Goal: Task Accomplishment & Management: Complete application form

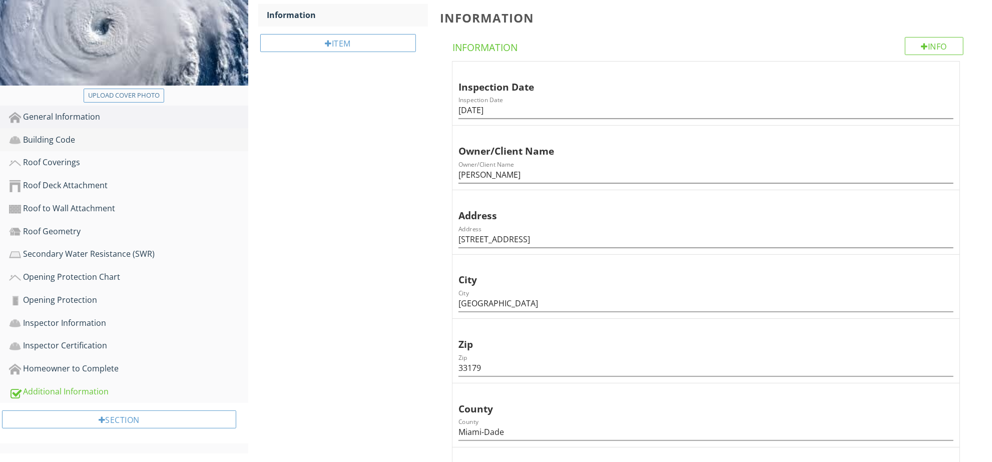
scroll to position [250, 0]
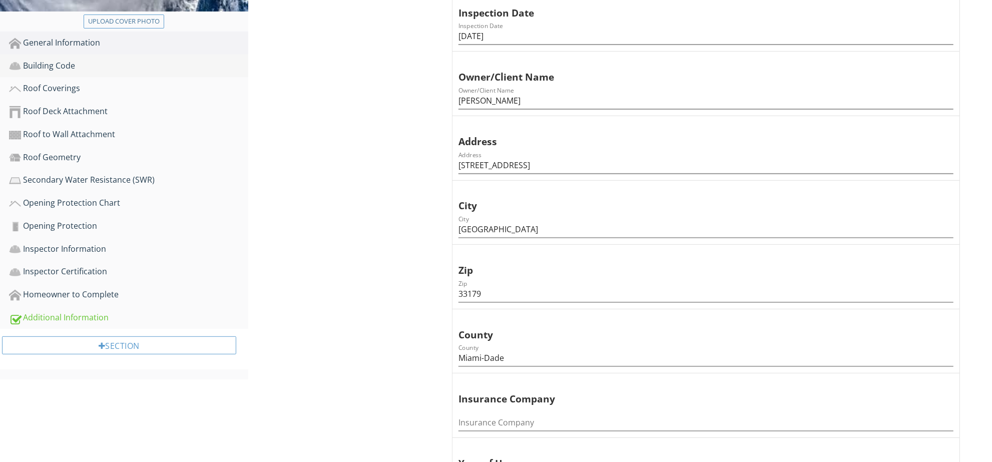
click at [109, 67] on div "Building Code" at bounding box center [128, 66] width 239 height 13
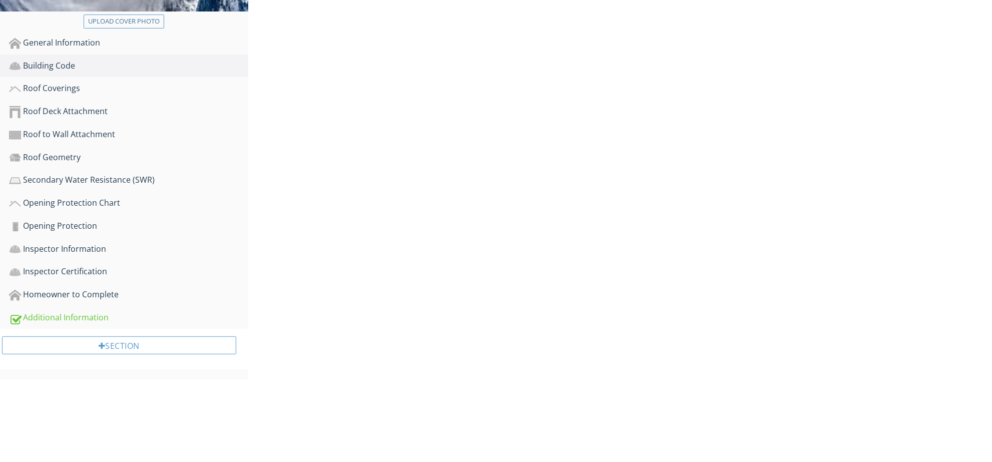
scroll to position [165, 0]
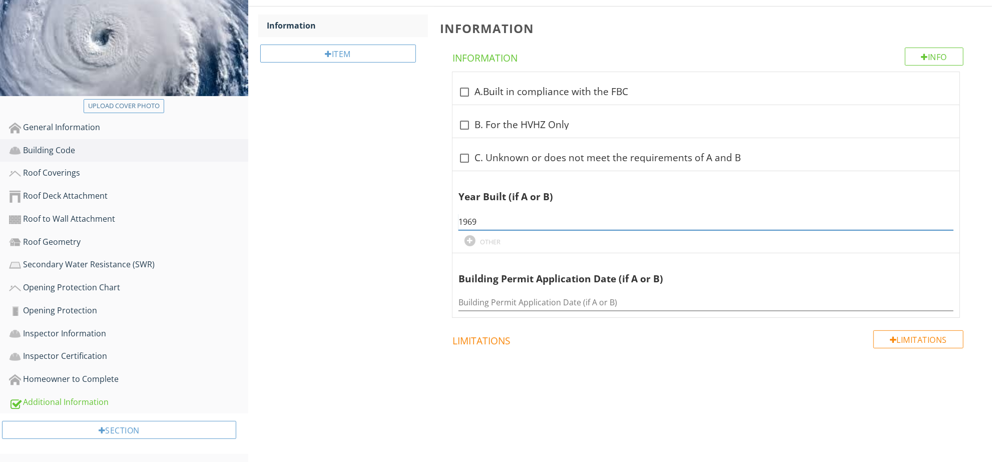
drag, startPoint x: 488, startPoint y: 221, endPoint x: 375, endPoint y: 218, distance: 113.7
click at [382, 221] on div "Building Code Information Item Information Info Information check_box_outline_b…" at bounding box center [620, 198] width 745 height 464
click at [508, 166] on div "check_box_outline_blank C. Unknown or does not meet the requirements of A and B" at bounding box center [706, 154] width 507 height 33
checkbox input "true"
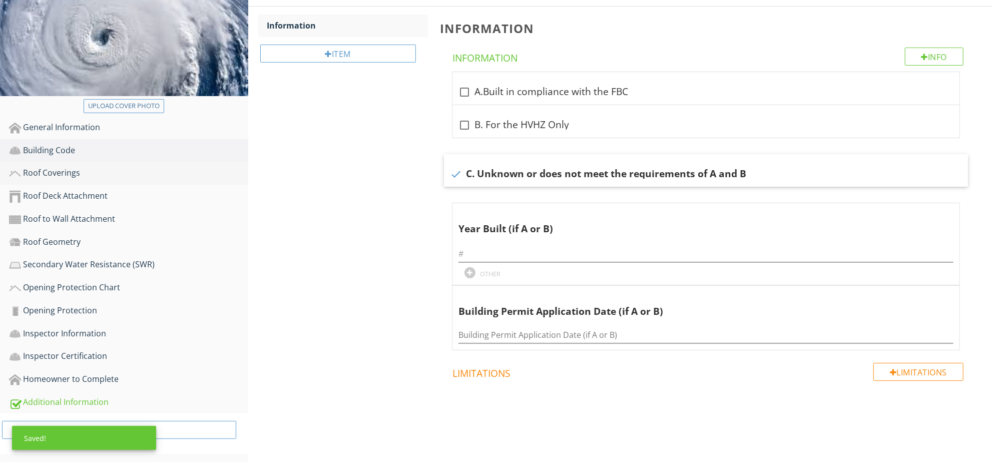
click at [135, 174] on div "Roof Coverings" at bounding box center [128, 173] width 239 height 13
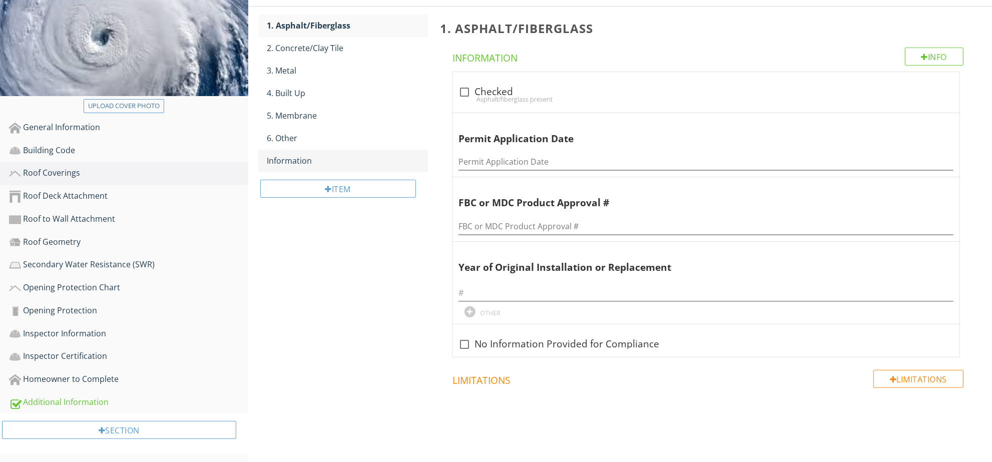
click at [329, 152] on link "Information" at bounding box center [347, 161] width 161 height 22
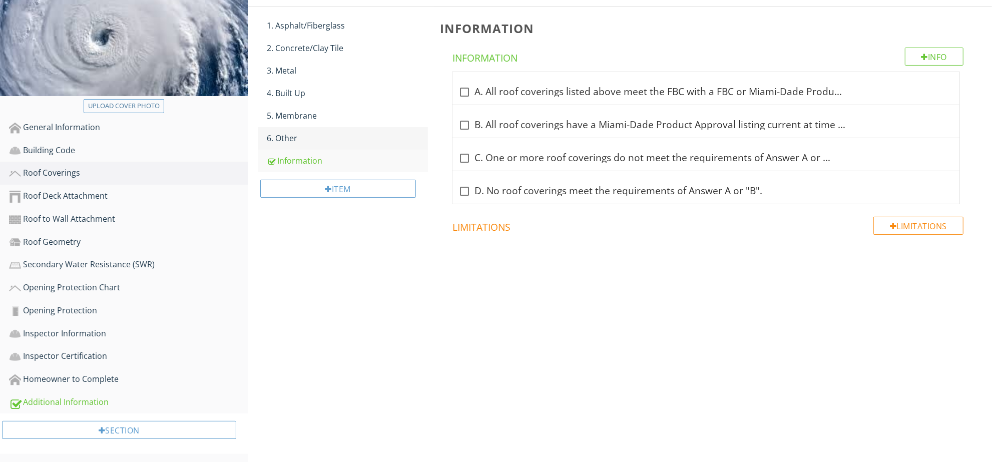
click at [334, 143] on div "6. Other" at bounding box center [347, 138] width 161 height 12
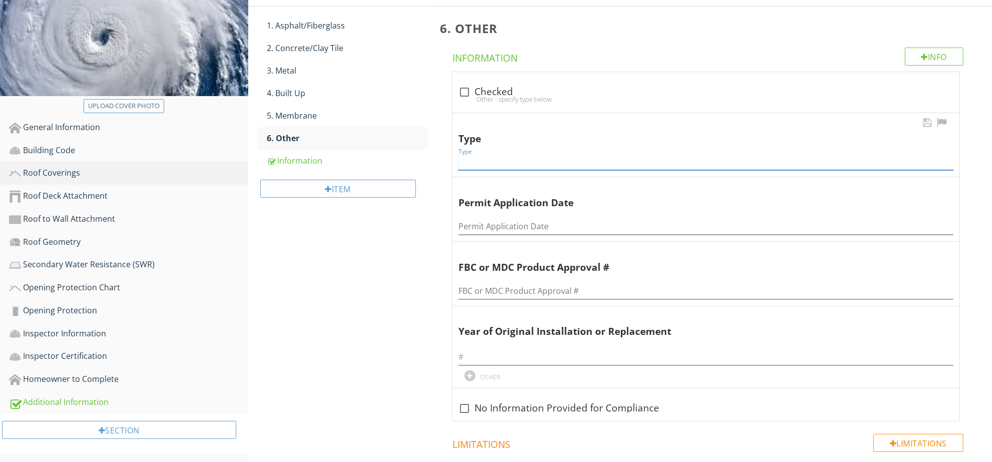
click at [522, 155] on input "Type" at bounding box center [706, 162] width 495 height 17
type input "Tar & Gravel"
click at [553, 221] on input "Permit Application Date" at bounding box center [706, 226] width 495 height 17
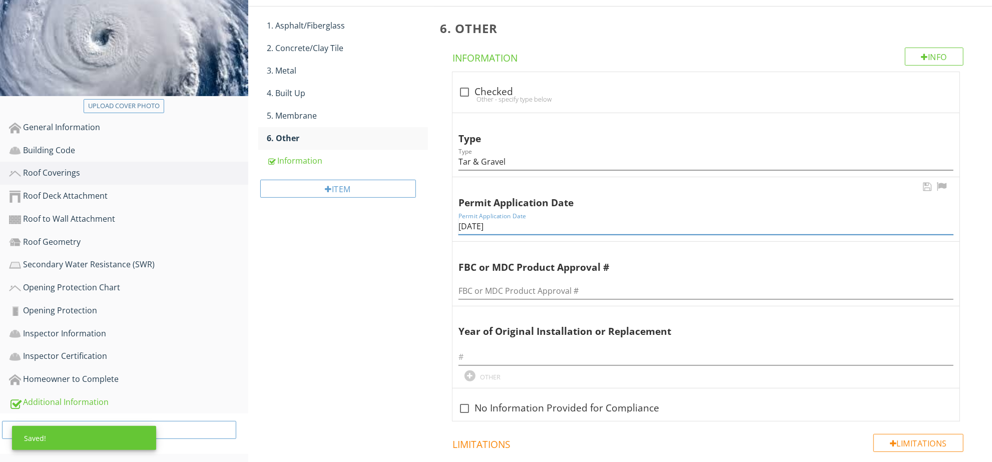
click at [501, 225] on input "08/01/2024" at bounding box center [706, 226] width 495 height 17
type input "08/01/2024"
click at [540, 355] on input "text" at bounding box center [706, 357] width 495 height 17
paste input "2024"
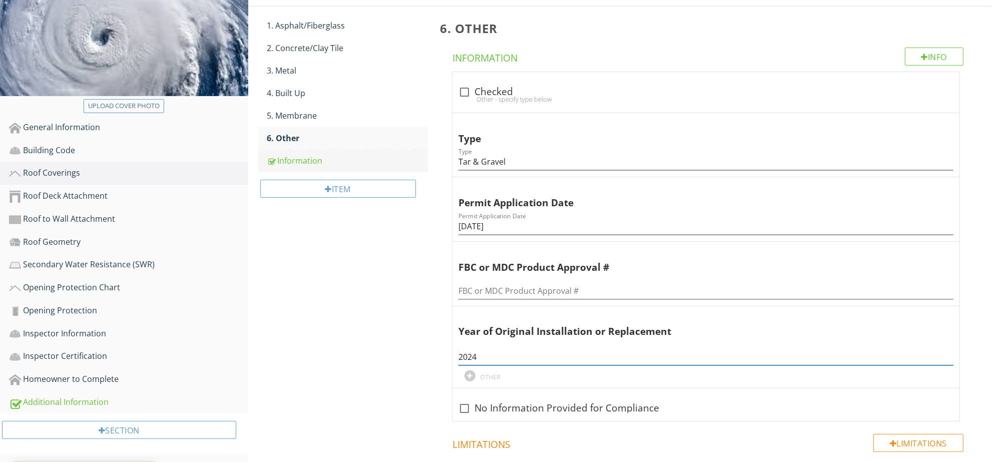
type input "2024"
click at [307, 159] on div "Information" at bounding box center [347, 161] width 161 height 12
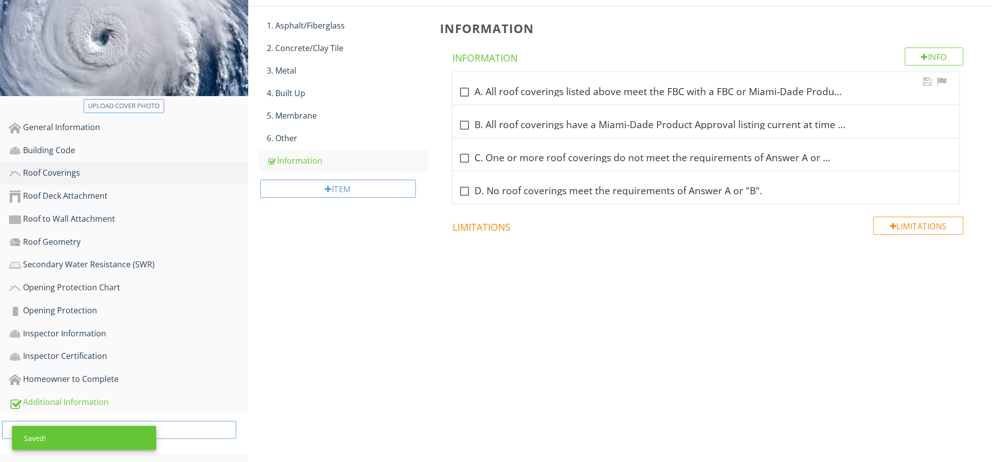
click at [502, 81] on div "check_box_outline_blank A. All roof coverings listed above meet the FBC with a …" at bounding box center [706, 88] width 507 height 33
checkbox input "true"
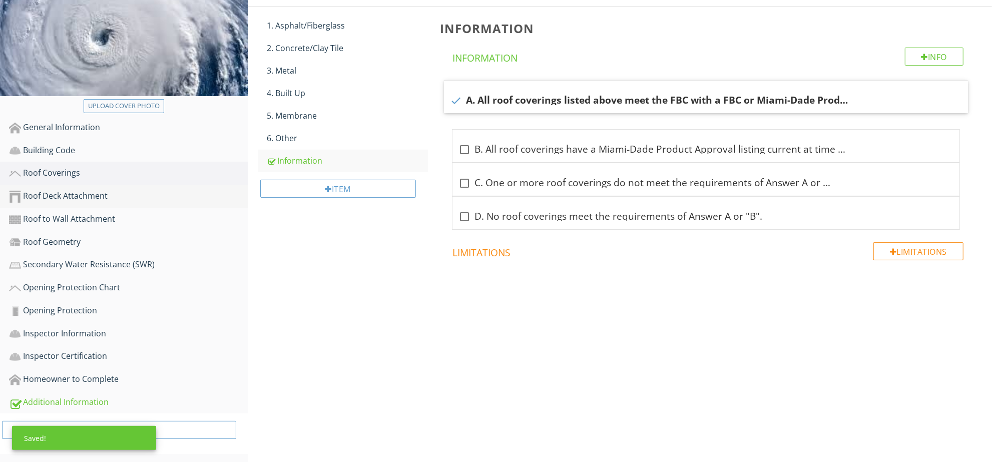
click at [118, 190] on div "Roof Deck Attachment" at bounding box center [128, 196] width 239 height 13
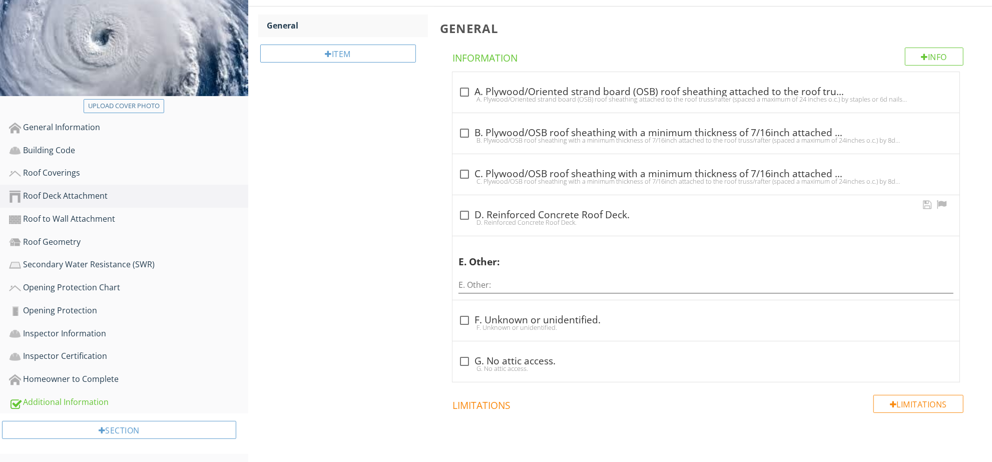
click at [543, 222] on div "D. Reinforced Concrete Roof Deck." at bounding box center [706, 222] width 495 height 8
checkbox input "true"
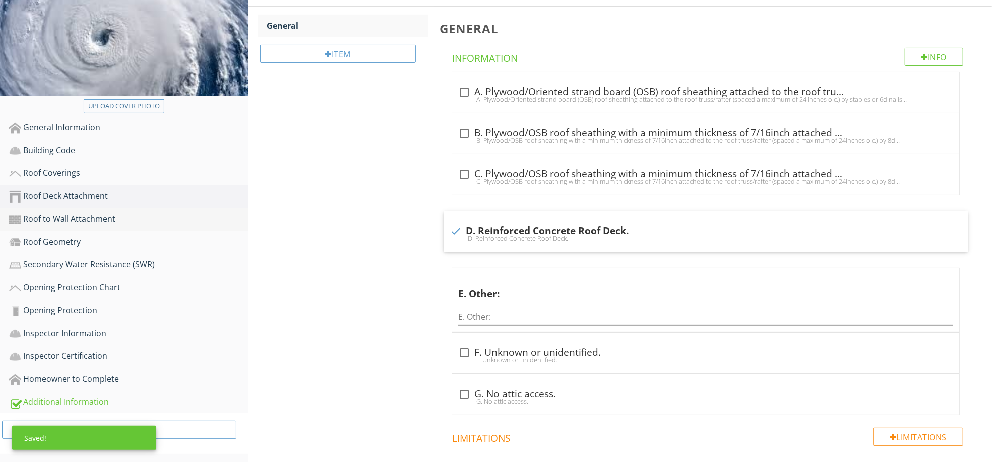
click at [121, 229] on link "Roof to Wall Attachment" at bounding box center [128, 219] width 239 height 23
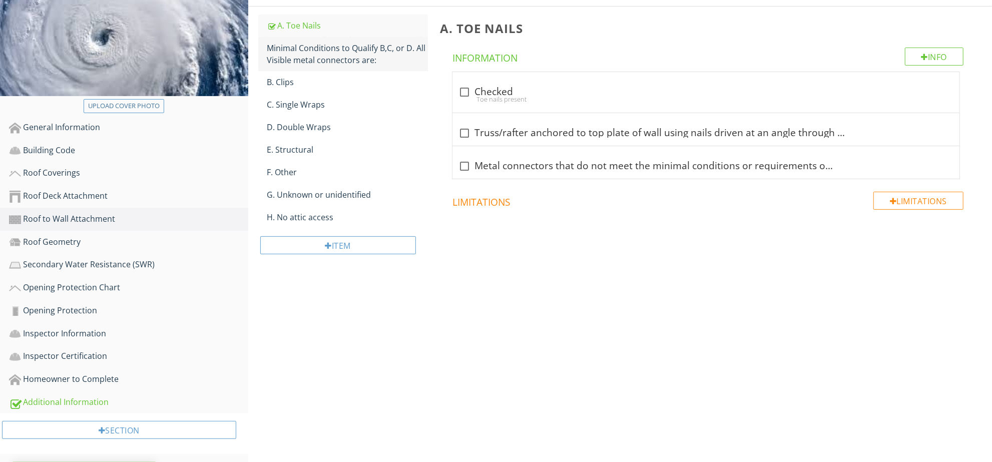
click at [351, 59] on div "Minimal Conditions to Qualify B,C, or D. All Visible metal connectors are:" at bounding box center [347, 54] width 161 height 24
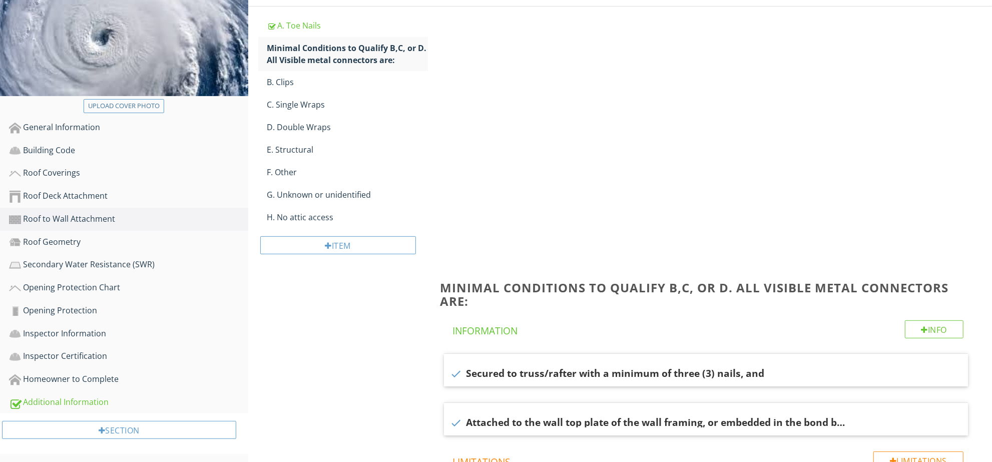
click at [512, 320] on div "Info Information check Secured to truss/rafter with a minimum of three (3) nail…" at bounding box center [708, 377] width 536 height 115
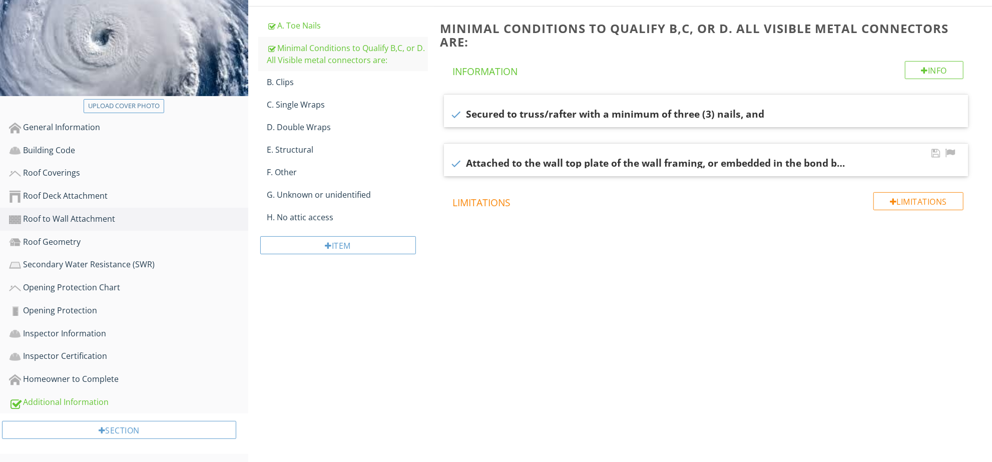
click at [533, 148] on div "check Attached to the wall top plate of the wall framing, or embedded in the bo…" at bounding box center [706, 160] width 524 height 33
checkbox input "false"
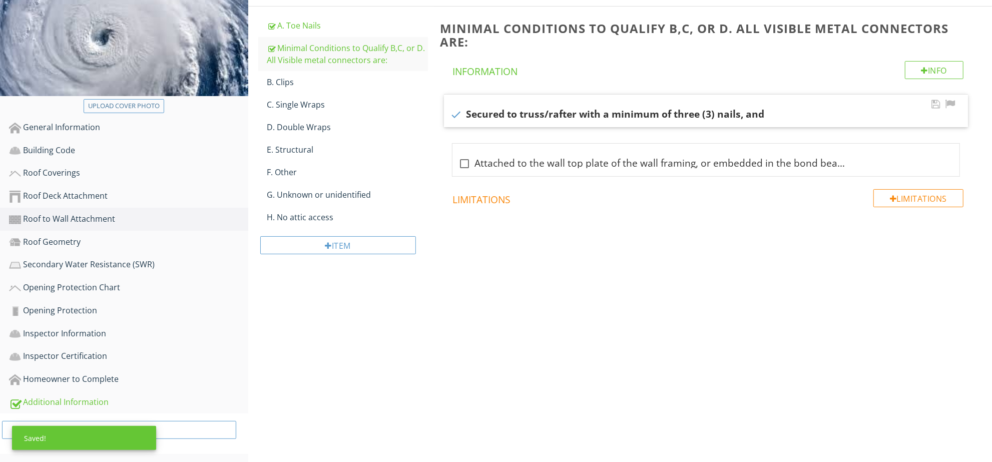
click at [528, 121] on div "check Secured to truss/rafter with a minimum of three (3) nails, and" at bounding box center [706, 111] width 524 height 33
checkbox input "false"
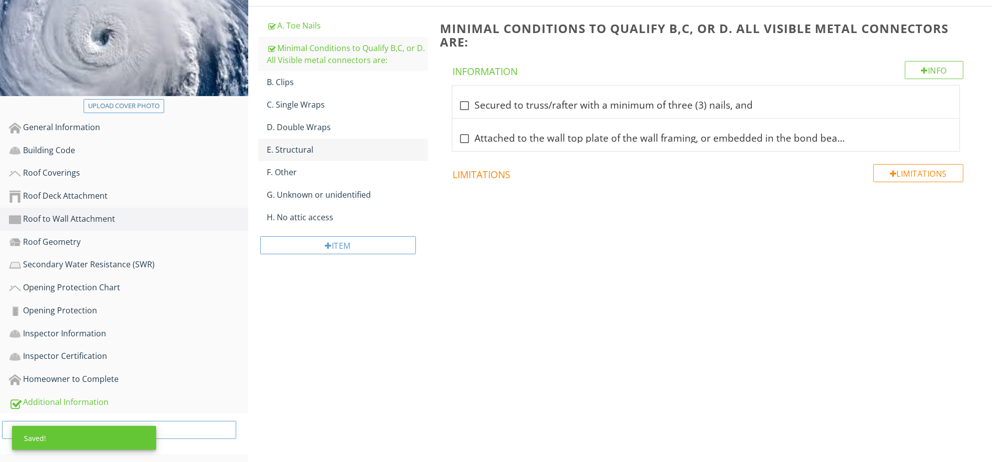
click at [344, 146] on div "E. Structural" at bounding box center [347, 150] width 161 height 12
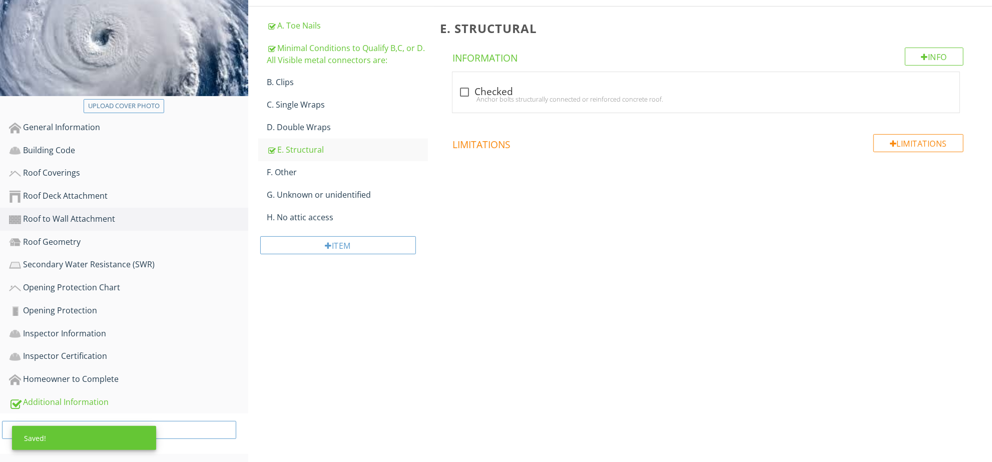
click at [499, 92] on div "check_box_outline_blank Checked" at bounding box center [706, 92] width 495 height 12
checkbox input "true"
click at [132, 242] on div "Roof Geometry" at bounding box center [128, 242] width 239 height 13
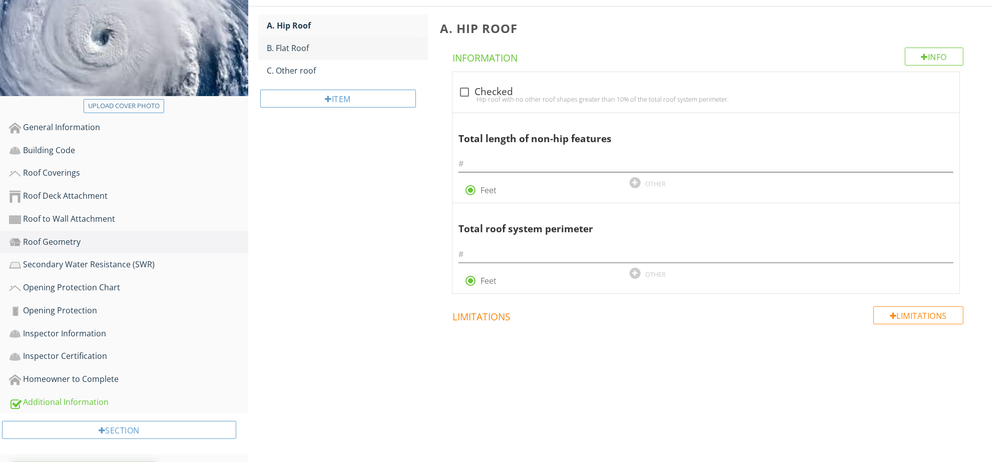
click at [331, 47] on div "B. Flat Roof" at bounding box center [347, 48] width 161 height 12
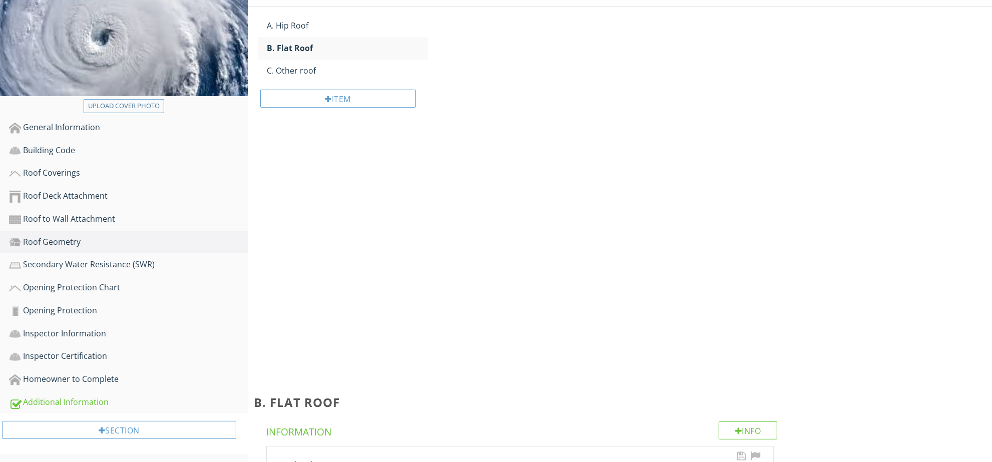
click at [505, 447] on div "check_box_outline_blank Check Roof on a building with 5 or more units where at …" at bounding box center [520, 467] width 507 height 41
checkbox input "true"
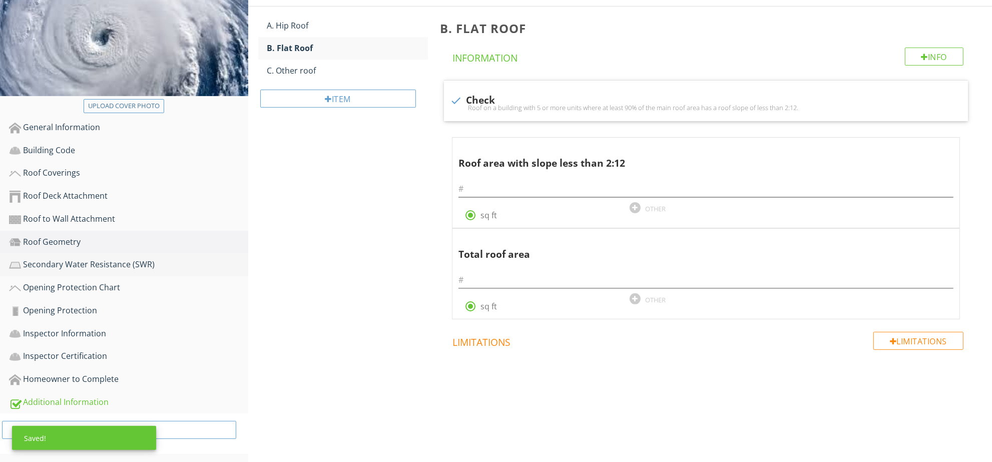
click at [78, 269] on div "Secondary Water Resistance (SWR)" at bounding box center [128, 264] width 239 height 13
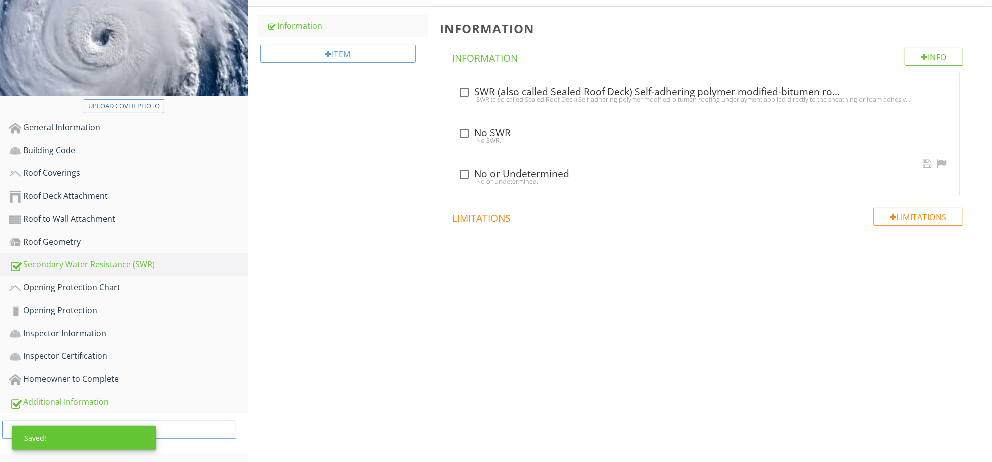
click at [558, 185] on div "No or undetermined." at bounding box center [706, 181] width 495 height 8
checkbox input "true"
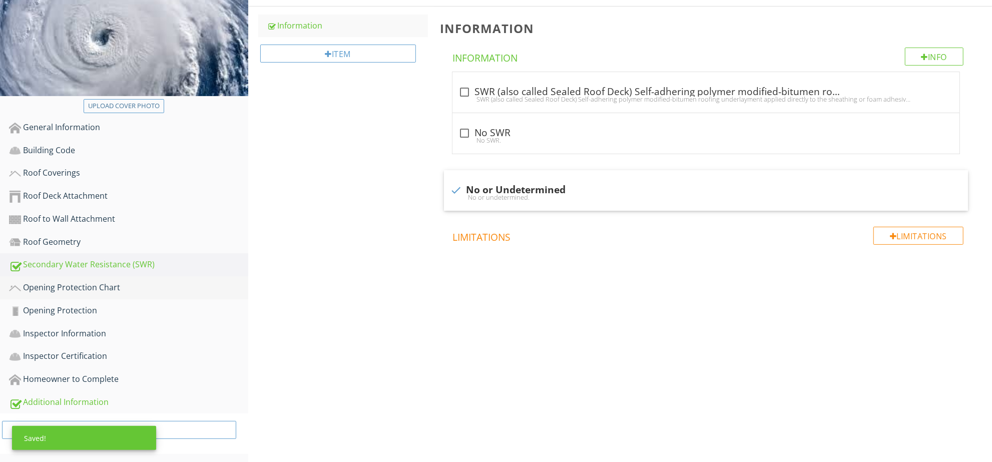
click at [108, 284] on div "Opening Protection Chart" at bounding box center [128, 287] width 239 height 13
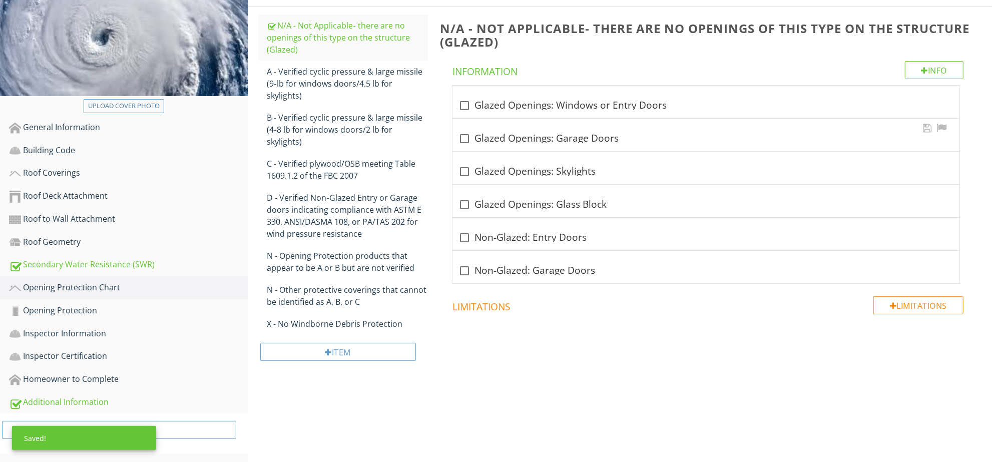
click at [577, 141] on div "check_box_outline_blank Glazed Openings: Garage Doors" at bounding box center [706, 139] width 495 height 12
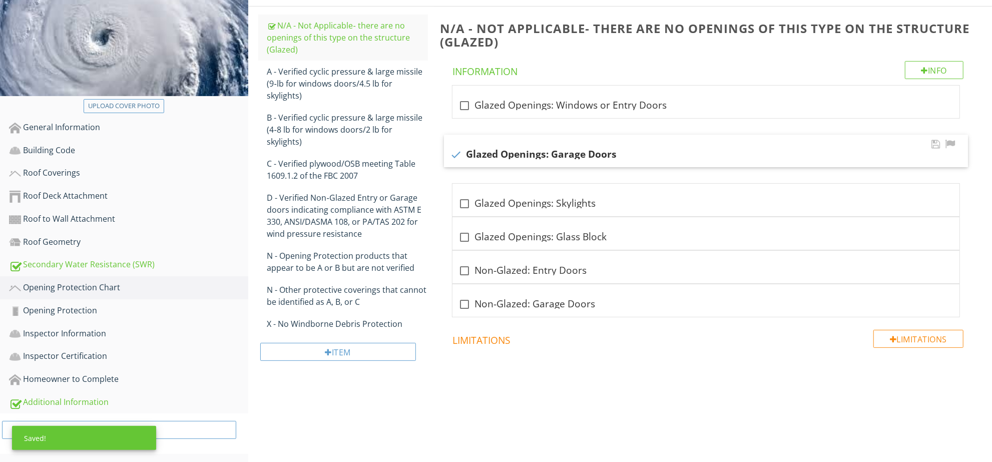
checkbox input "true"
click at [598, 190] on div "check_box_outline_blank Glazed Openings: Skylights" at bounding box center [706, 200] width 507 height 33
checkbox input "true"
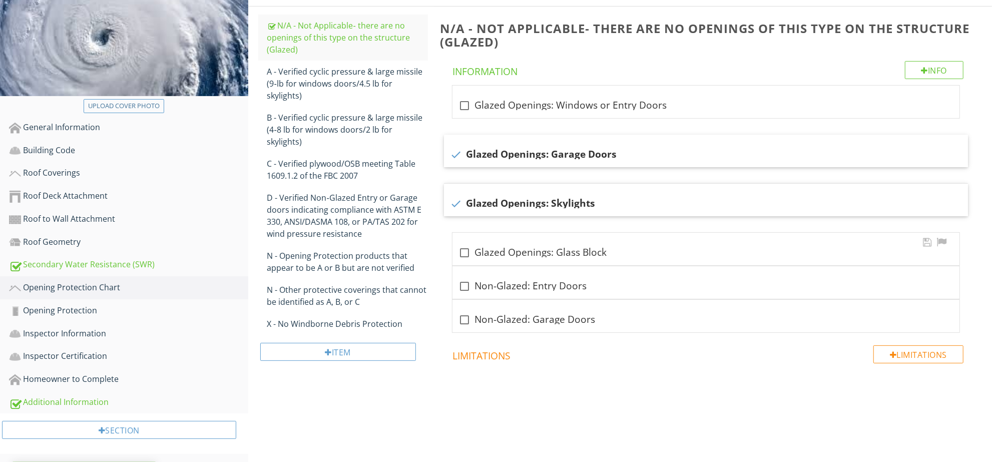
click at [611, 253] on div "check_box_outline_blank Glazed Openings: Glass Block" at bounding box center [706, 253] width 495 height 12
checkbox input "true"
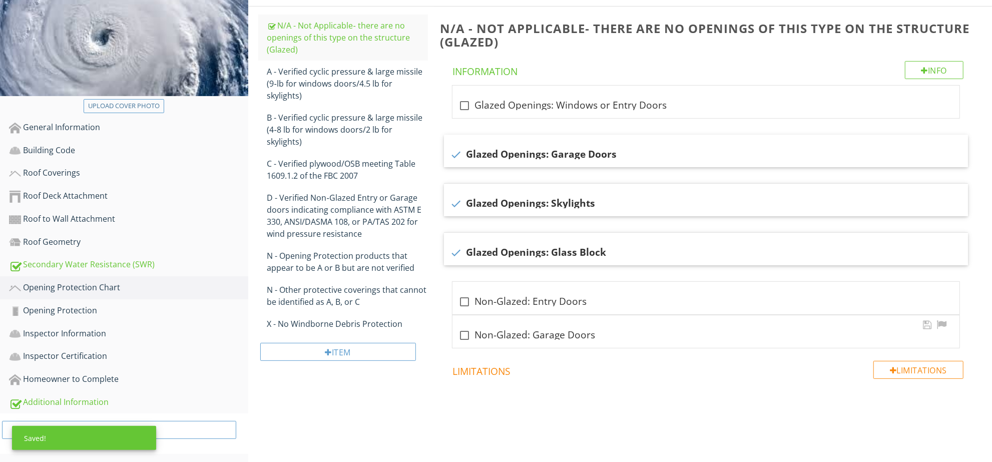
click at [603, 339] on div "check_box_outline_blank Non-Glazed: Garage Doors" at bounding box center [706, 335] width 495 height 12
checkbox input "true"
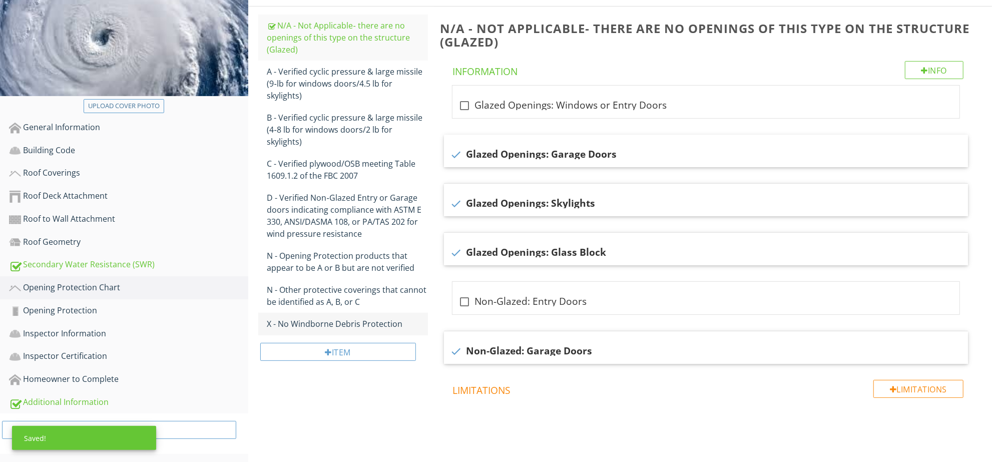
click at [357, 313] on link "X - No Windborne Debris Protection" at bounding box center [347, 324] width 161 height 22
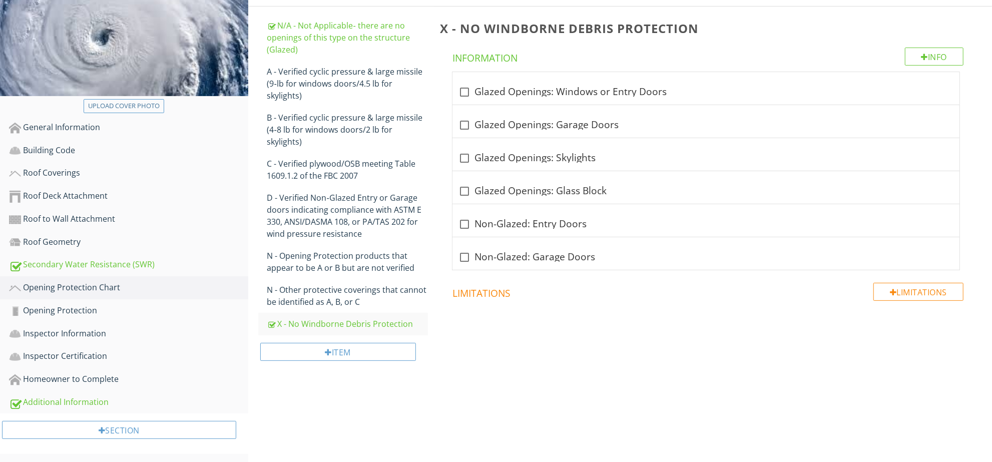
click at [558, 220] on div "check_box_outline_blank Non-Glazed: Entry Doors" at bounding box center [706, 224] width 495 height 12
checkbox input "true"
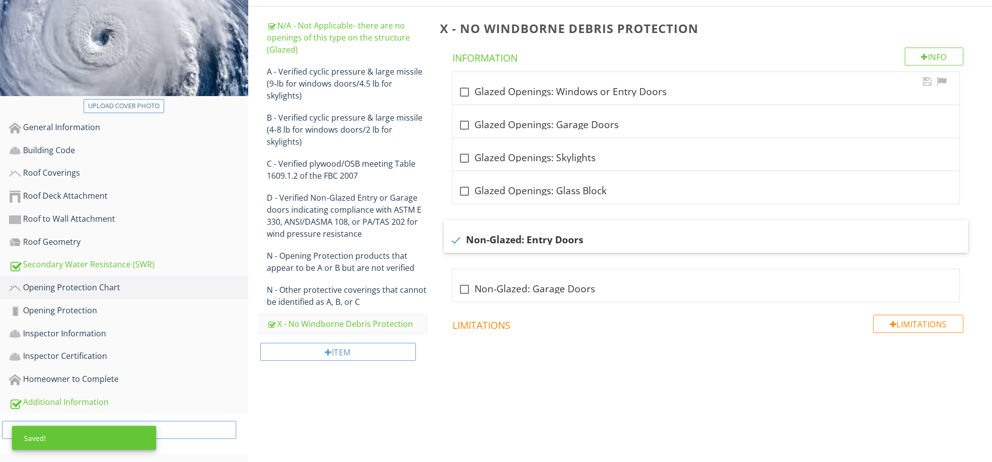
click at [618, 93] on div "check_box_outline_blank Glazed Openings: Windows or Entry Doors" at bounding box center [706, 92] width 495 height 12
checkbox input "true"
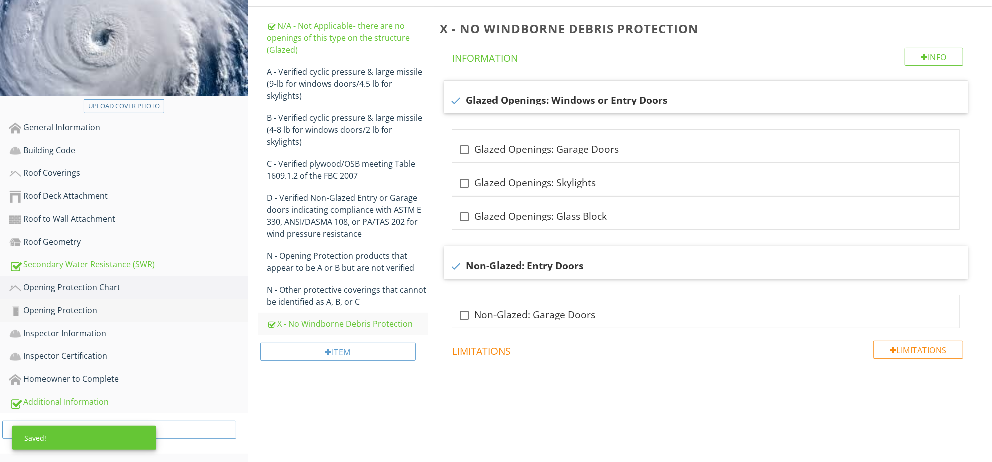
click at [116, 314] on div "Opening Protection" at bounding box center [128, 310] width 239 height 13
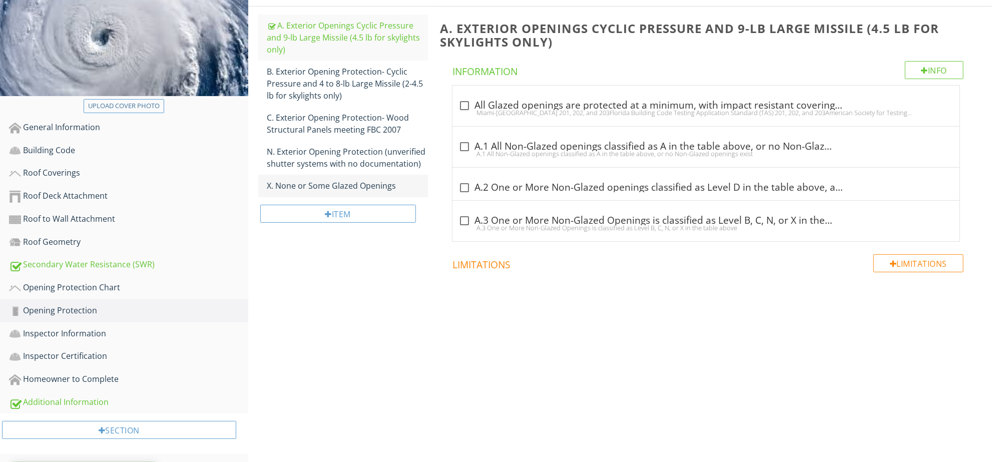
click at [369, 180] on link "X. None or Some Glazed Openings" at bounding box center [347, 186] width 161 height 22
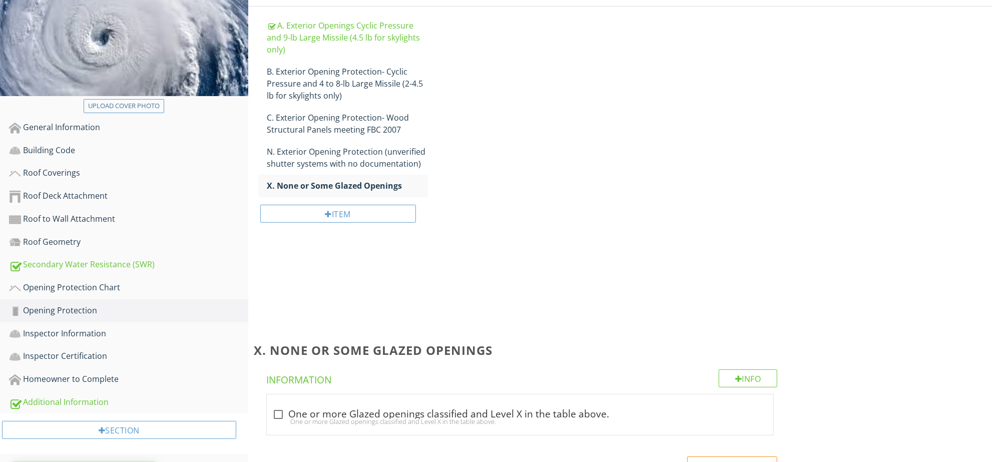
click at [566, 409] on div "check_box_outline_blank One or more Glazed openings classified and Level X in t…" at bounding box center [520, 415] width 495 height 12
checkbox input "true"
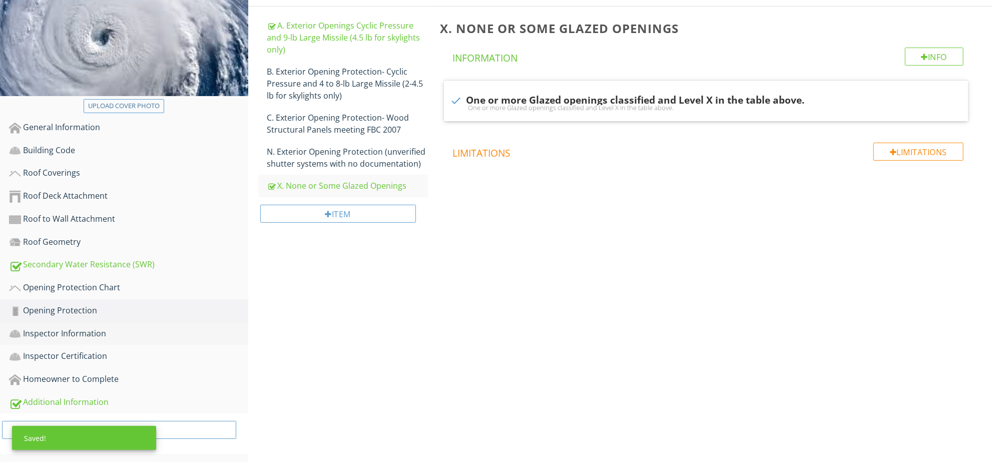
click at [92, 338] on link "Inspector Information" at bounding box center [128, 333] width 239 height 23
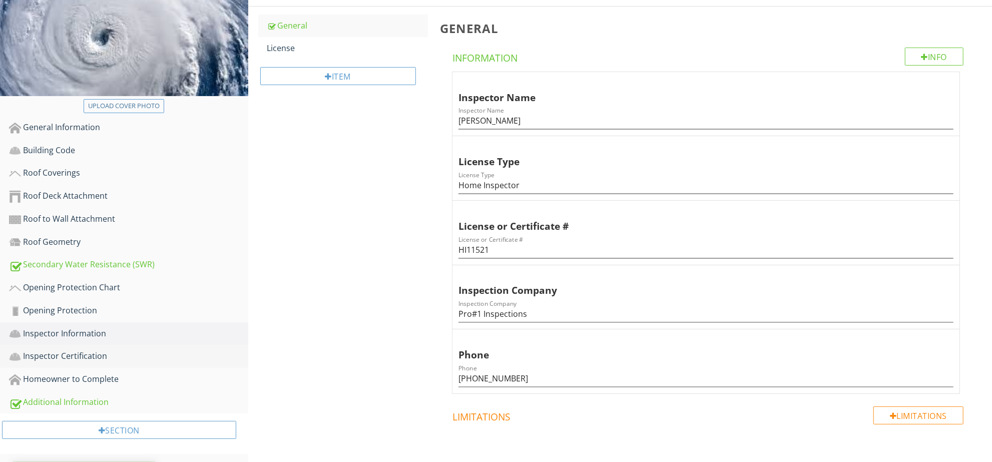
click at [95, 355] on div "Inspector Certification" at bounding box center [128, 356] width 239 height 13
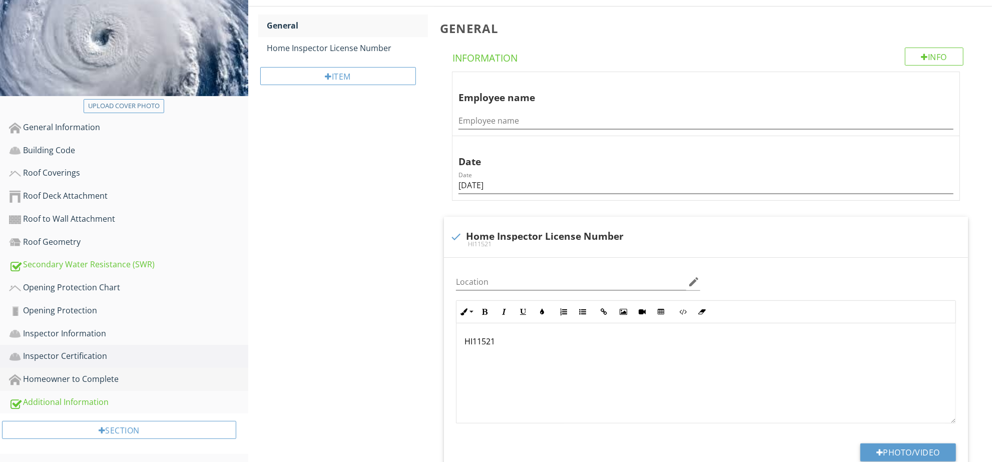
click at [95, 382] on div "Homeowner to Complete" at bounding box center [128, 379] width 239 height 13
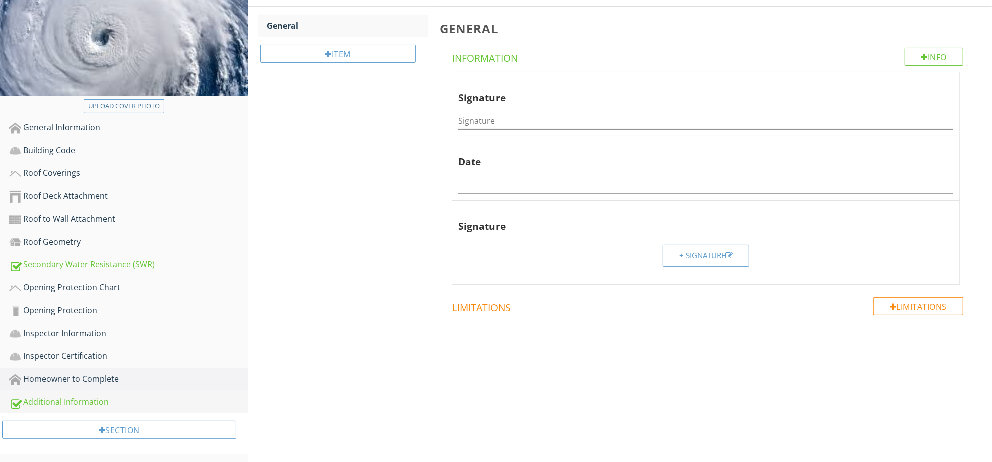
click at [54, 404] on div "Additional Information" at bounding box center [128, 402] width 239 height 13
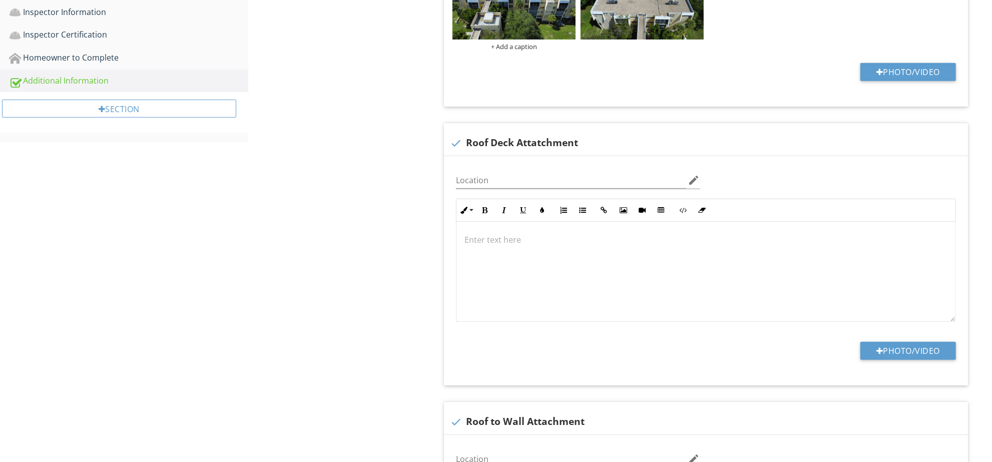
scroll to position [499, 0]
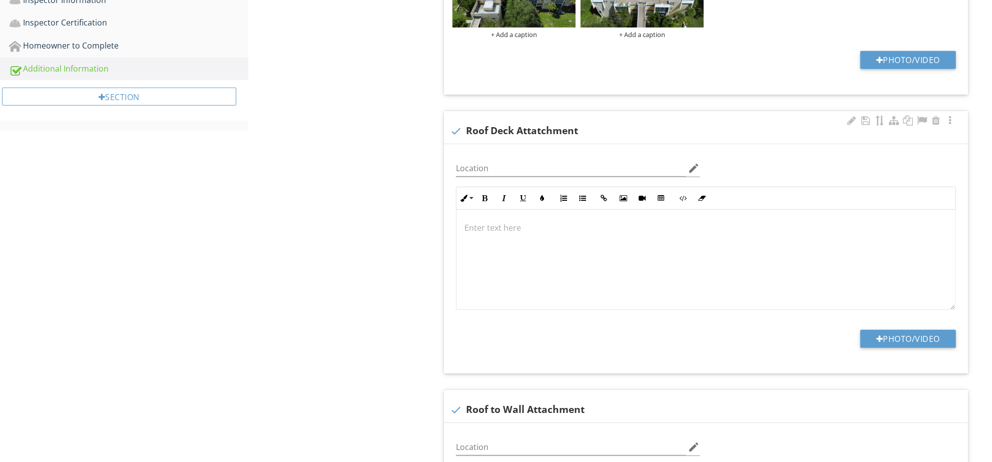
click at [752, 119] on div "check Roof Deck Attatchment" at bounding box center [706, 127] width 524 height 33
checkbox input "true"
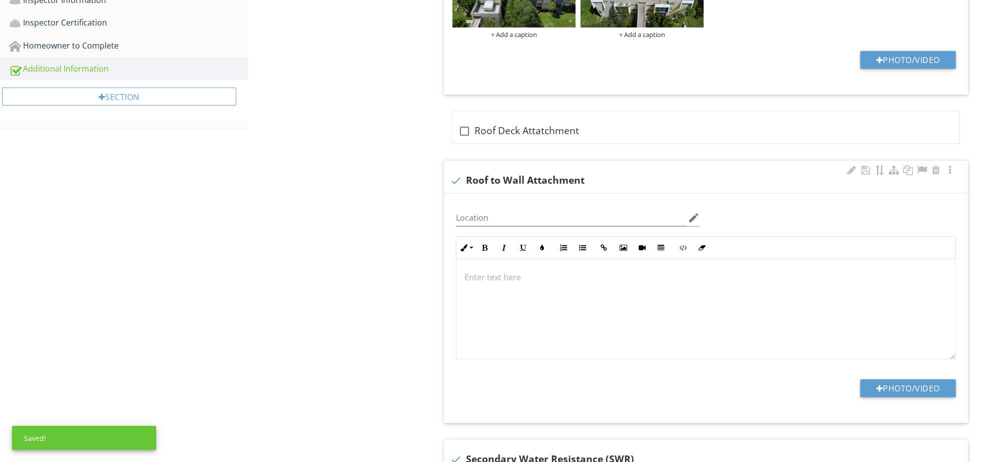
click at [537, 163] on div "check Roof to Wall Attachment" at bounding box center [706, 177] width 524 height 33
checkbox input "true"
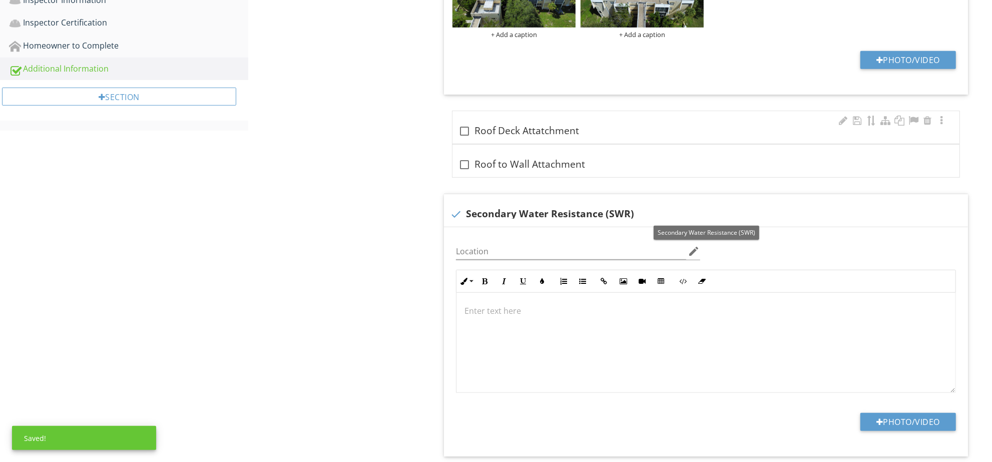
click at [646, 121] on div "check_box_outline_blank Roof Deck Attatchment" at bounding box center [706, 127] width 507 height 33
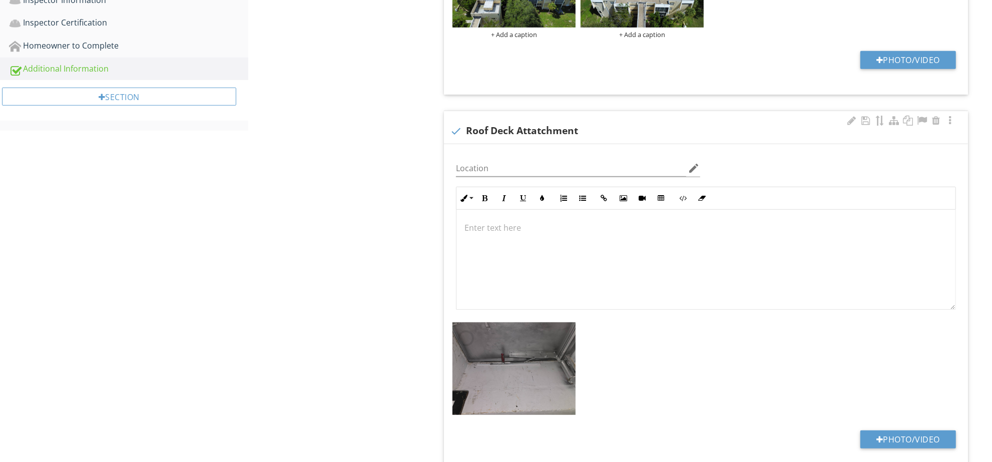
scroll to position [718, 0]
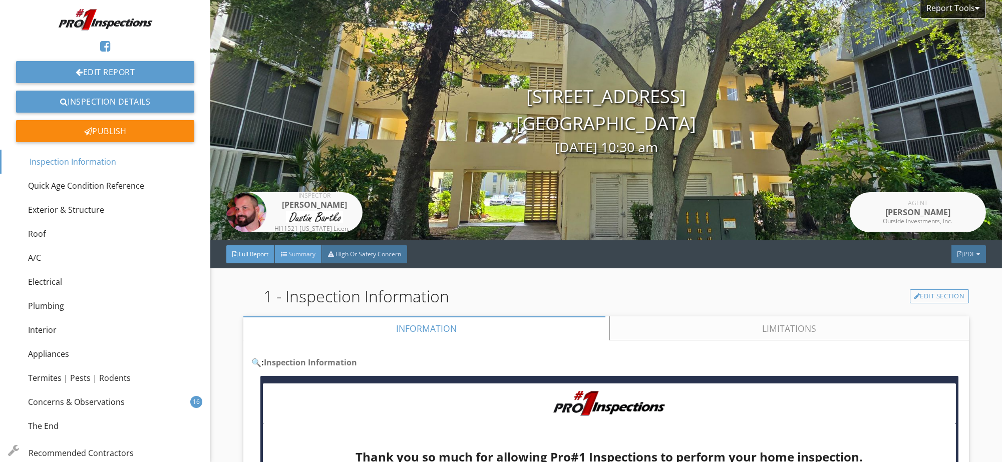
click at [312, 251] on span "Summary" at bounding box center [301, 254] width 27 height 9
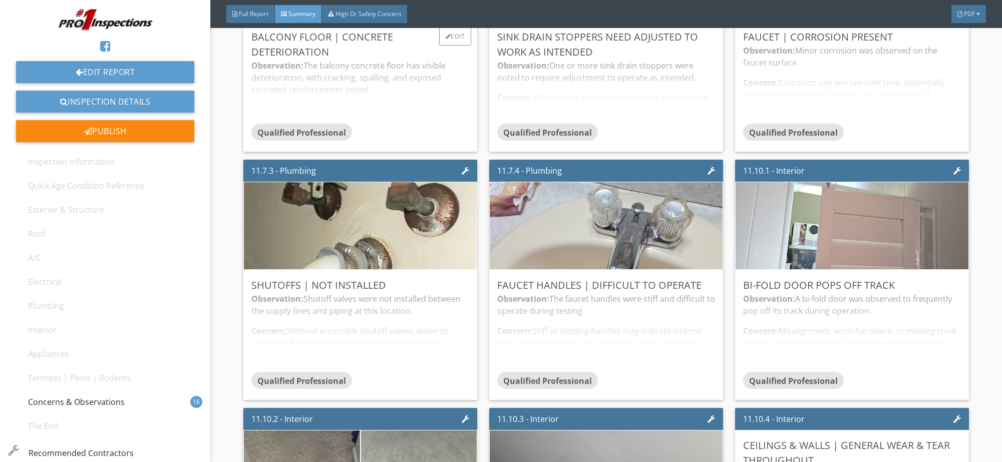
scroll to position [333, 0]
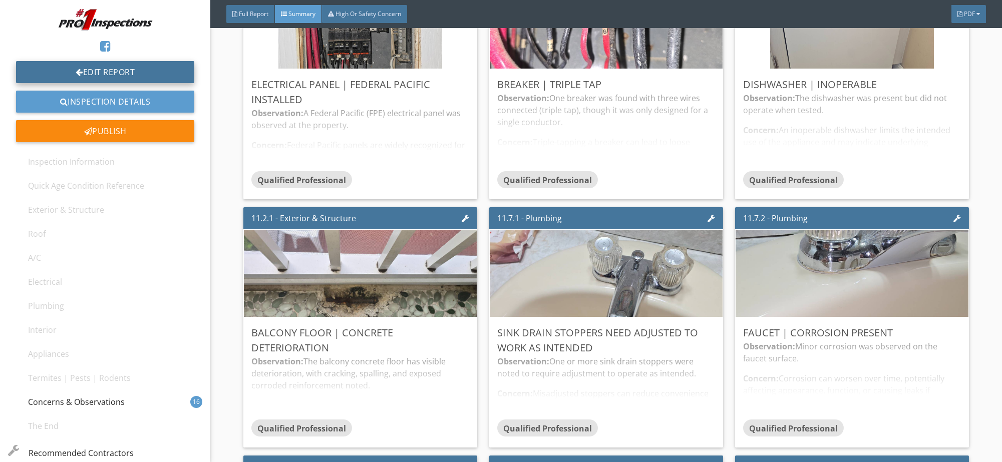
click at [120, 78] on link "Edit Report" at bounding box center [105, 72] width 178 height 22
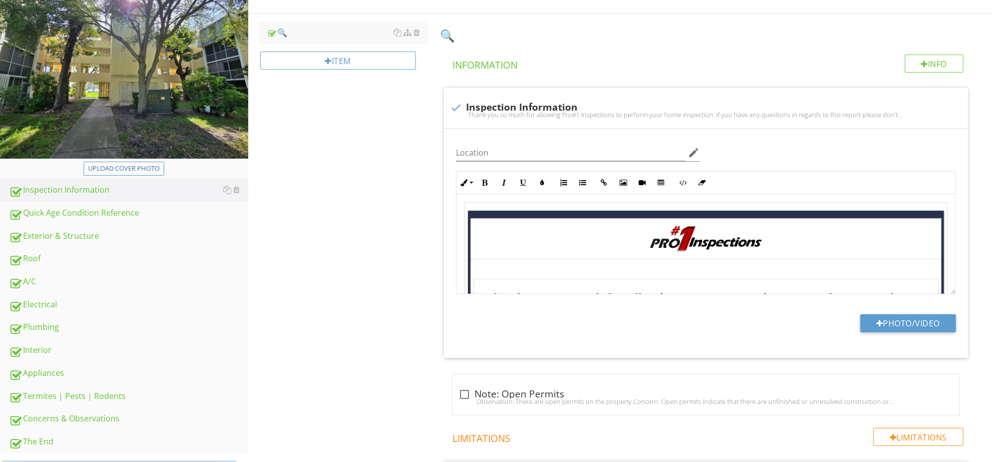
scroll to position [167, 0]
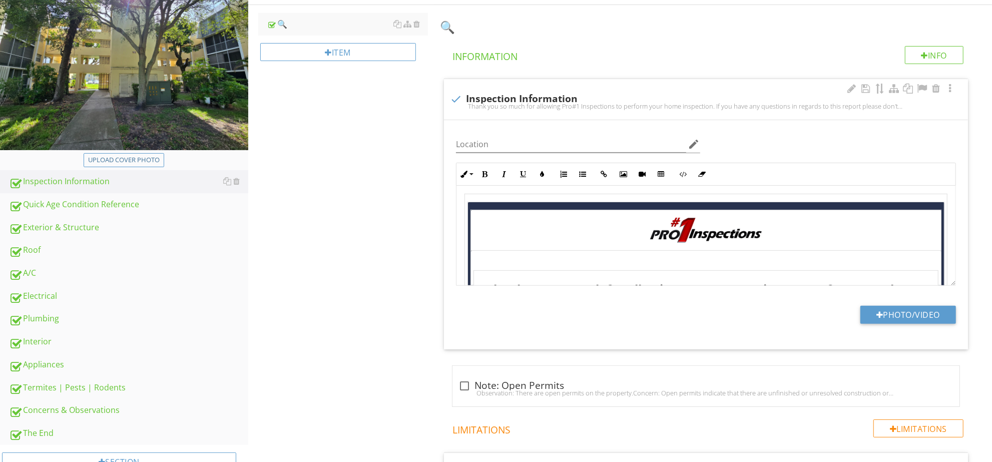
drag, startPoint x: 88, startPoint y: 345, endPoint x: 696, endPoint y: 275, distance: 612.3
click at [88, 345] on div "Interior" at bounding box center [128, 341] width 239 height 13
type textarea "<table style="width: 100%;"><tbody><tr><td style="width: 100%; text-align: cent…"
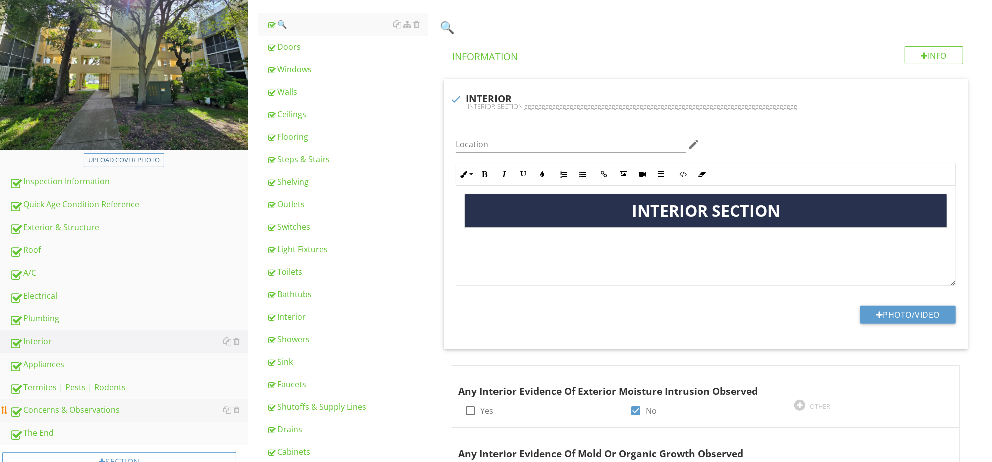
click at [72, 406] on div "Concerns & Observations" at bounding box center [128, 410] width 239 height 13
click at [110, 416] on link "Concerns & Observations" at bounding box center [128, 410] width 239 height 23
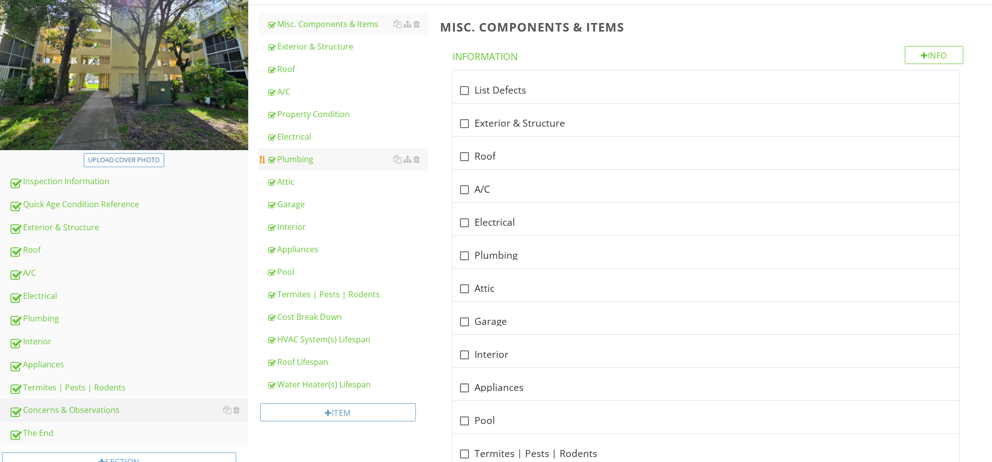
click at [300, 168] on link "Plumbing" at bounding box center [347, 159] width 161 height 22
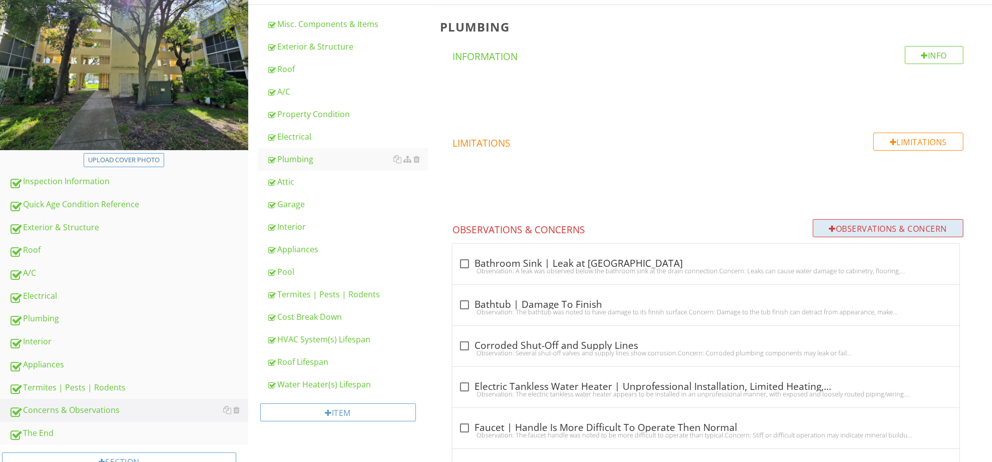
click at [879, 226] on div "Observations & Concern" at bounding box center [888, 228] width 151 height 18
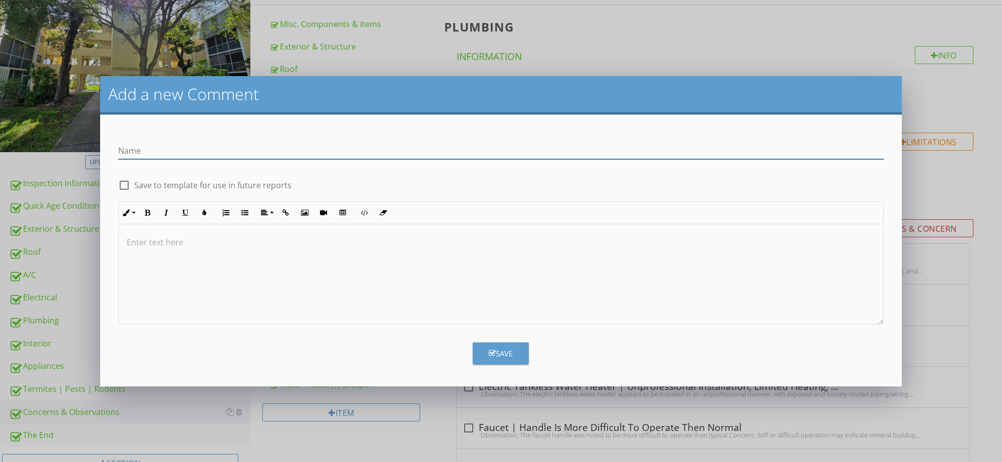
paste input "Sink | Corrosion Present"
type input "Sink | Corrosion Present"
click at [214, 182] on label "Save to template for use in future reports" at bounding box center [212, 185] width 157 height 10
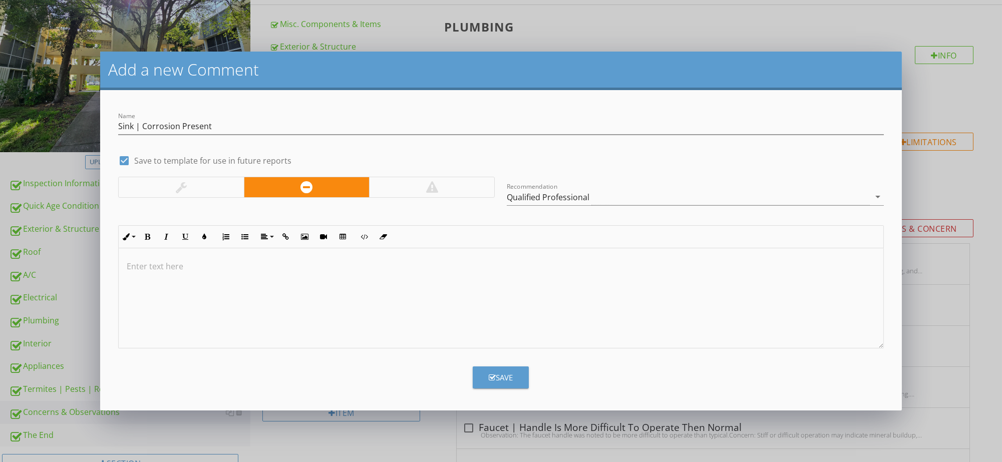
click at [191, 197] on div at bounding box center [306, 187] width 377 height 21
click at [191, 193] on div at bounding box center [181, 187] width 125 height 20
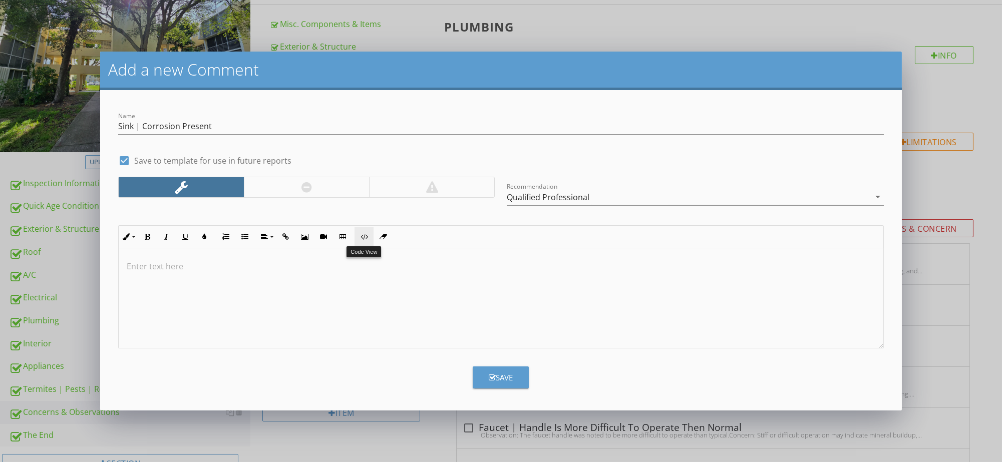
click at [364, 244] on button "Code View" at bounding box center [364, 236] width 19 height 19
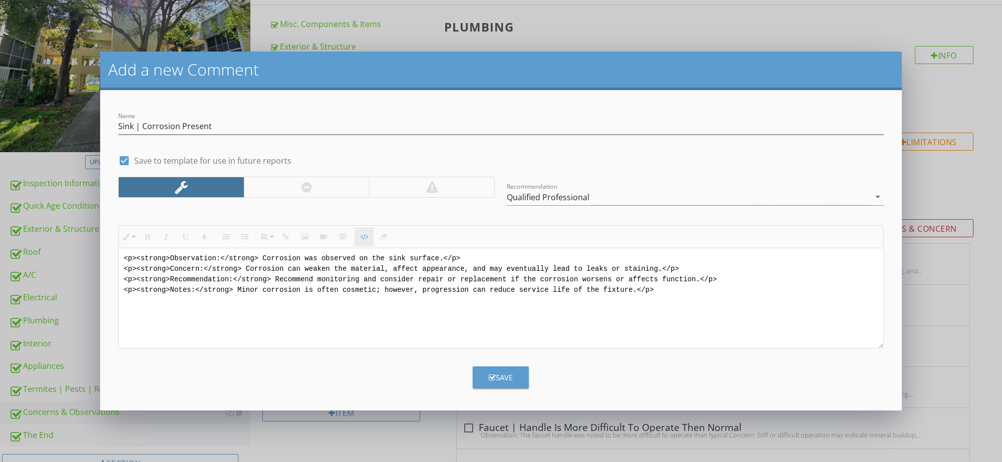
click at [361, 244] on button "Code View" at bounding box center [364, 236] width 19 height 19
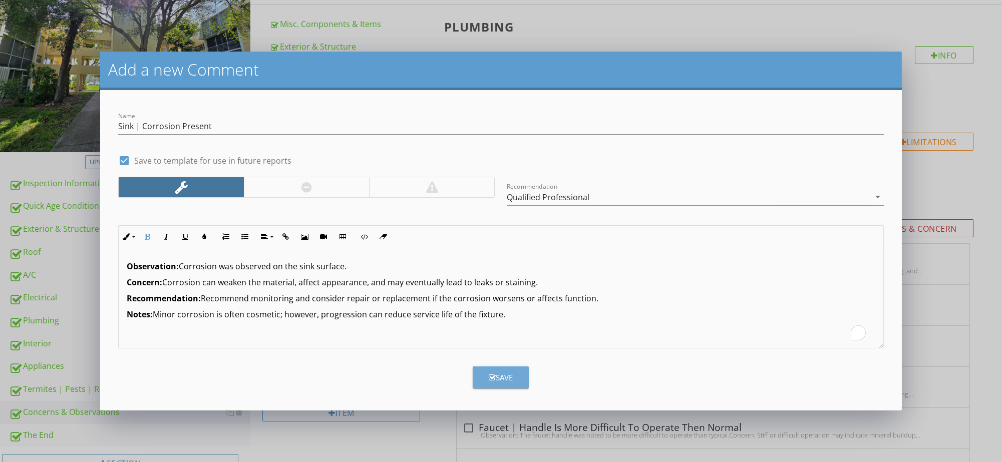
click at [480, 370] on button "Save" at bounding box center [501, 378] width 56 height 22
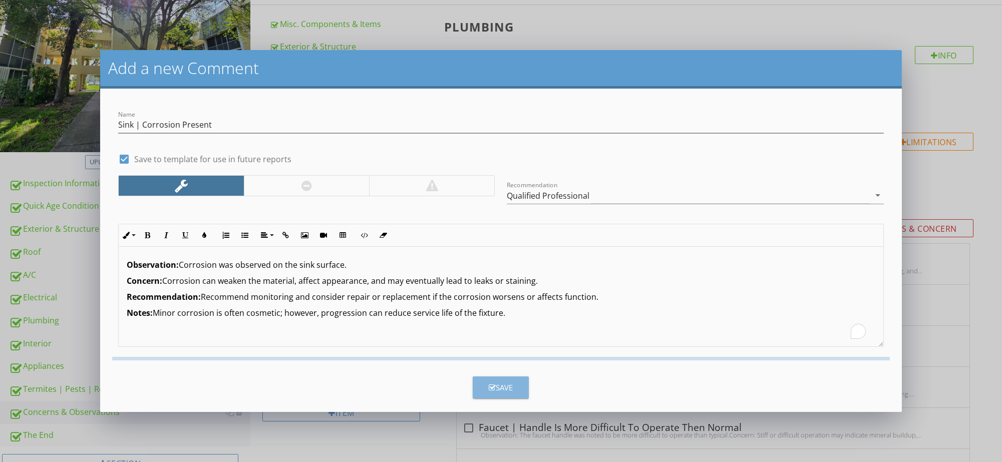
checkbox input "false"
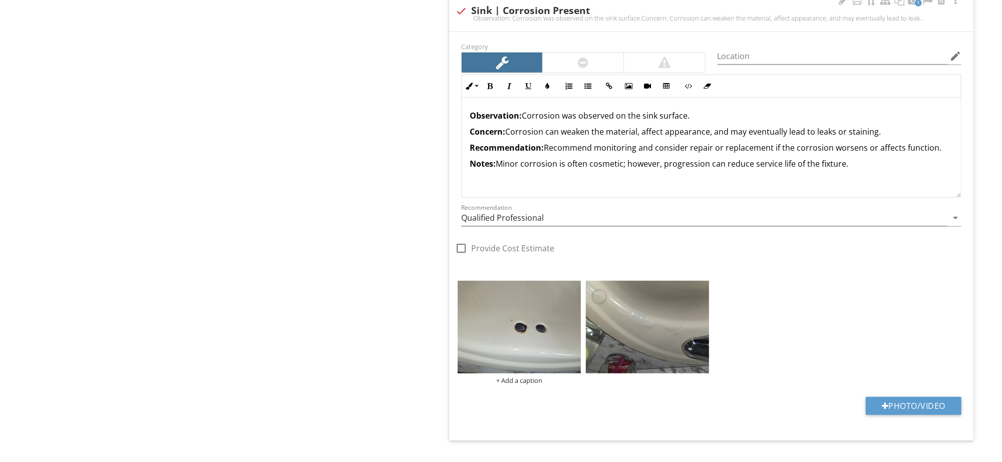
scroll to position [3948, 0]
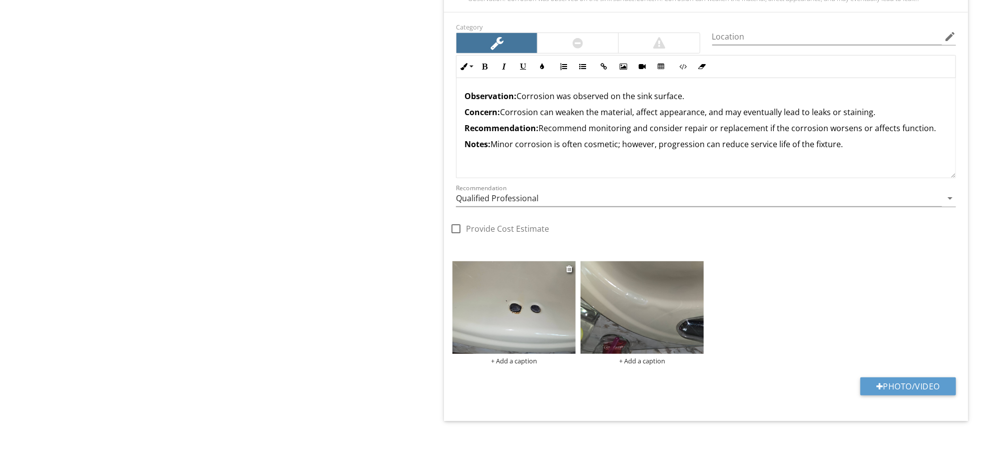
click at [530, 327] on img at bounding box center [514, 307] width 123 height 92
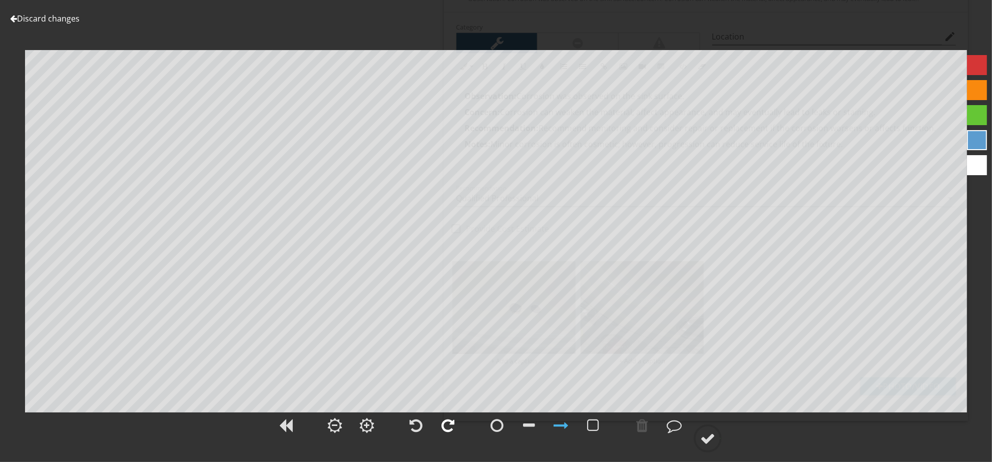
click at [449, 433] on div at bounding box center [448, 425] width 13 height 15
click at [709, 438] on div at bounding box center [708, 438] width 15 height 15
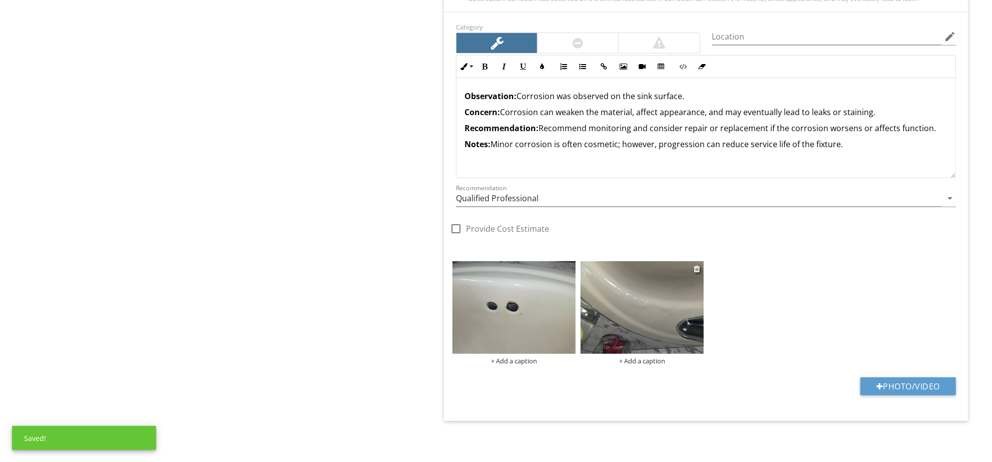
click at [680, 299] on img at bounding box center [642, 307] width 123 height 92
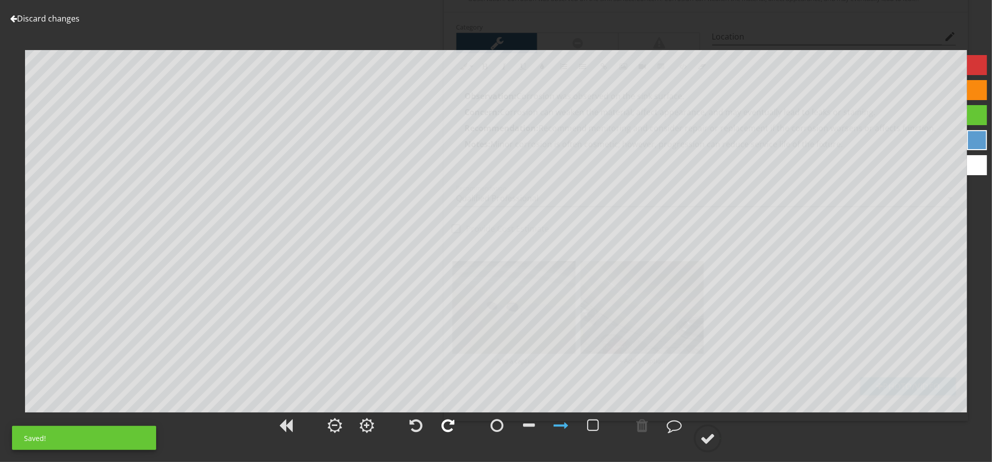
click at [453, 431] on div at bounding box center [448, 425] width 13 height 15
click at [702, 434] on div at bounding box center [708, 438] width 15 height 15
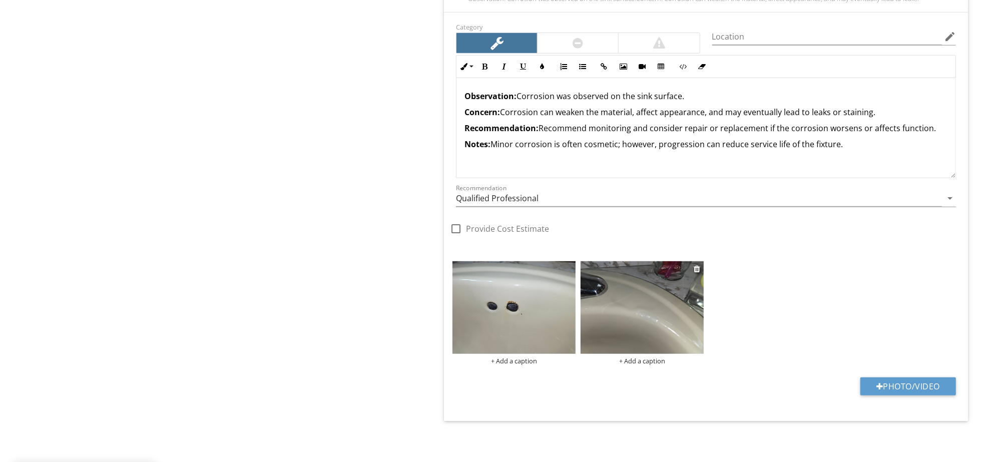
click at [657, 363] on div "+ Add a caption" at bounding box center [642, 361] width 123 height 8
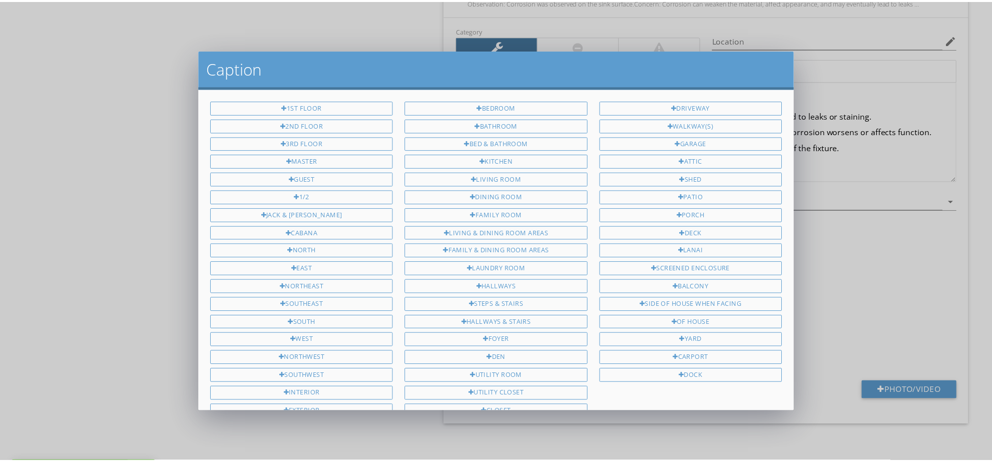
scroll to position [172, 0]
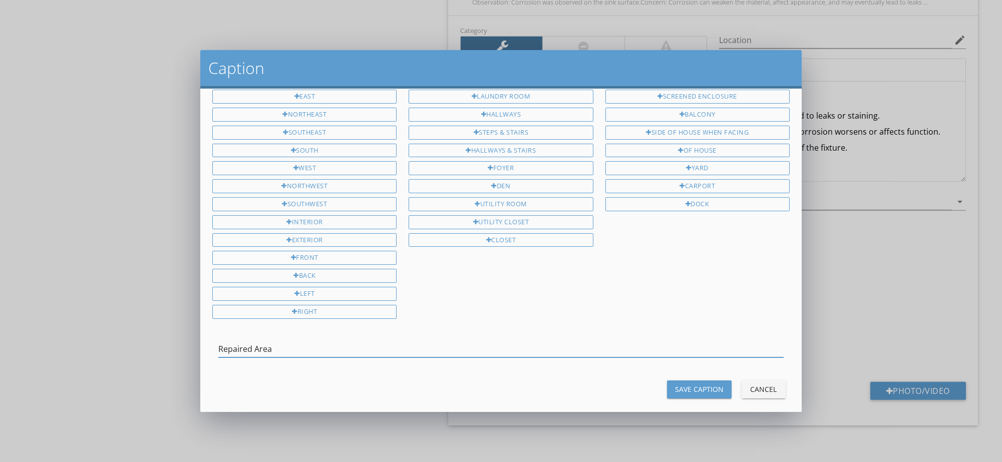
type input "Repaired Area"
click at [683, 387] on button "Save Caption" at bounding box center [699, 390] width 65 height 18
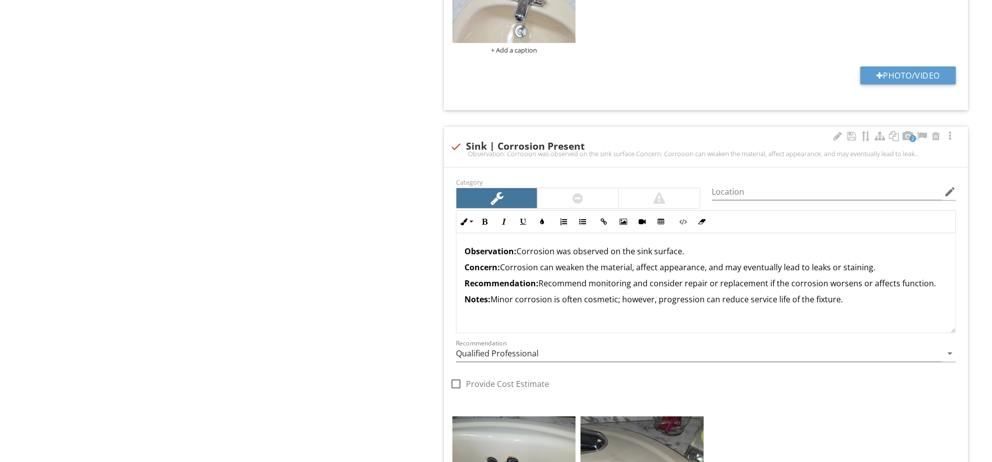
scroll to position [3782, 0]
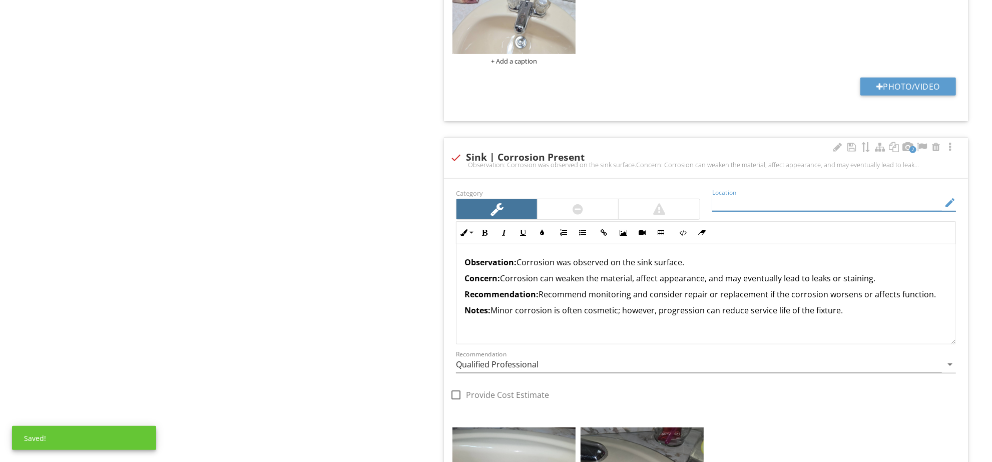
drag, startPoint x: 803, startPoint y: 206, endPoint x: 806, endPoint y: 200, distance: 6.5
click at [803, 206] on input "Location" at bounding box center [828, 203] width 230 height 17
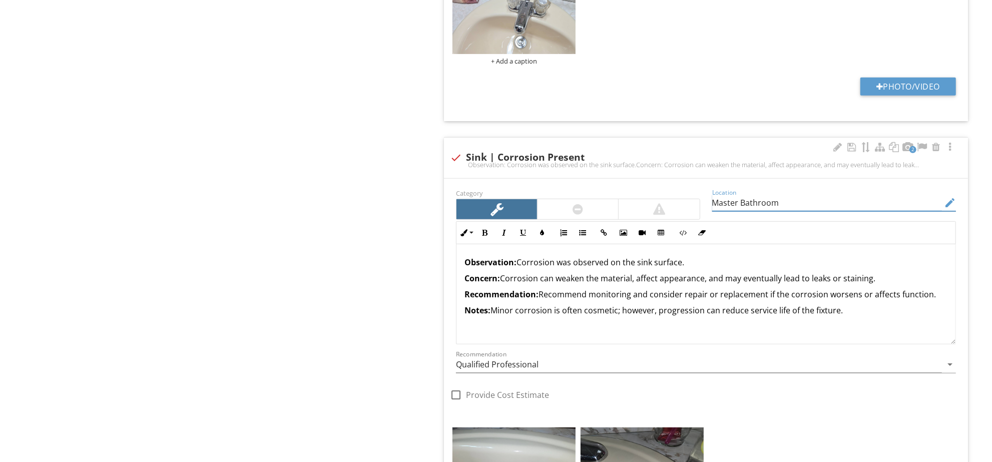
click at [745, 207] on input "Master Bathroom" at bounding box center [828, 203] width 230 height 17
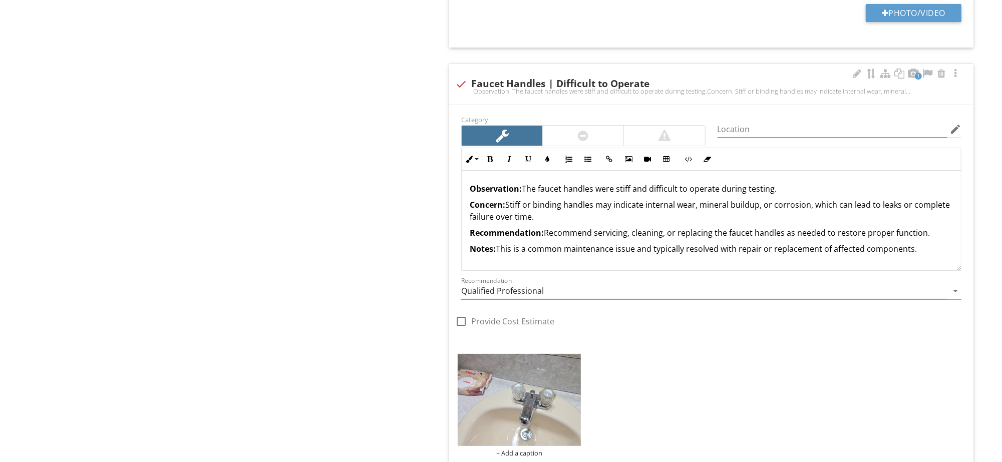
scroll to position [3364, 0]
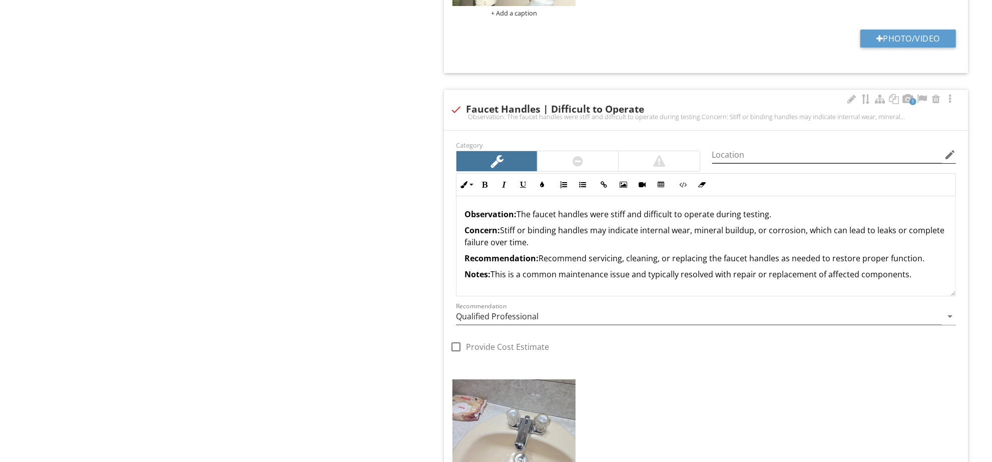
click at [953, 160] on icon "edit" at bounding box center [950, 155] width 12 height 12
type input "Master Bathroom"
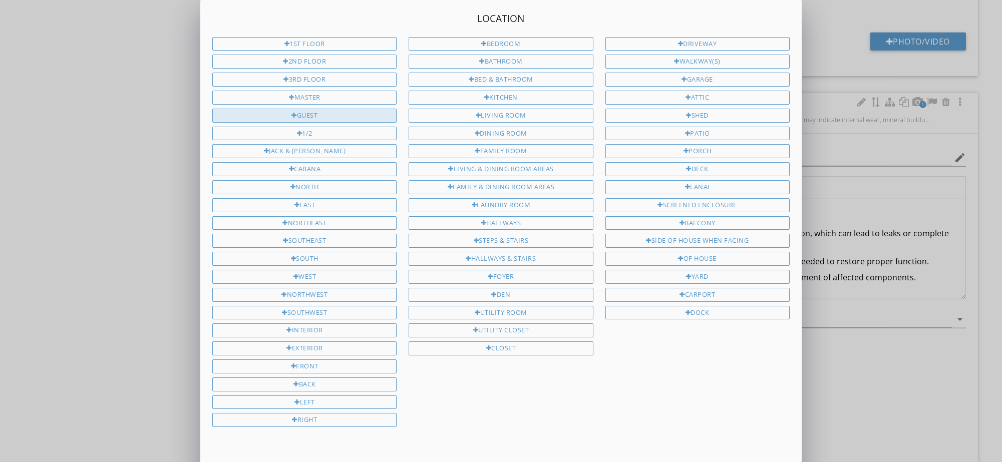
click at [331, 113] on div "Guest" at bounding box center [304, 116] width 184 height 14
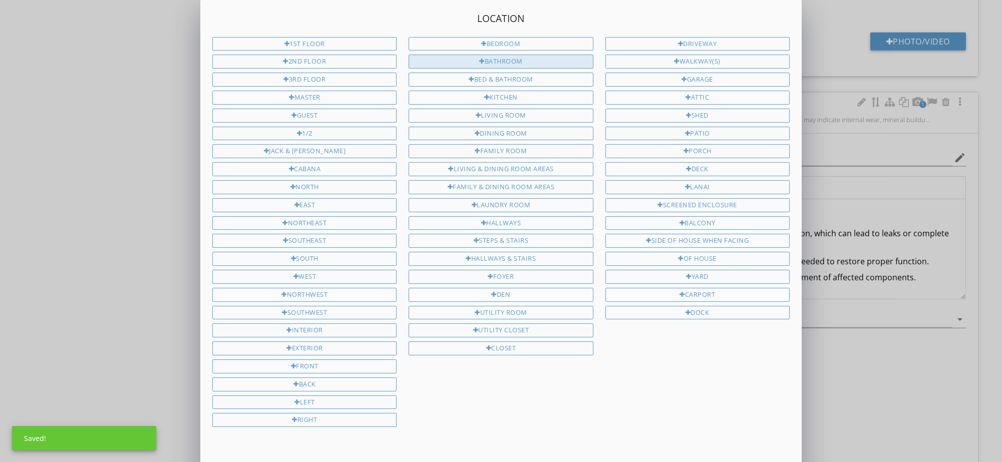
click at [520, 64] on div "Bathroom" at bounding box center [501, 62] width 184 height 14
type input "Guest Bathroom"
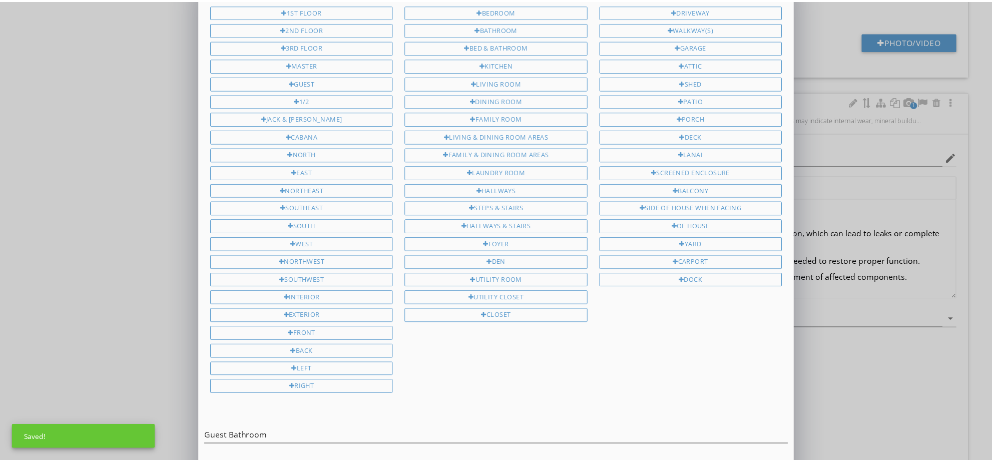
scroll to position [65, 0]
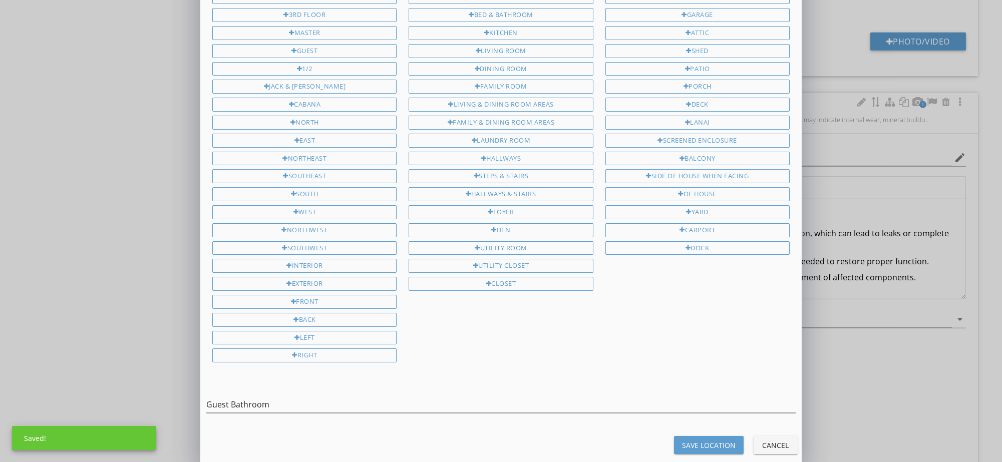
click at [711, 436] on button "Save Location" at bounding box center [709, 445] width 70 height 18
type input "Guest Bathroom"
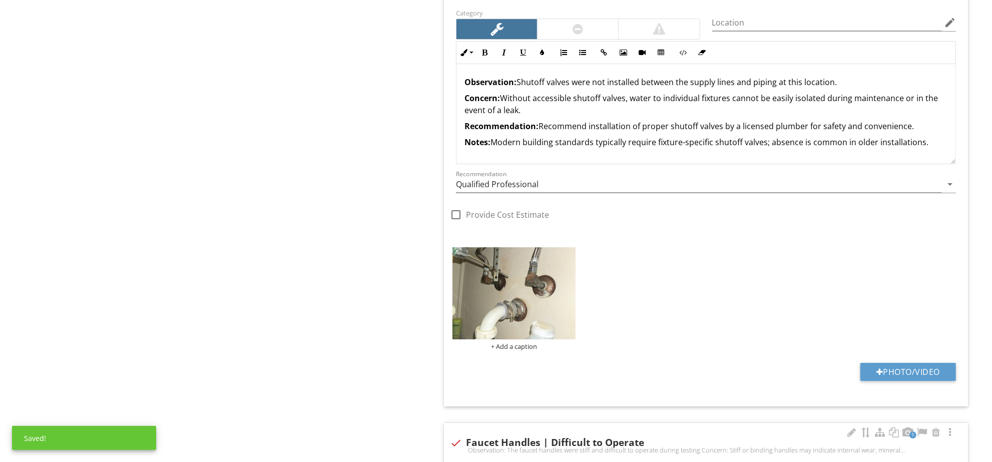
scroll to position [2863, 0]
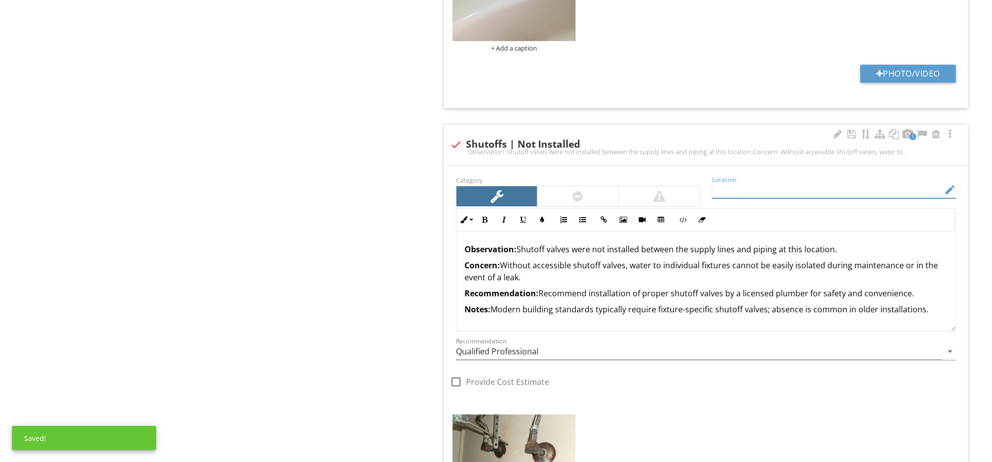
click at [781, 189] on input "Location" at bounding box center [828, 190] width 230 height 17
paste input "Master Bathroom"
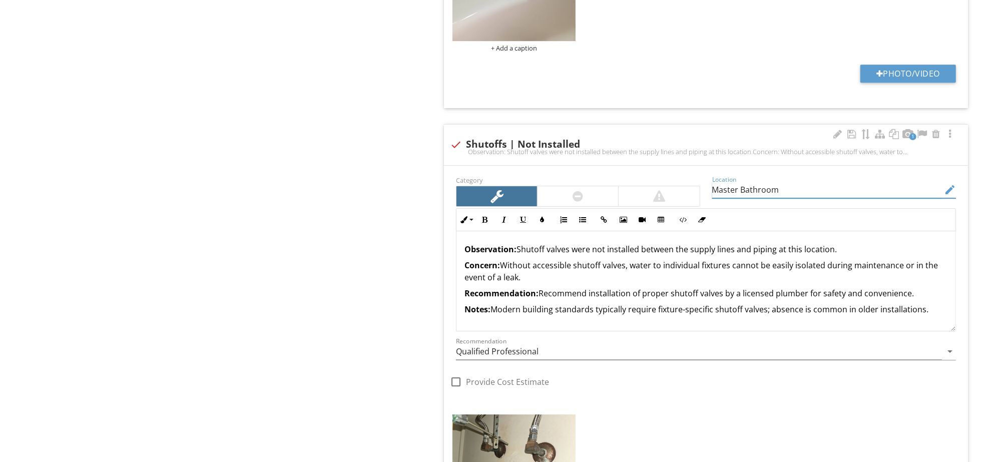
click at [724, 193] on input "Master Bathroom" at bounding box center [828, 190] width 230 height 17
click at [816, 190] on input "Bathroom" at bounding box center [828, 190] width 230 height 17
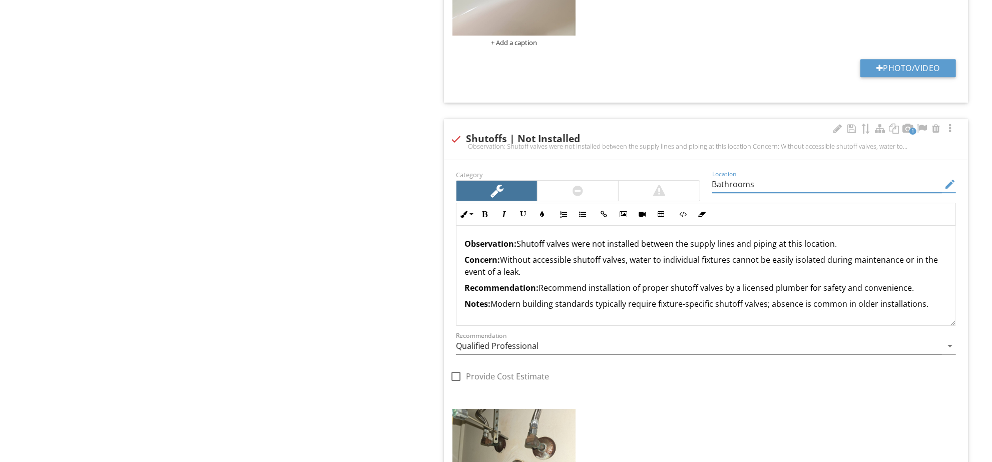
scroll to position [3030, 0]
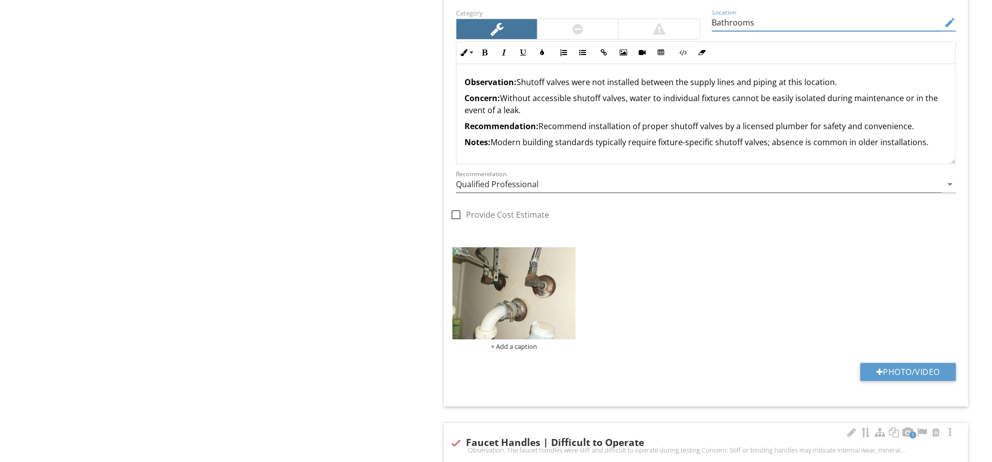
type input "Bathrooms"
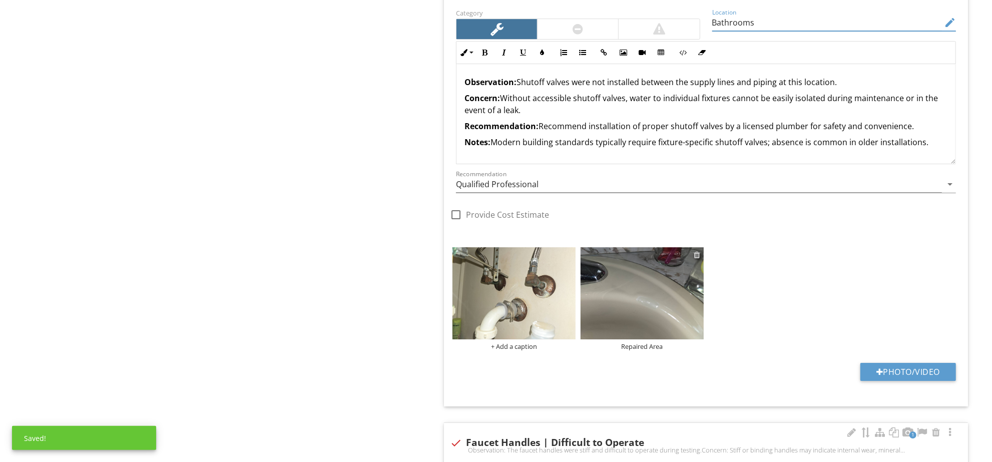
click at [699, 258] on div at bounding box center [698, 255] width 7 height 8
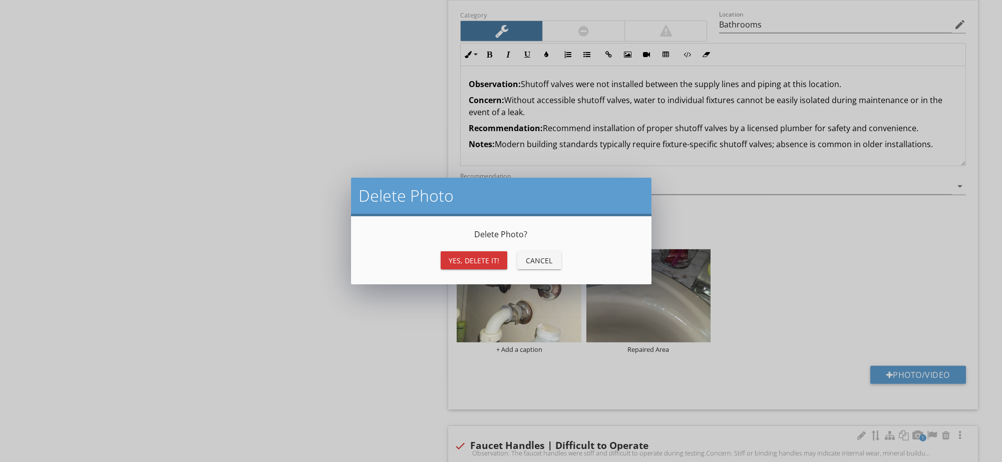
click at [466, 253] on button "Yes, Delete it!" at bounding box center [474, 260] width 67 height 18
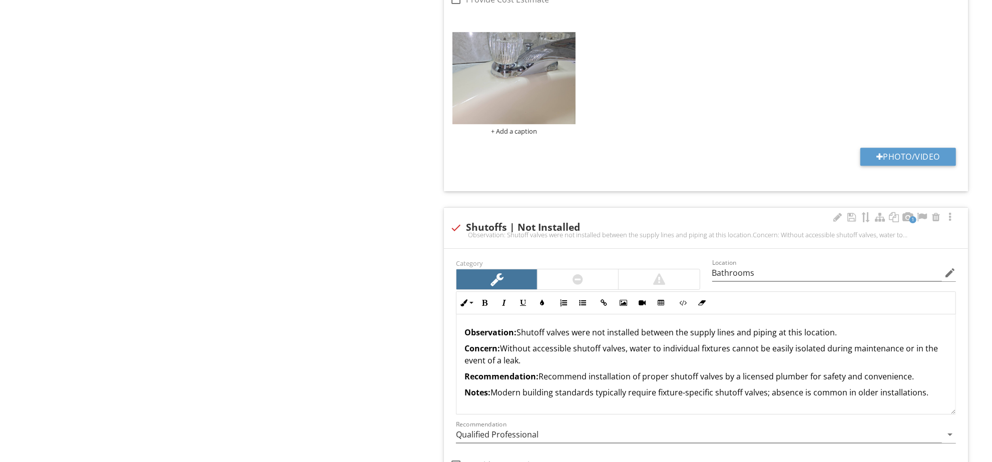
type input "Guest Bathroom"
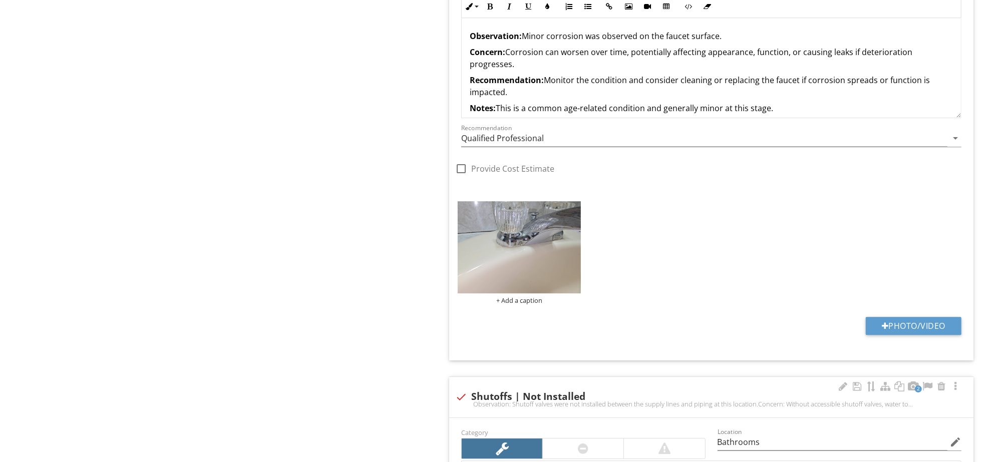
scroll to position [2530, 0]
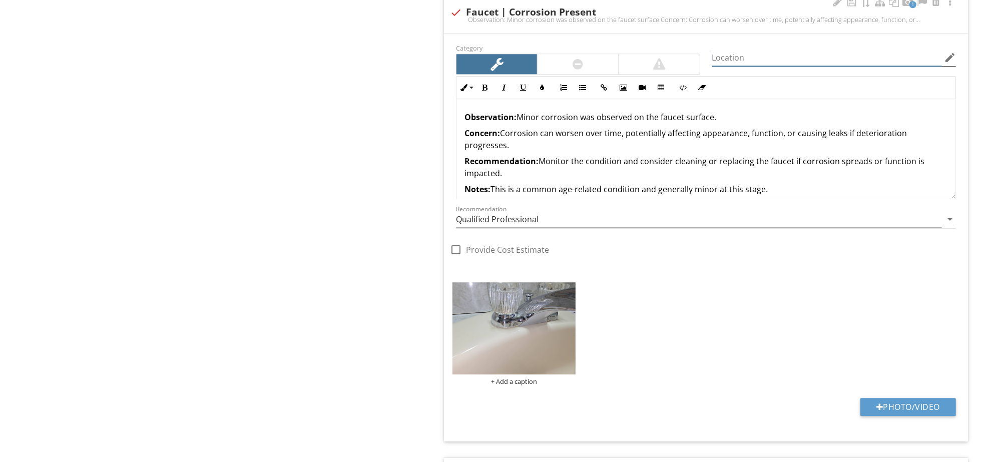
click at [841, 62] on input "Location" at bounding box center [828, 58] width 230 height 17
click at [949, 58] on icon "edit" at bounding box center [950, 58] width 12 height 12
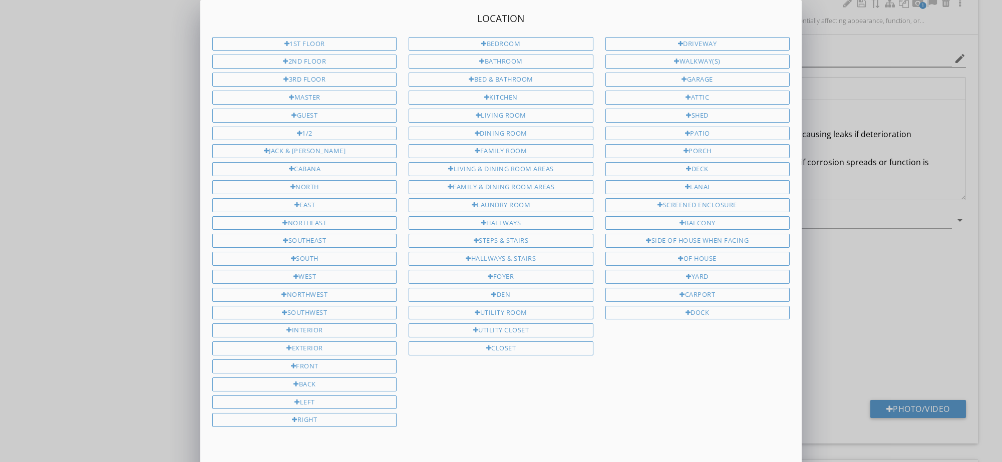
click at [330, 120] on div "1st Floor 2nd Floor 3rd Floor Master Guest 1/2 Jack & Jill Cabana North East No…" at bounding box center [304, 234] width 196 height 395
click at [511, 57] on div "Bathroom" at bounding box center [501, 62] width 184 height 14
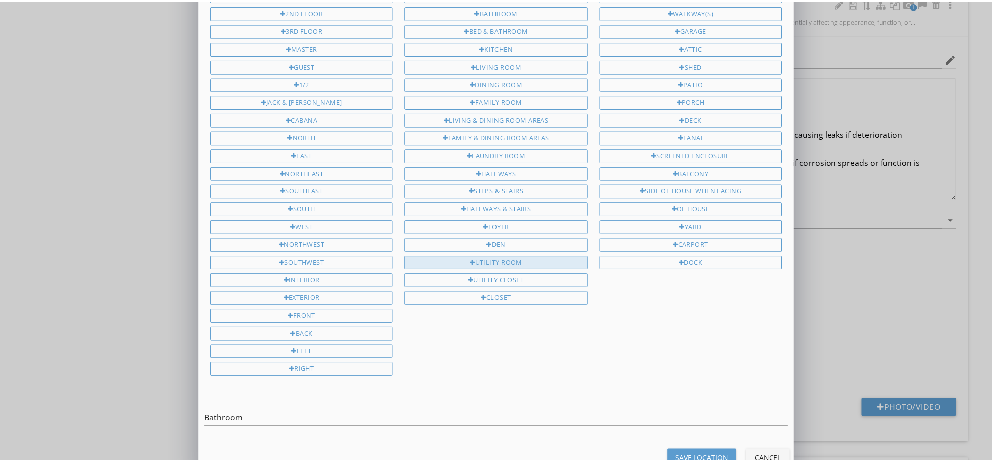
scroll to position [65, 0]
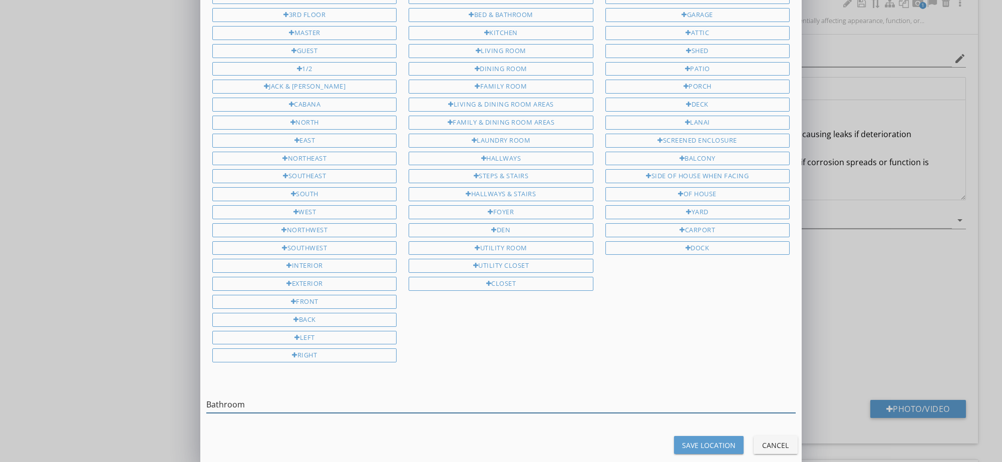
click at [209, 397] on input "Bathroom" at bounding box center [500, 405] width 589 height 17
click at [298, 397] on input "Guest Bathroom" at bounding box center [500, 405] width 589 height 17
type input "Guest Bathroom"
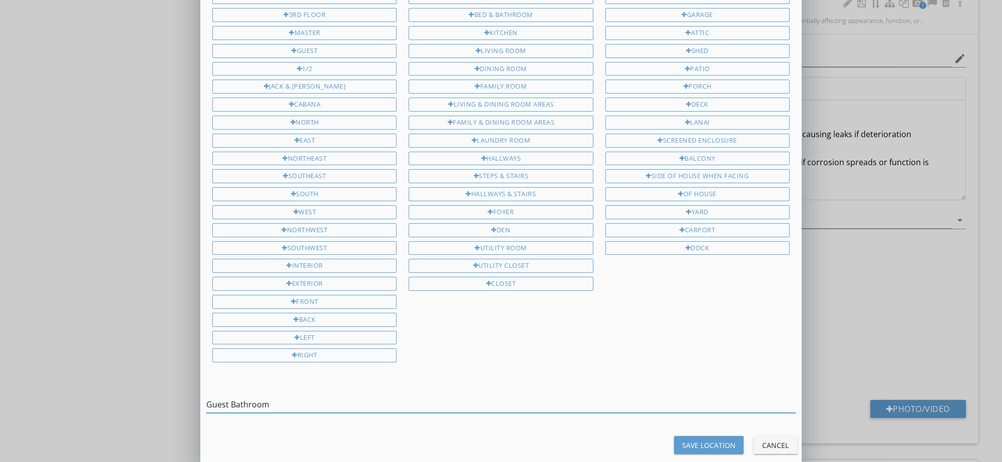
click at [723, 443] on button "Save Location" at bounding box center [709, 445] width 70 height 18
type input "Guest Bathroom"
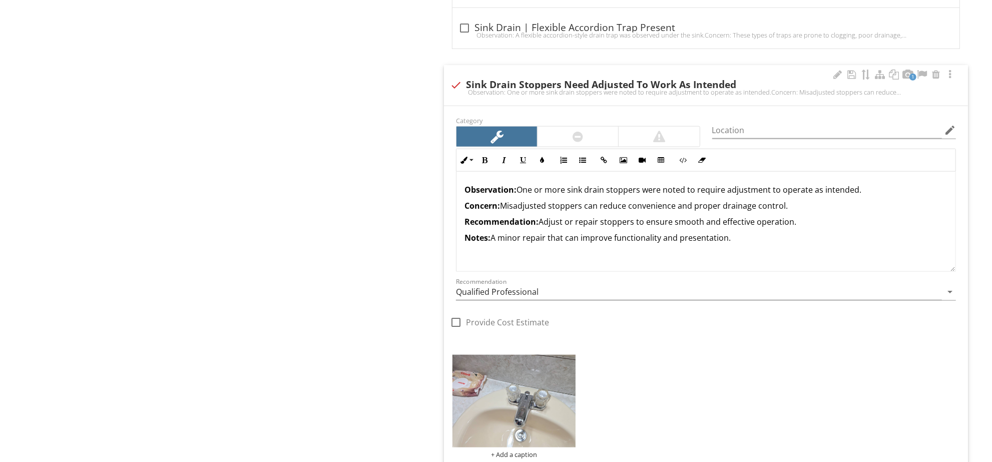
scroll to position [944, 0]
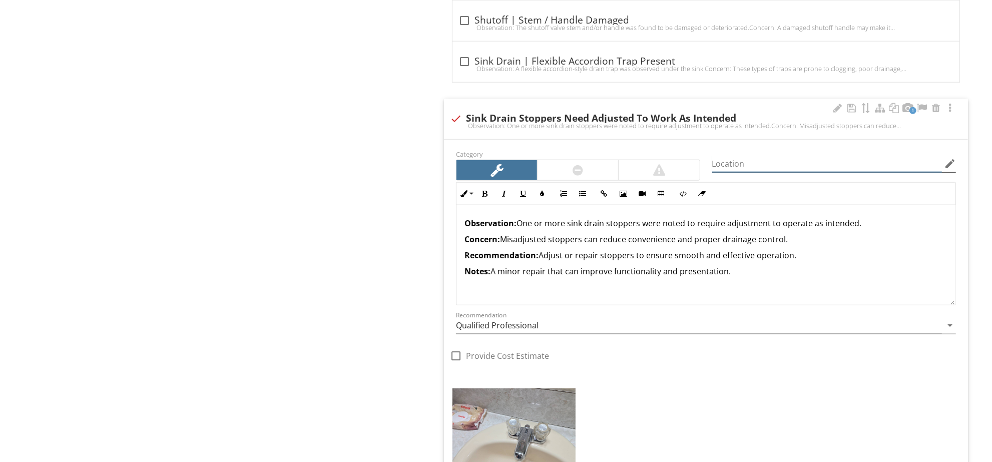
click at [801, 166] on input "Location" at bounding box center [828, 164] width 230 height 17
paste input "Guest Bathroom"
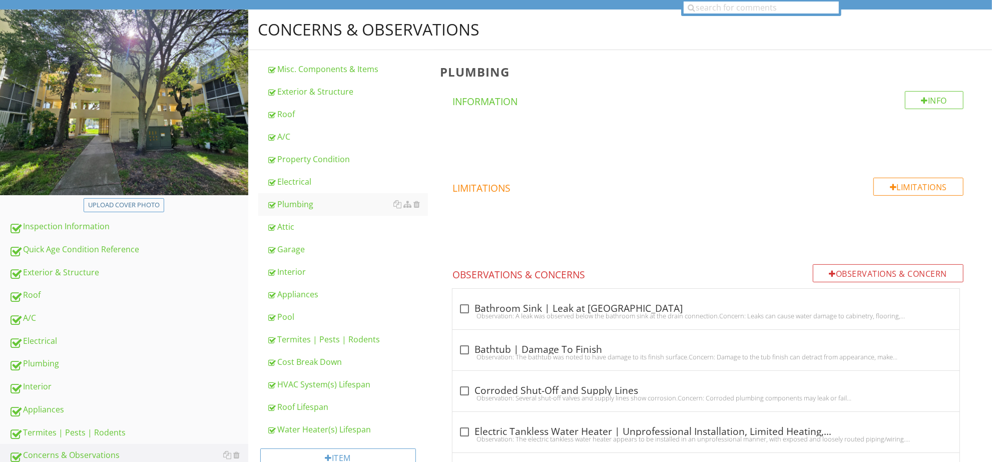
scroll to position [0, 0]
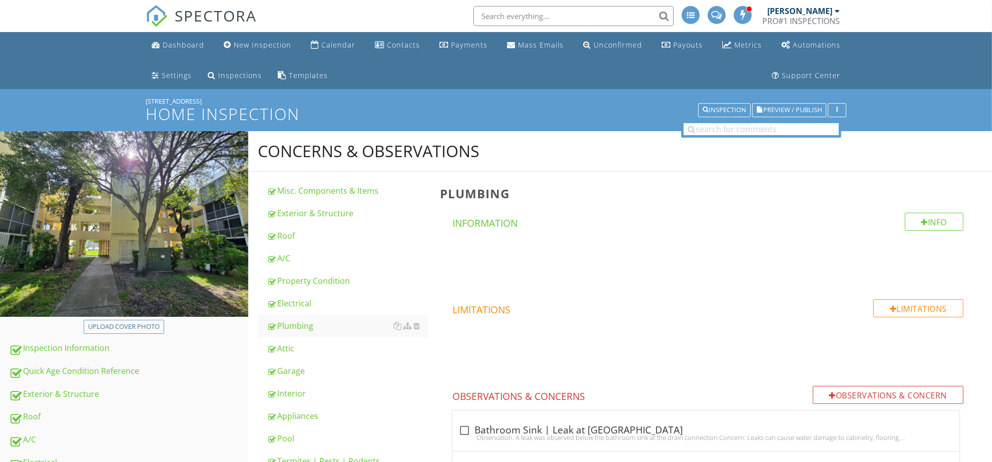
type input "Guest Bathroom"
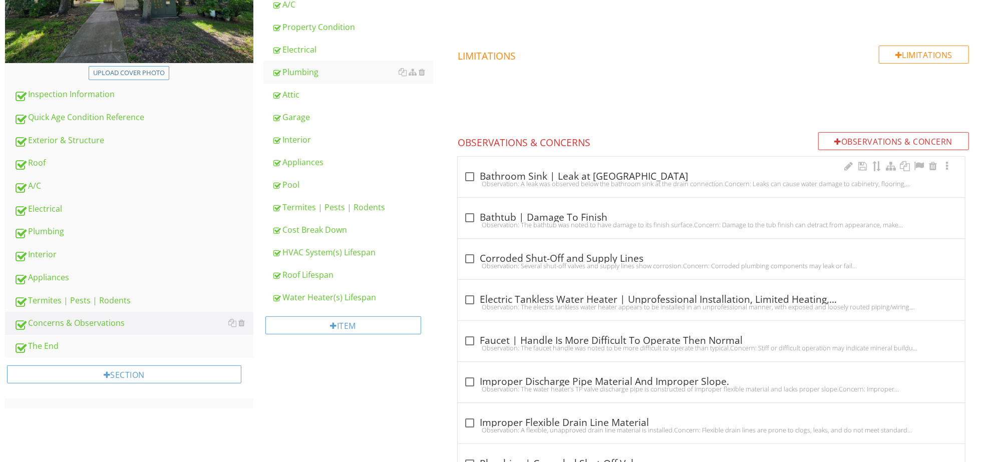
scroll to position [250, 0]
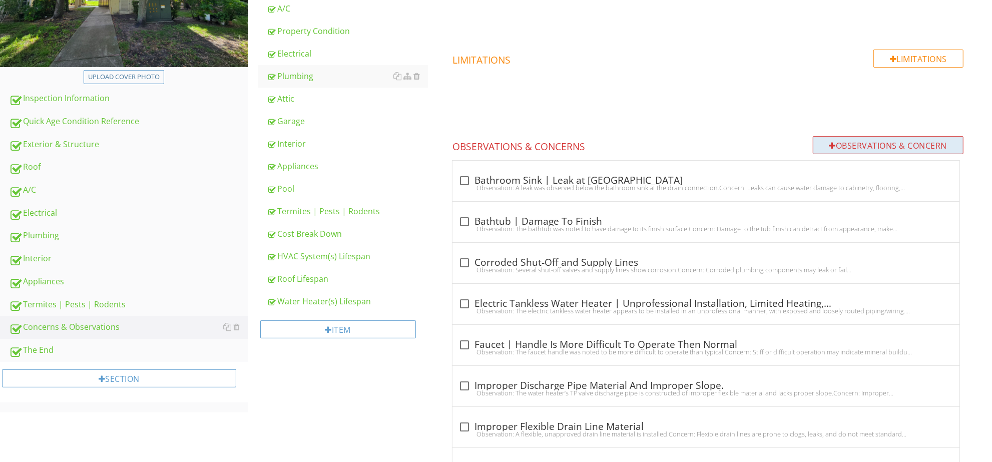
click at [874, 147] on div "Observations & Concern" at bounding box center [888, 145] width 151 height 18
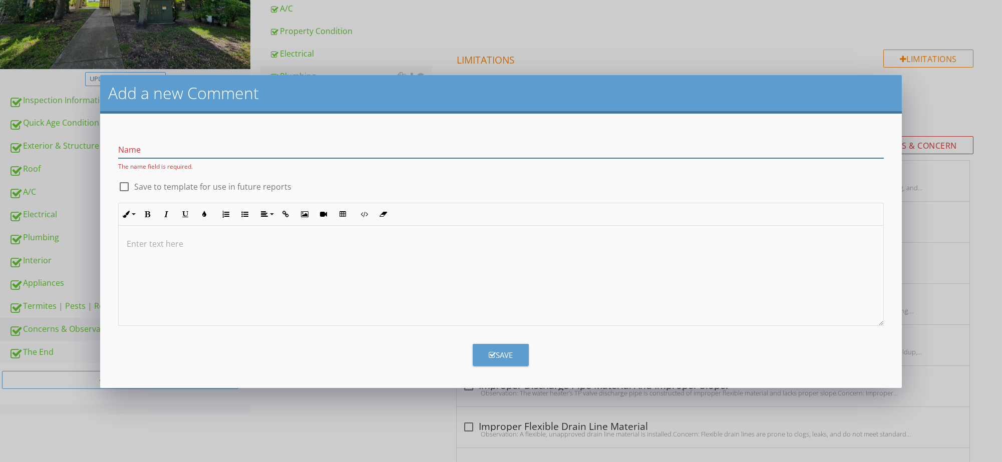
click at [367, 152] on input "Name" at bounding box center [501, 150] width 766 height 17
paste input "Bathtub | Minor Corrosion Present"
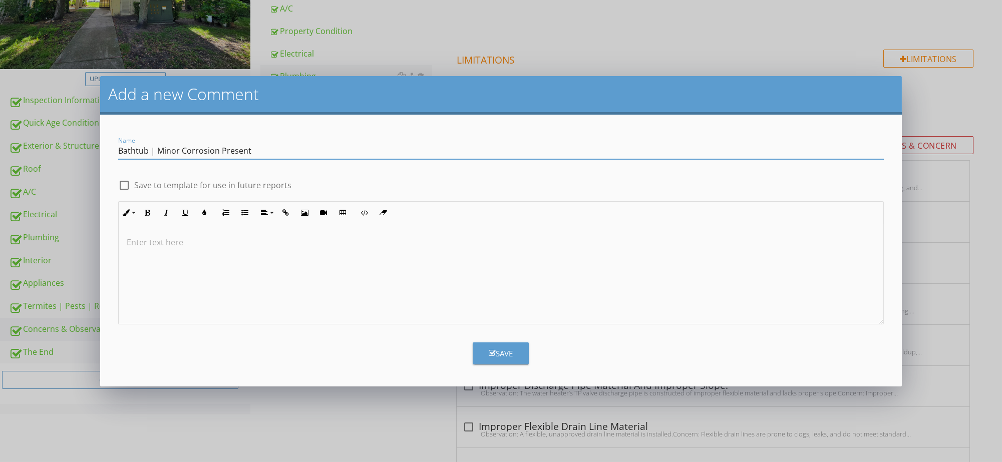
type input "Bathtub | Minor Corrosion Present"
click at [182, 187] on label "Save to template for use in future reports" at bounding box center [212, 185] width 157 height 10
checkbox input "true"
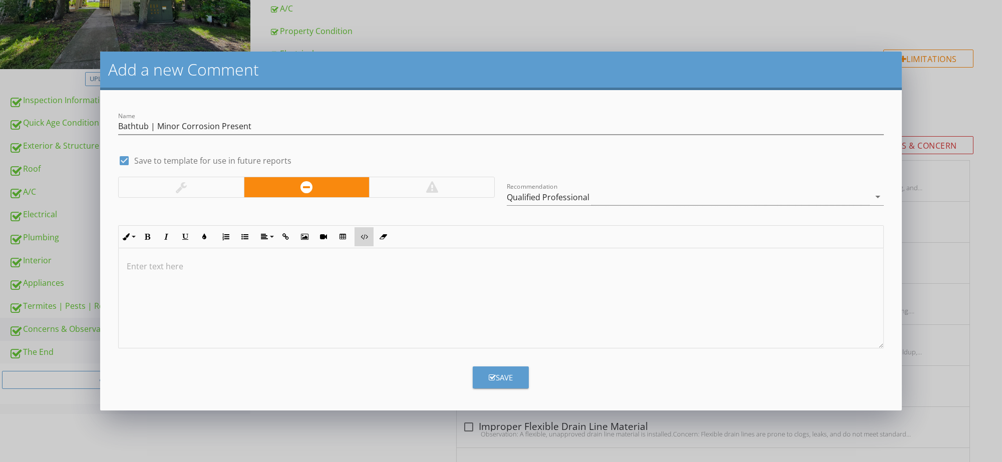
click at [365, 232] on button "Code View" at bounding box center [364, 236] width 19 height 19
type textarea "<p><strong>Observation:</strong> Minor corrosion was observed on the bathtub su…"
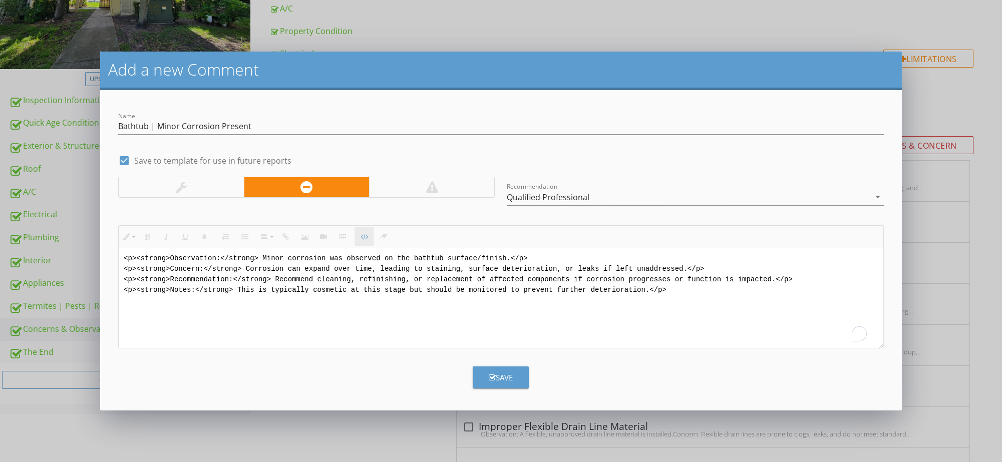
click at [361, 238] on icon "button" at bounding box center [364, 236] width 7 height 7
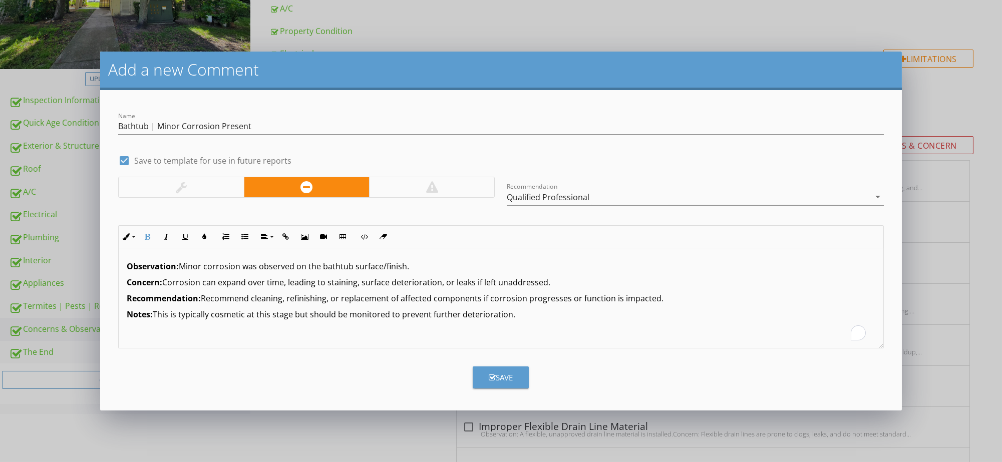
click at [188, 192] on div at bounding box center [181, 187] width 125 height 20
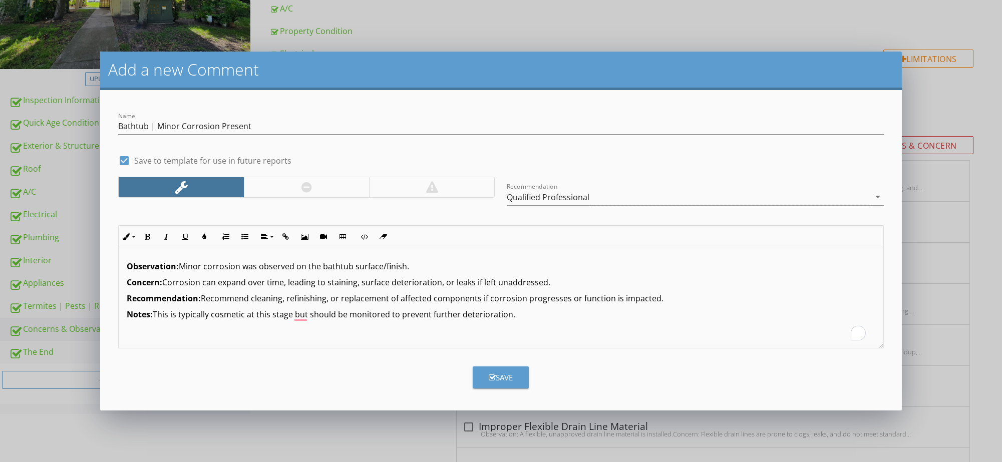
click at [510, 374] on div "Save" at bounding box center [501, 378] width 24 height 12
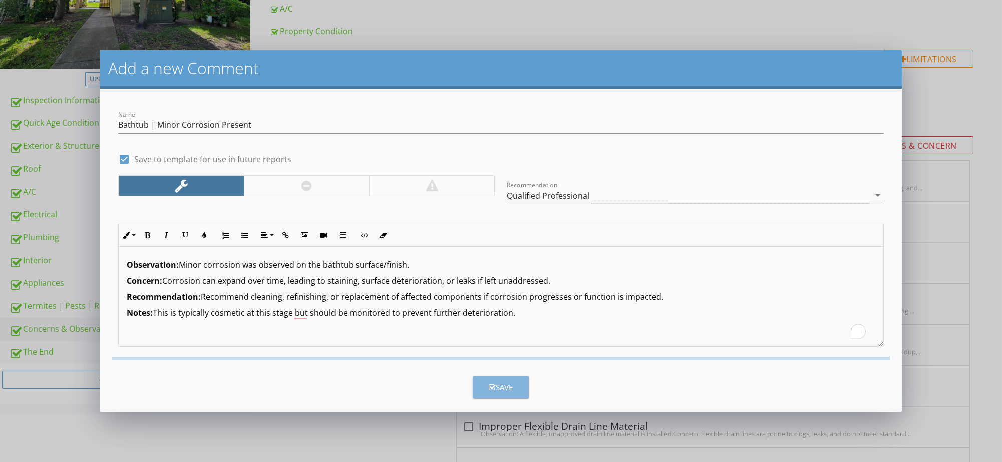
checkbox input "false"
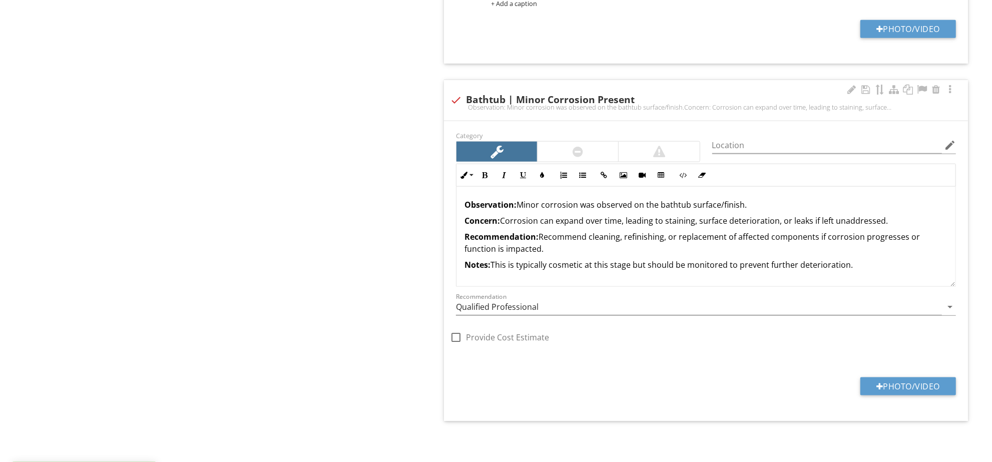
scroll to position [1, 0]
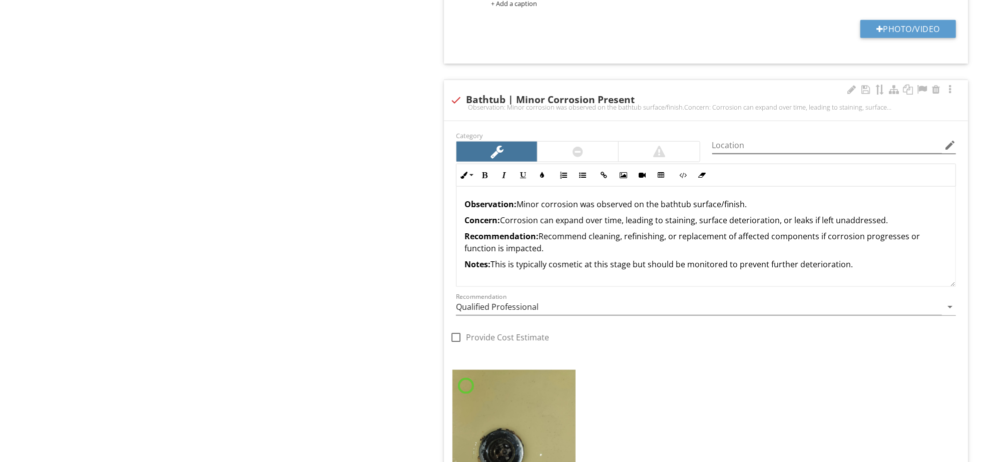
type input "Guest Bathroom"
click at [883, 146] on input "Location" at bounding box center [828, 145] width 230 height 17
paste input "Bathtub | Minor Corrosion Present"
click at [850, 148] on input "Bathtub | Minor Corrosion Present" at bounding box center [828, 145] width 230 height 17
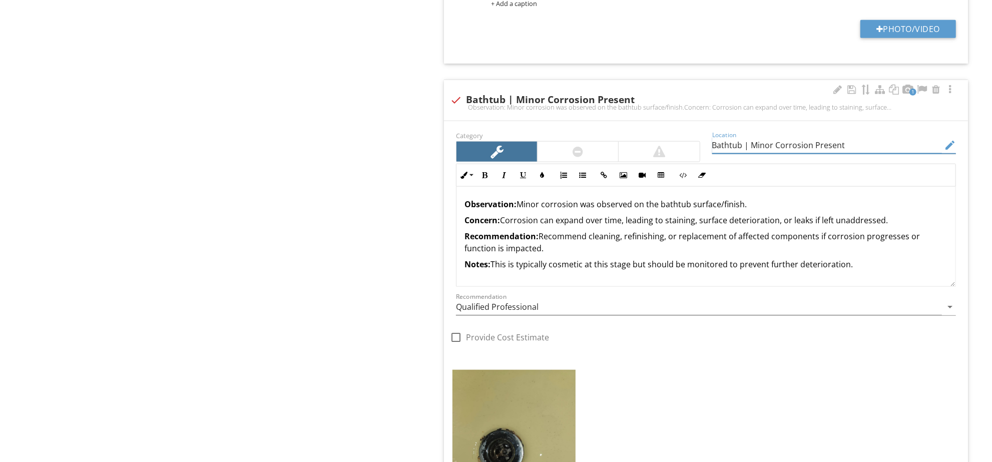
click at [850, 148] on input "Bathtub | Minor Corrosion Present" at bounding box center [828, 145] width 230 height 17
paste input "Master Bathroom"
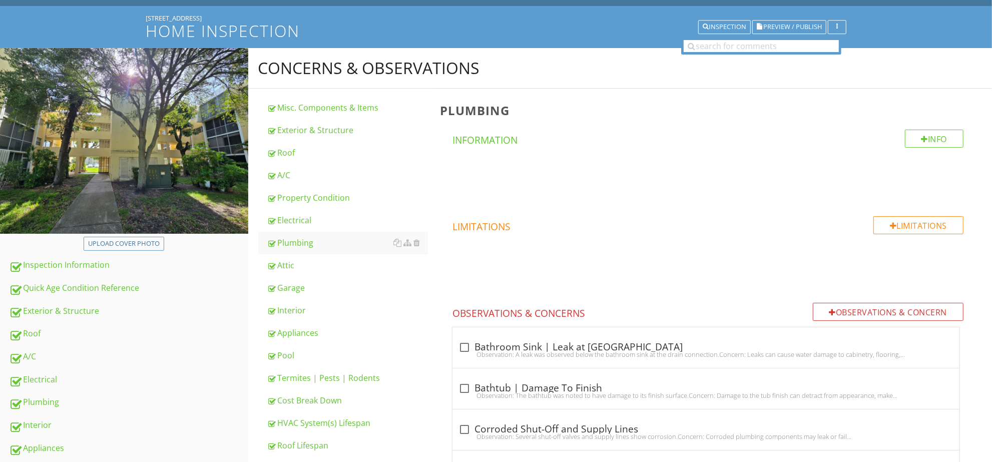
scroll to position [0, 0]
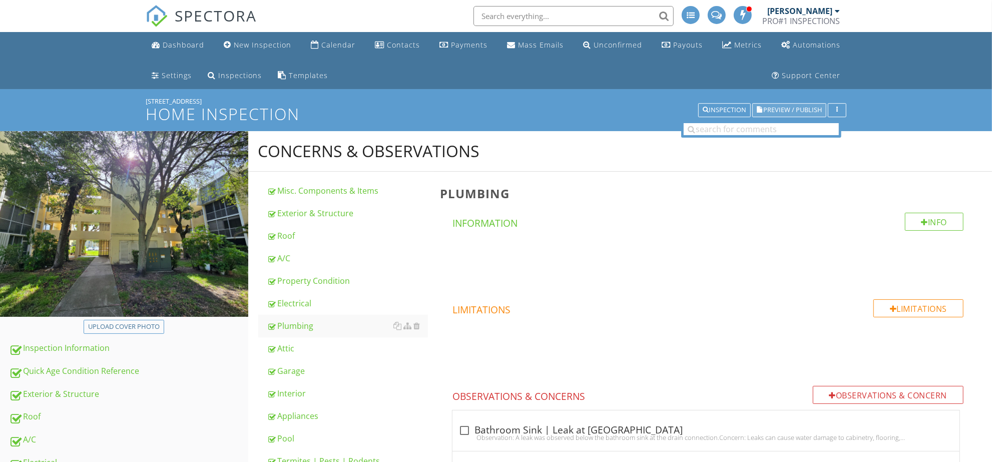
type input "Master Bathroom"
click at [775, 107] on span "Preview / Publish" at bounding box center [793, 110] width 59 height 7
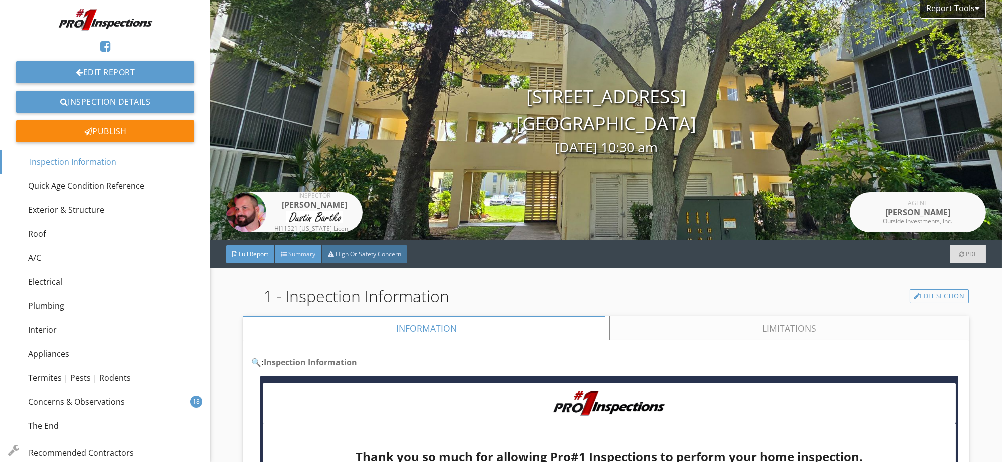
click at [313, 255] on span "Summary" at bounding box center [301, 254] width 27 height 9
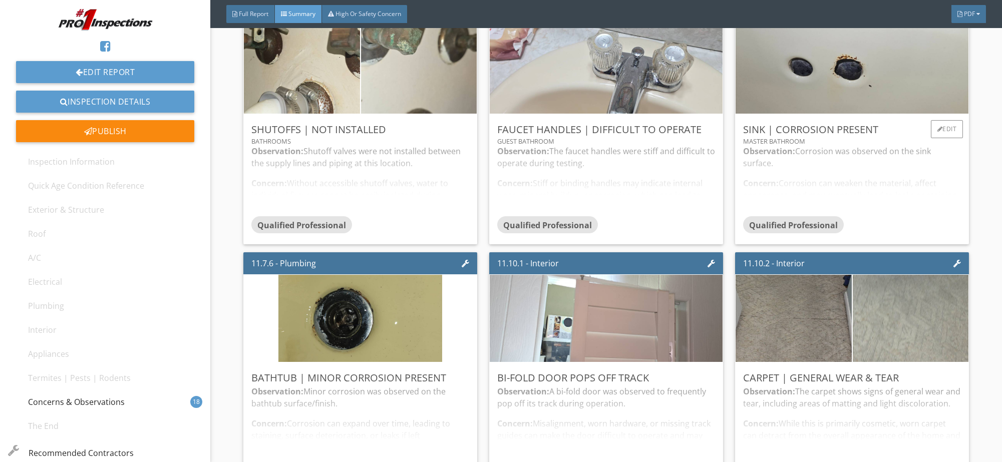
scroll to position [834, 0]
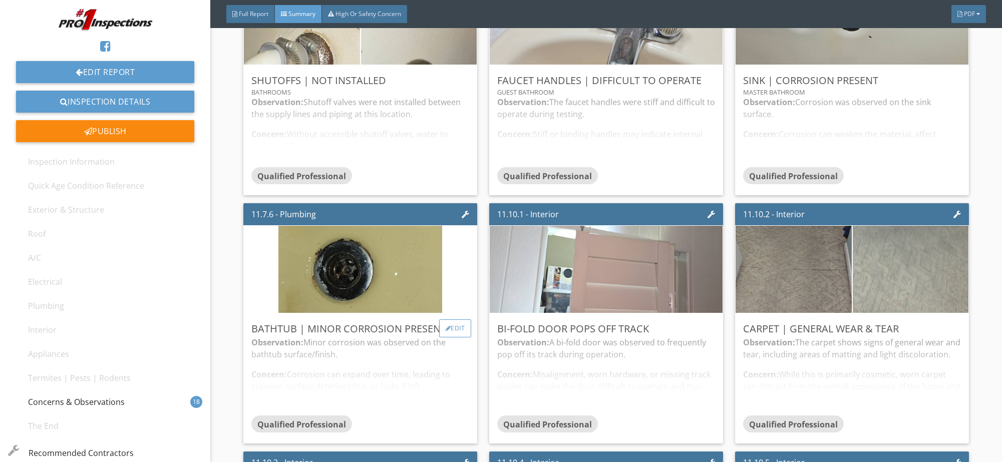
click at [465, 325] on div "Edit" at bounding box center [455, 328] width 33 height 18
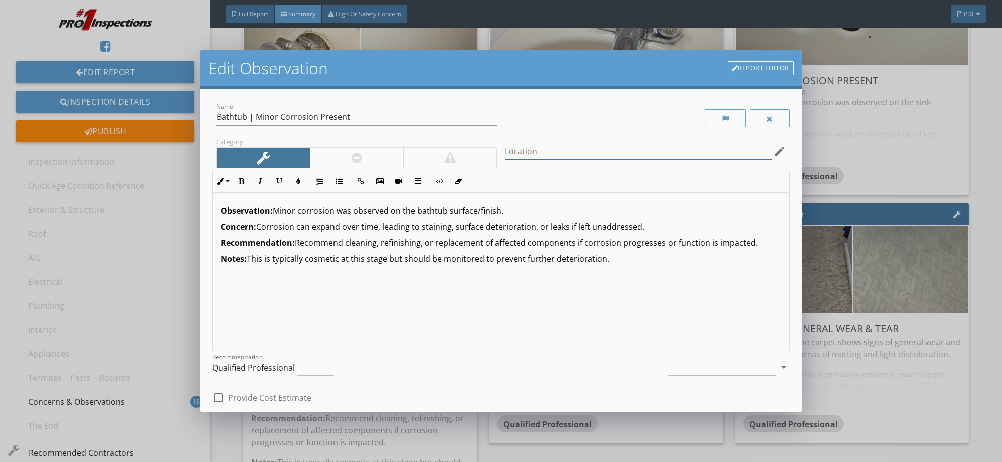
click at [601, 148] on input "Location" at bounding box center [638, 151] width 266 height 17
paste input "Master Bathroom"
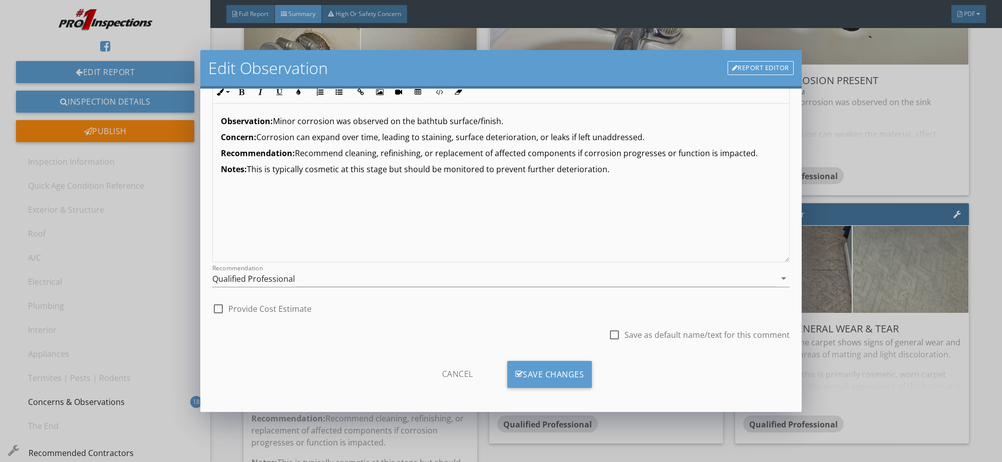
scroll to position [92, 0]
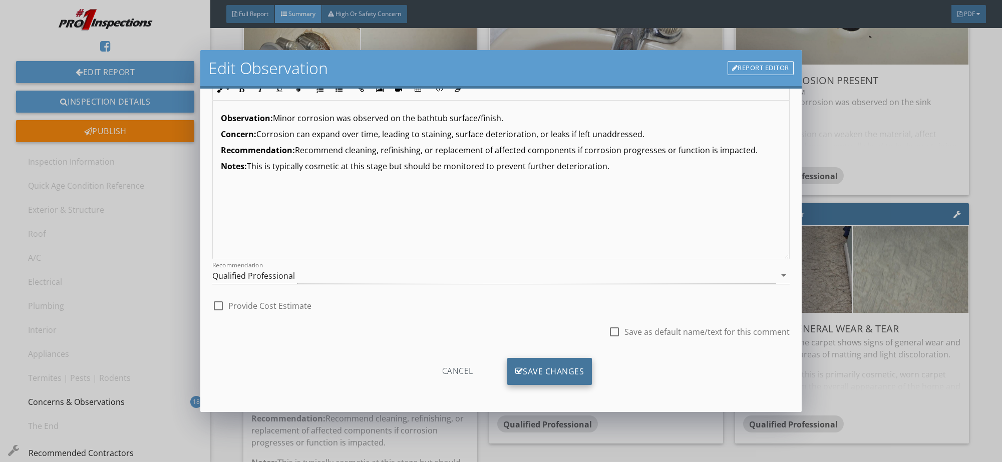
type input "Master Bathroom"
click at [545, 368] on div "Save Changes" at bounding box center [549, 371] width 85 height 27
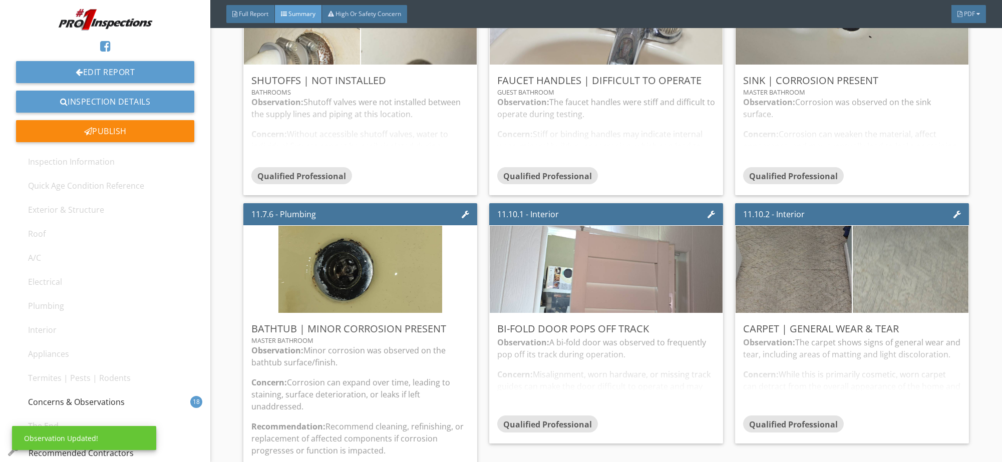
scroll to position [0, 0]
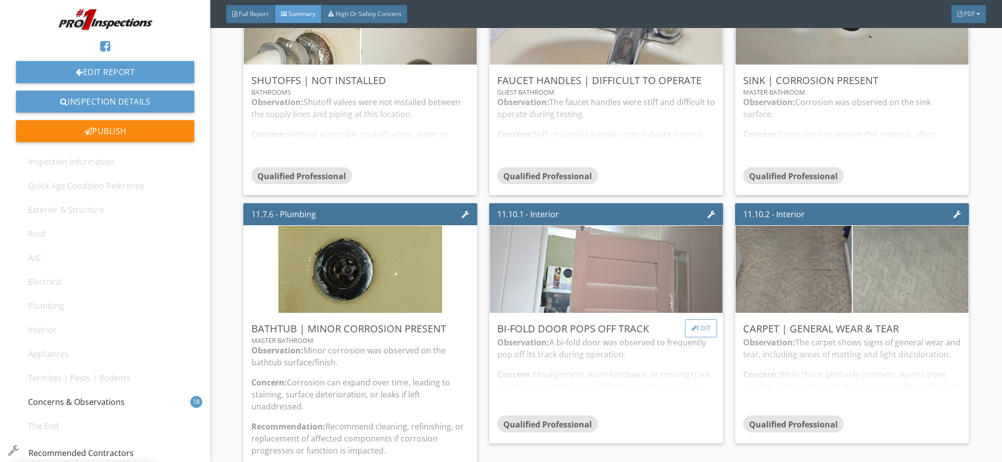
click at [693, 319] on div "Edit" at bounding box center [701, 328] width 33 height 18
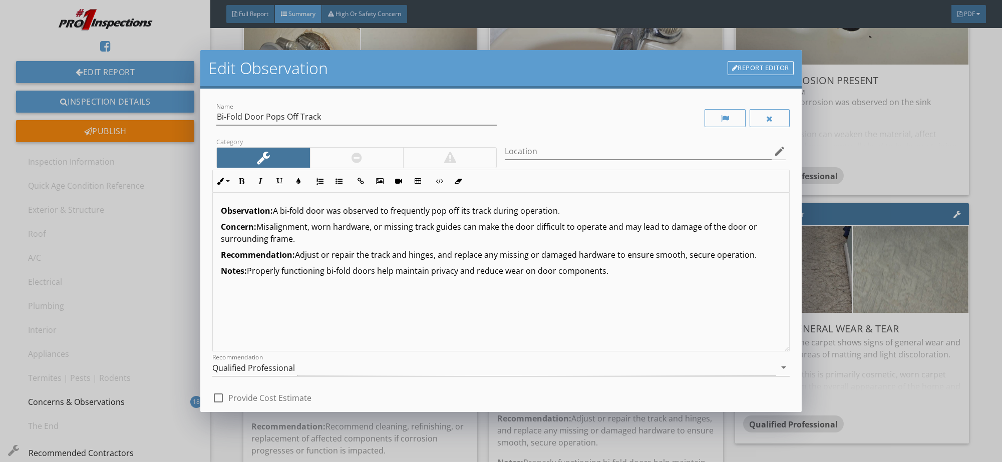
click at [774, 146] on icon "edit" at bounding box center [780, 151] width 12 height 12
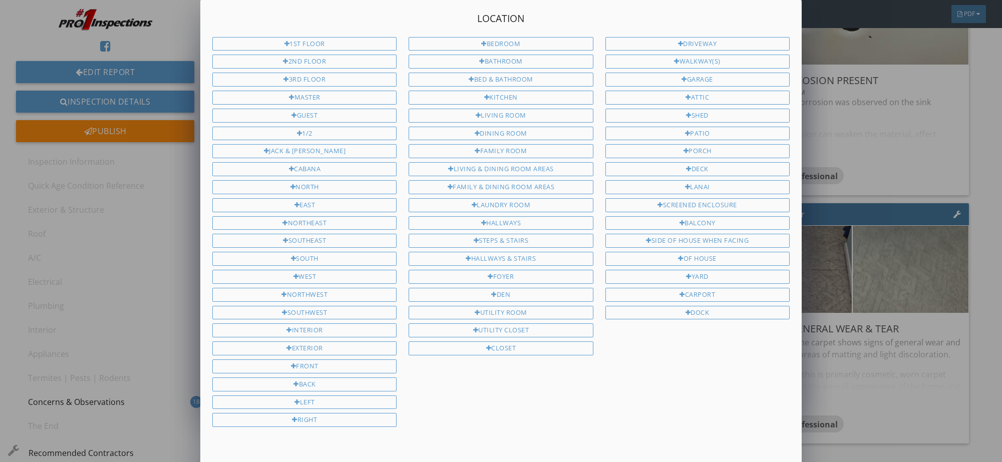
click at [506, 209] on div "Bedroom Bathroom Bed & Bathroom Kitchen Living Room Dining Room Family Room Liv…" at bounding box center [501, 198] width 196 height 322
click at [506, 218] on div "Hallways" at bounding box center [501, 223] width 184 height 14
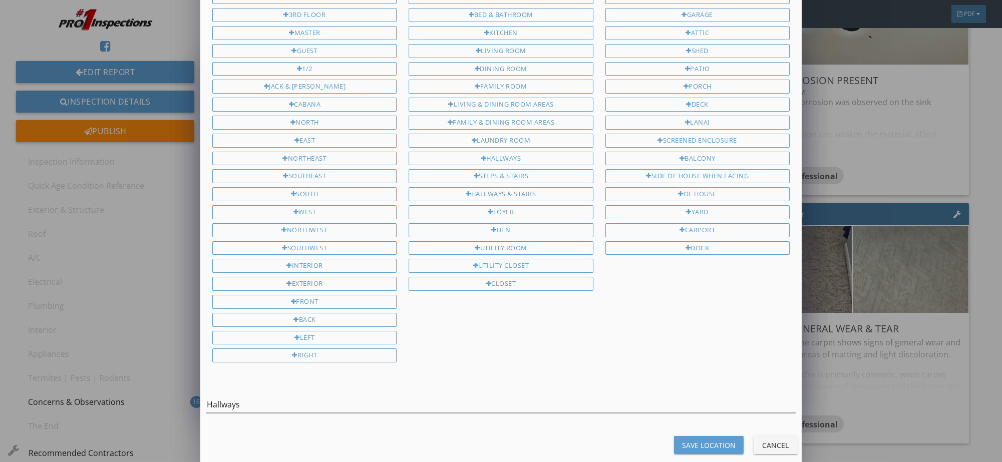
click at [475, 391] on div "Hallways" at bounding box center [500, 407] width 589 height 33
click at [539, 397] on input "Hallways" at bounding box center [500, 405] width 589 height 17
type input "Hallway"
click at [703, 436] on button "Save Location" at bounding box center [709, 445] width 70 height 18
type input "Hallway"
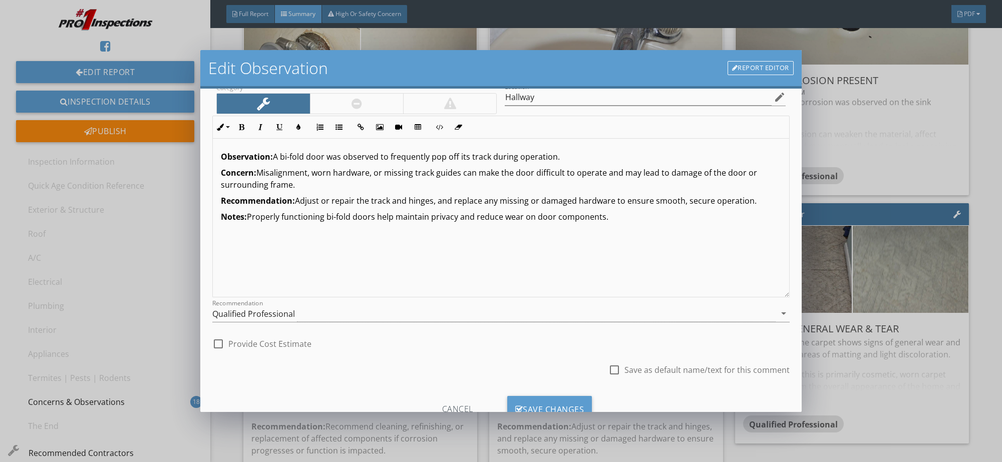
scroll to position [92, 0]
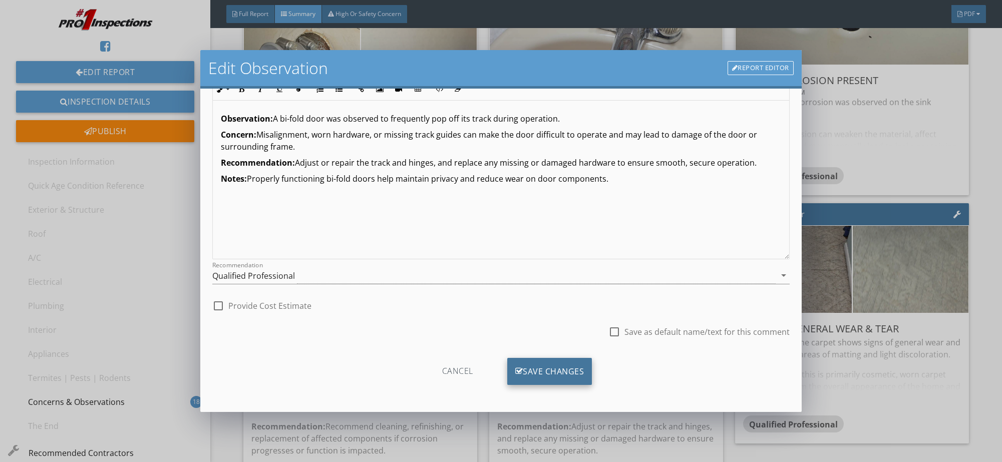
click at [571, 364] on div "Save Changes" at bounding box center [549, 371] width 85 height 27
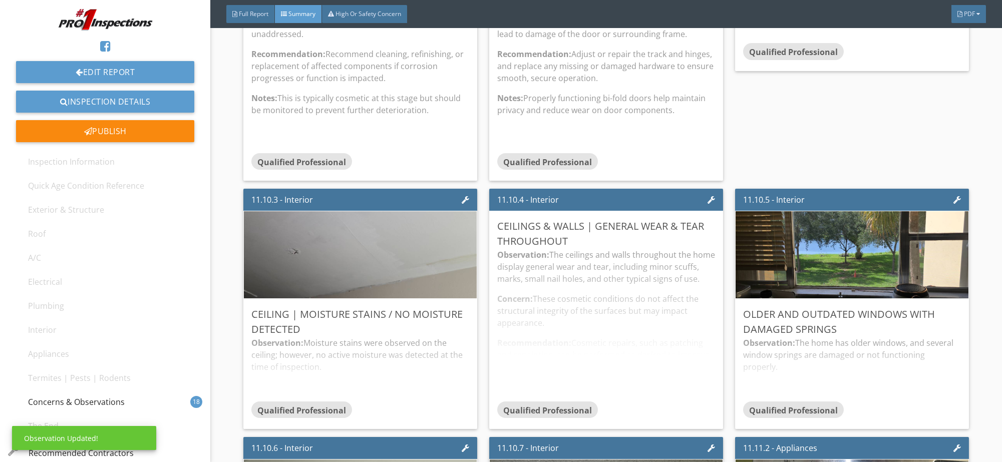
scroll to position [1252, 0]
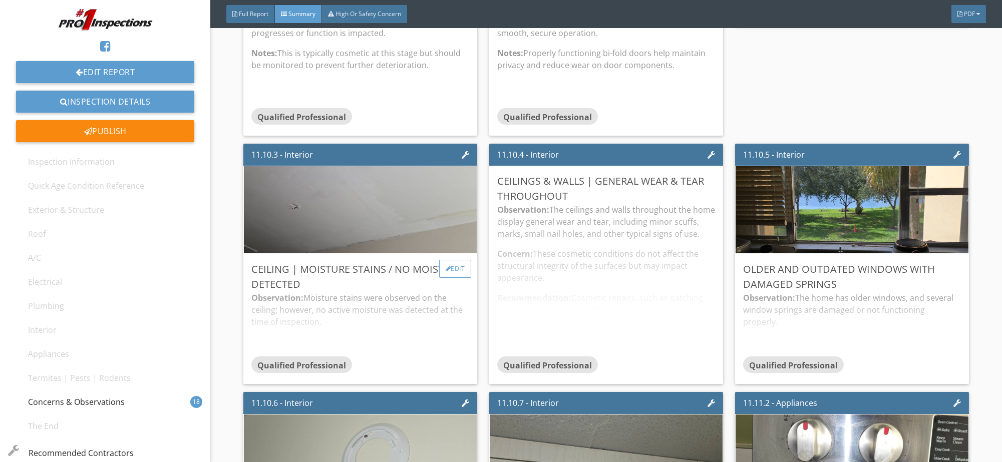
click at [454, 271] on div "Edit" at bounding box center [455, 269] width 33 height 18
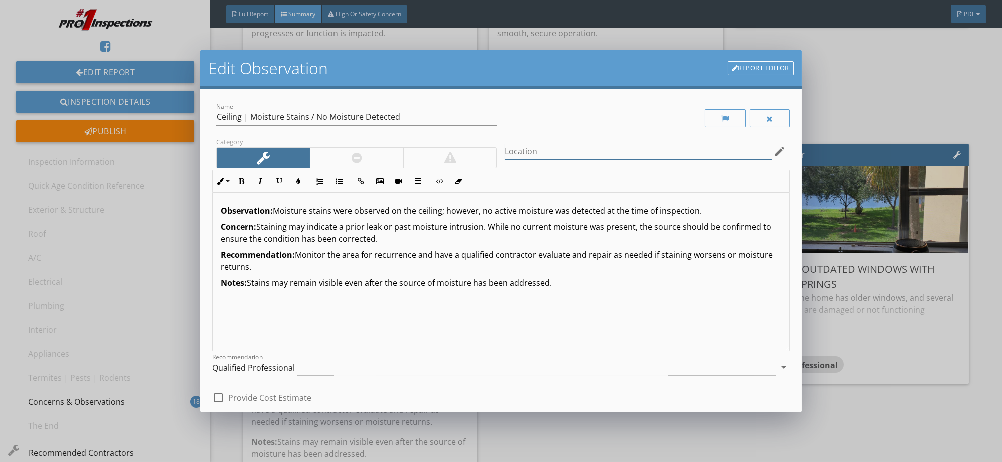
click at [569, 150] on input "Location" at bounding box center [638, 151] width 266 height 17
paste input "Guest Bathroom"
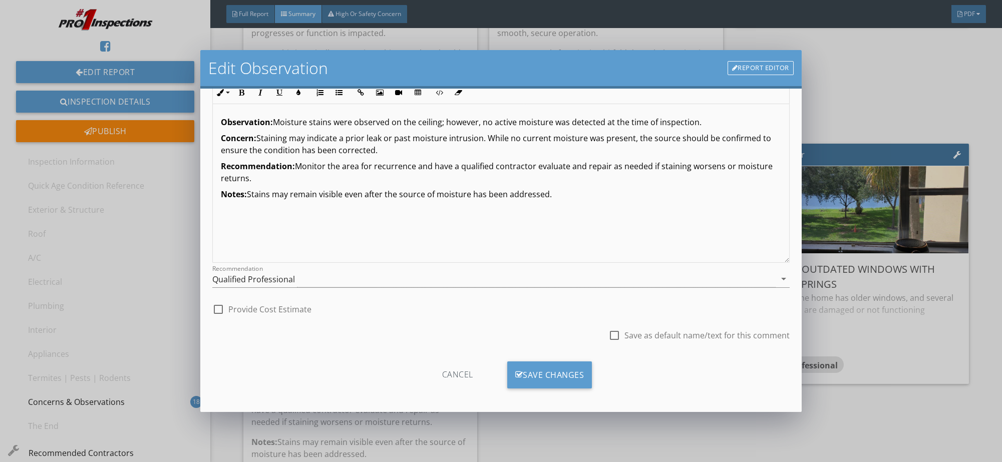
scroll to position [92, 0]
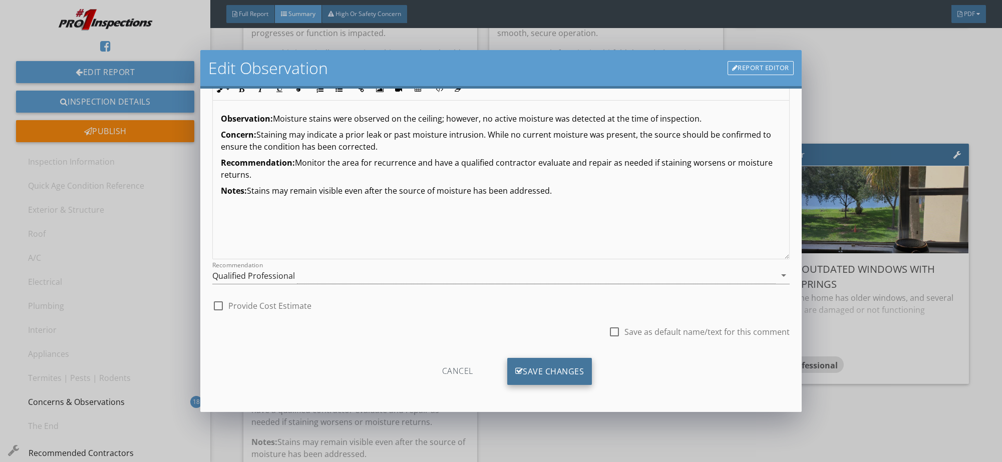
type input "Guest Bathroom"
click at [536, 361] on div "Save Changes" at bounding box center [549, 371] width 85 height 27
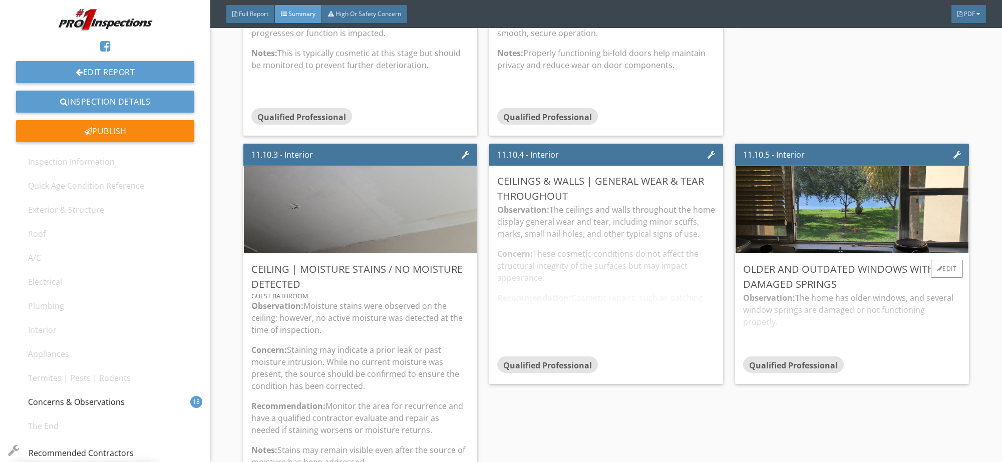
scroll to position [0, 0]
click at [943, 266] on div "Edit" at bounding box center [947, 269] width 33 height 18
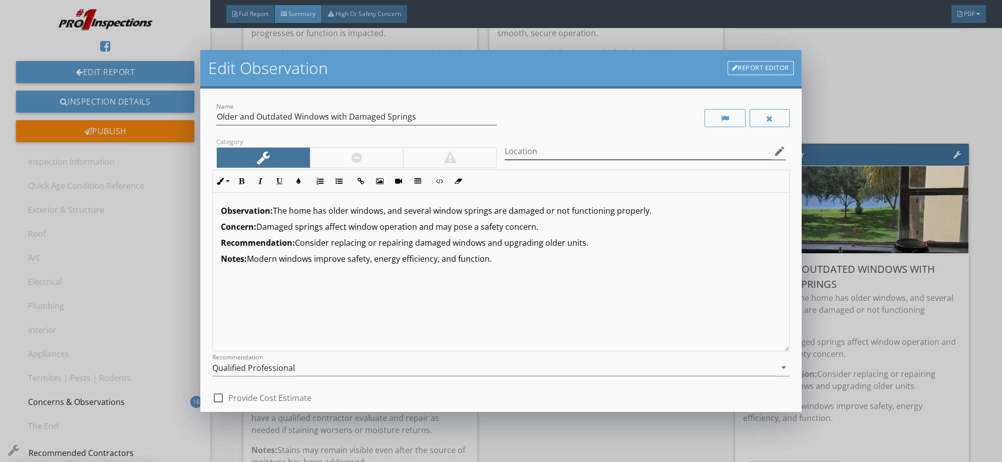
click at [766, 144] on div "Location edit" at bounding box center [645, 151] width 280 height 17
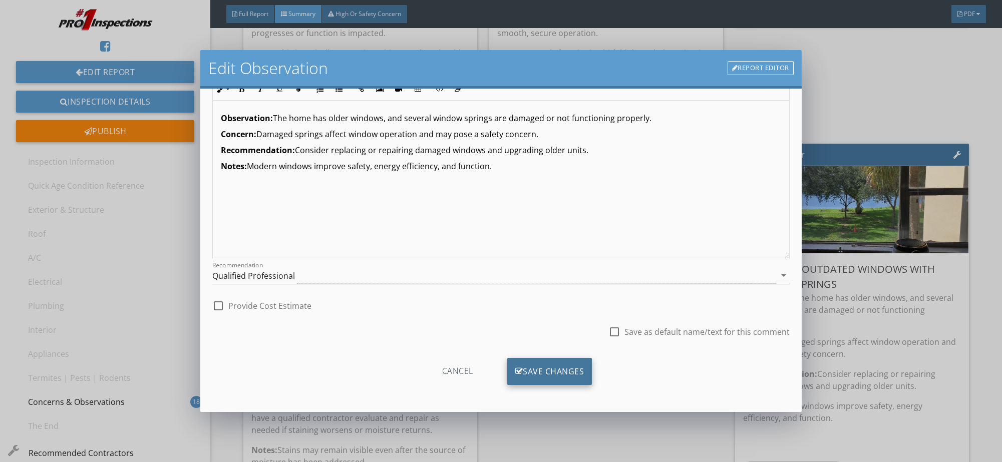
type input "throughout"
click at [550, 363] on div "Save Changes" at bounding box center [549, 371] width 85 height 27
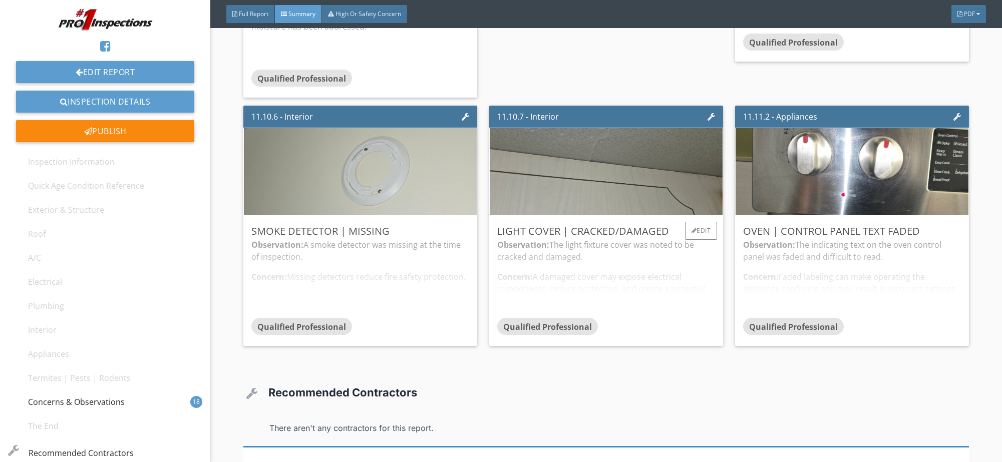
scroll to position [1705, 0]
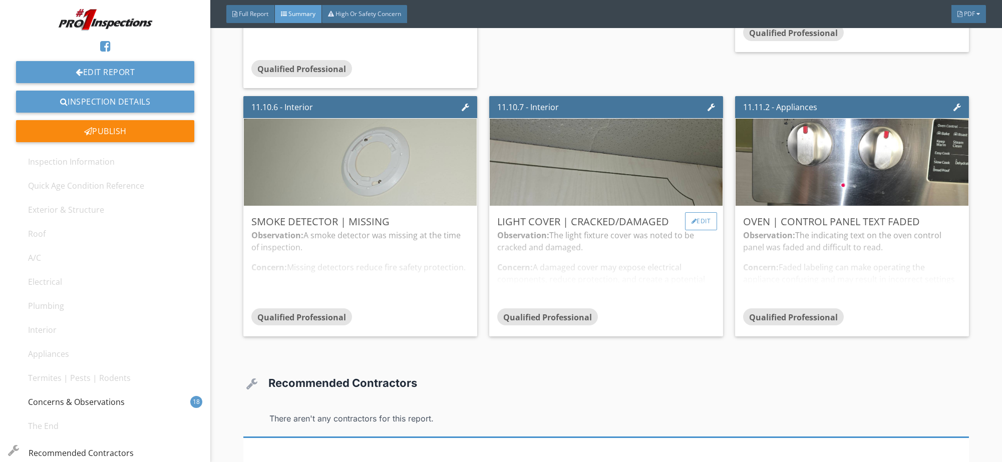
click at [699, 217] on div "Edit" at bounding box center [701, 221] width 33 height 18
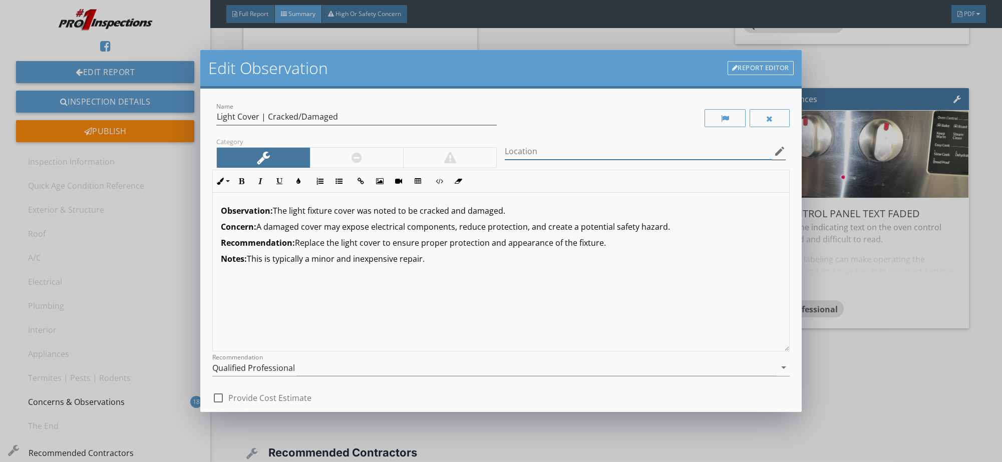
click at [773, 157] on div "Location edit" at bounding box center [645, 151] width 280 height 17
click at [774, 153] on icon "edit" at bounding box center [780, 151] width 12 height 12
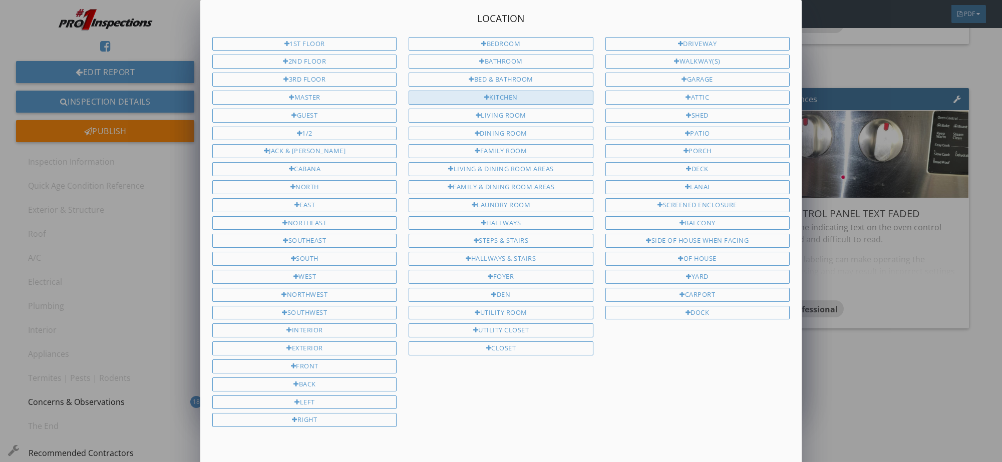
click at [517, 91] on div "Kitchen" at bounding box center [501, 98] width 184 height 14
type input "Kitchen"
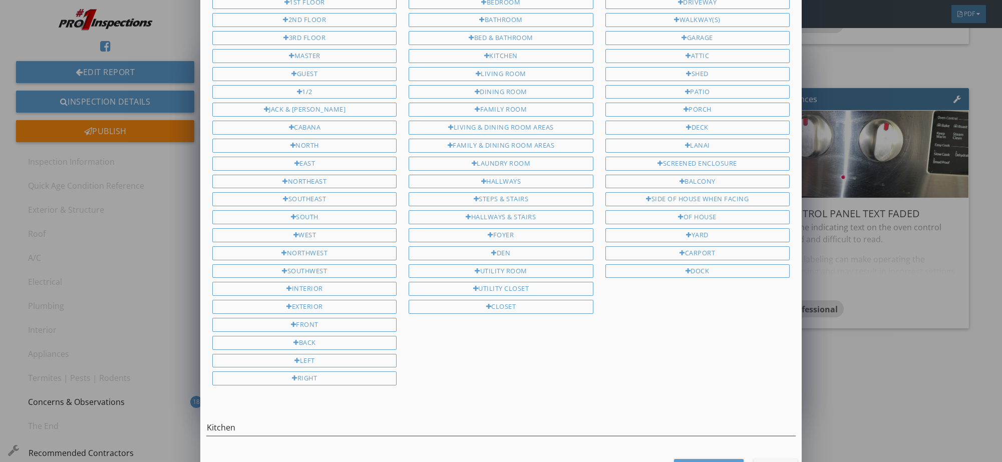
scroll to position [65, 0]
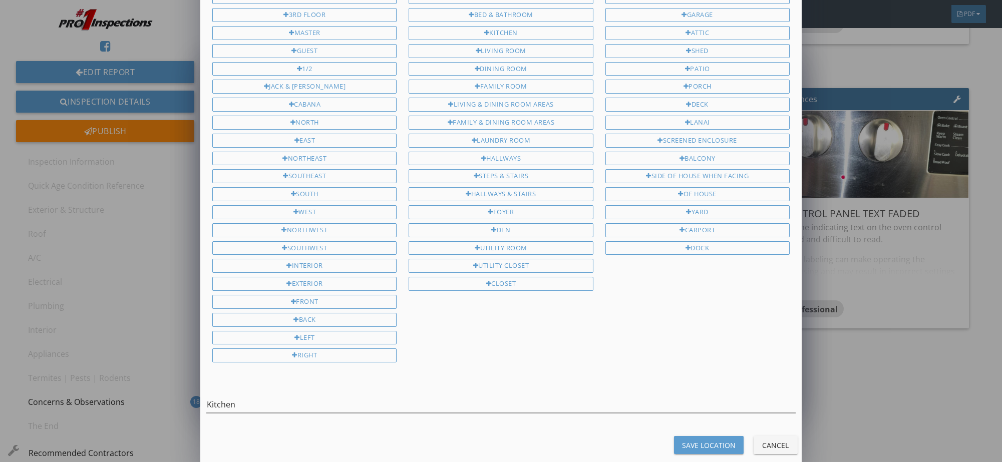
drag, startPoint x: 701, startPoint y: 416, endPoint x: 711, endPoint y: 424, distance: 12.8
click at [704, 414] on div "Location 1st Floor 2nd Floor 3rd Floor Master Guest 1/2 Jack & Jill Cabana Nort…" at bounding box center [500, 201] width 601 height 532
click at [711, 436] on button "Save Location" at bounding box center [709, 445] width 70 height 18
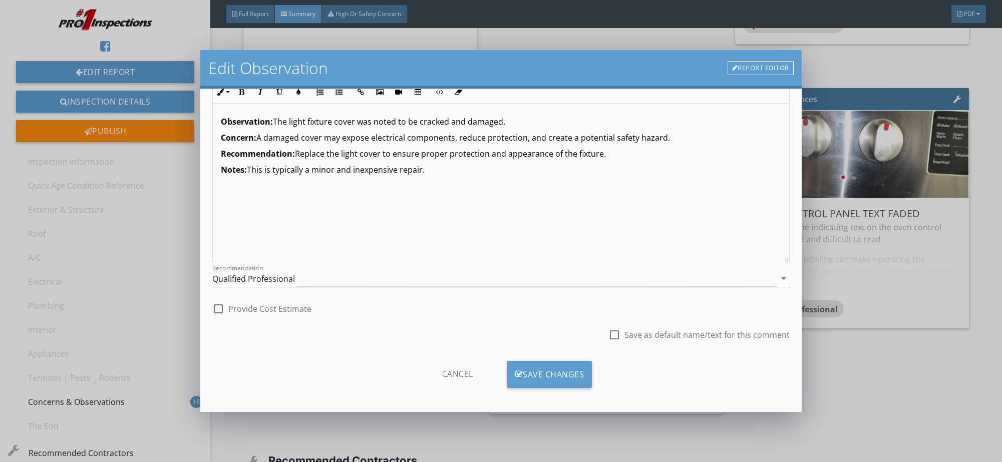
scroll to position [92, 0]
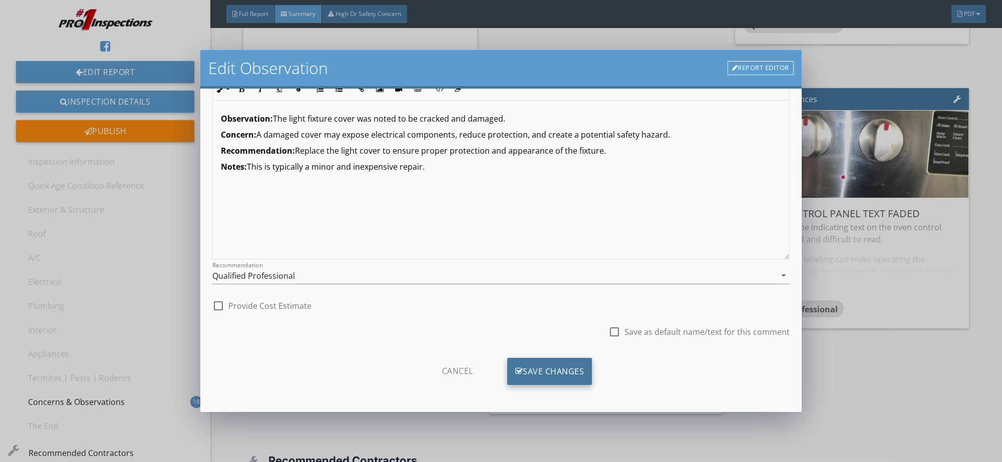
click at [559, 372] on div "Save Changes" at bounding box center [549, 371] width 85 height 27
type input "Kitchen"
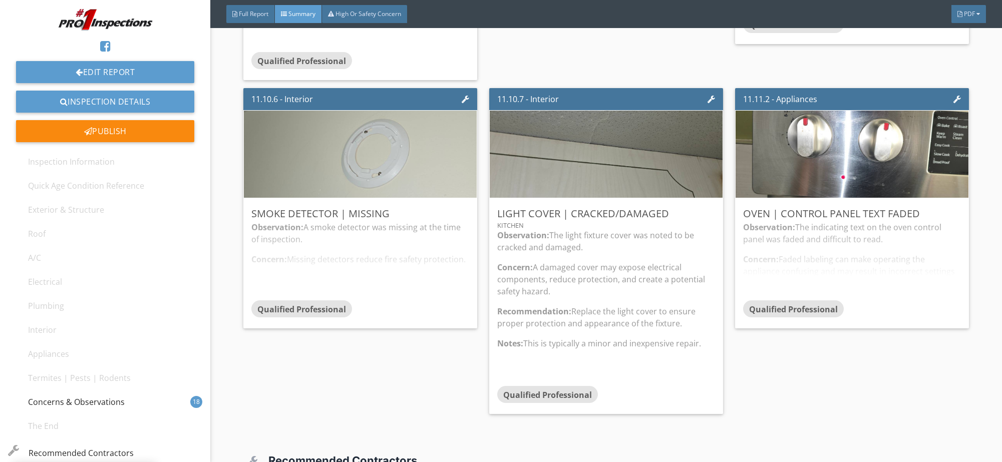
scroll to position [0, 0]
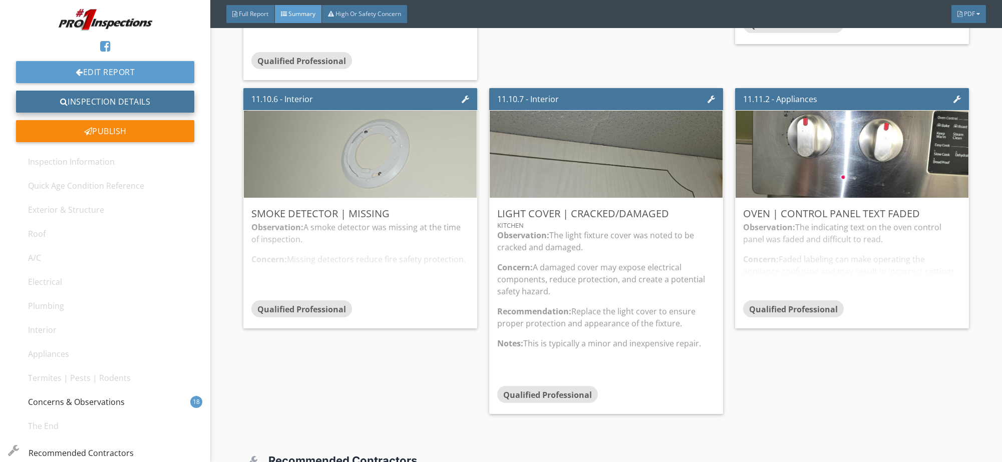
click at [103, 102] on link "Inspection Details" at bounding box center [105, 102] width 178 height 22
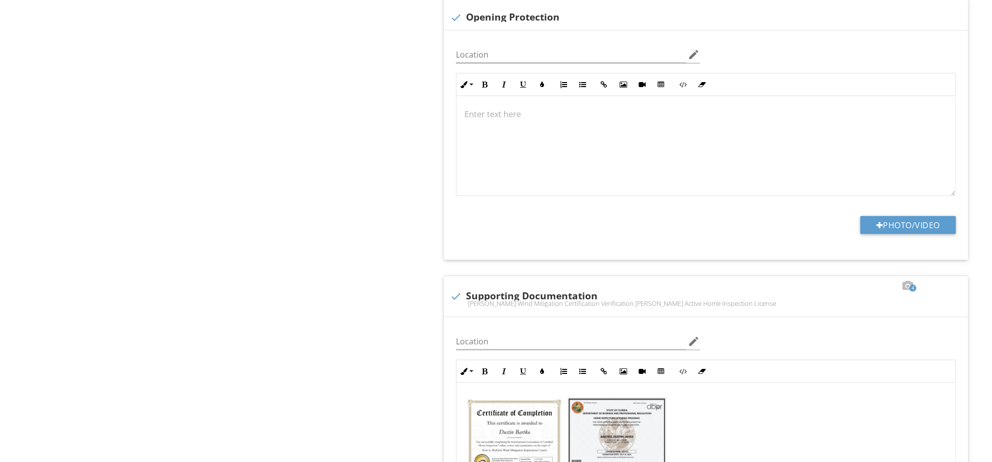
scroll to position [1, 0]
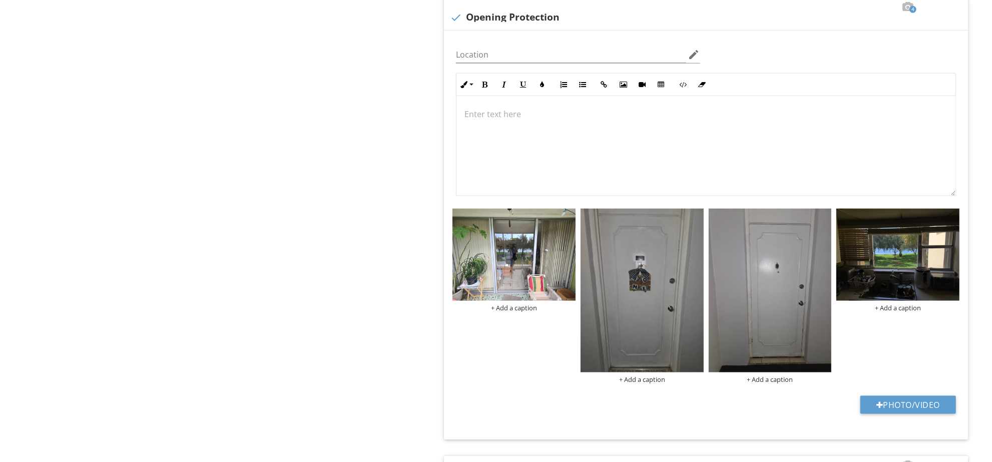
scroll to position [1, 0]
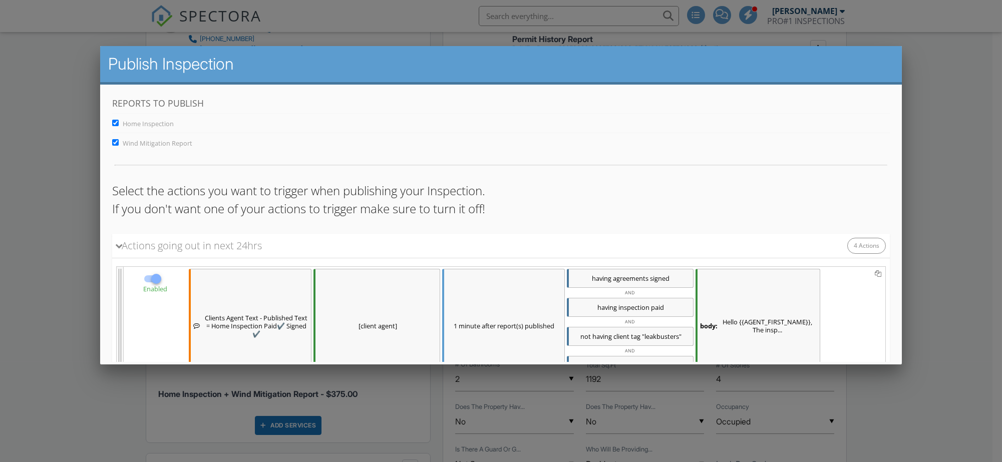
scroll to position [460, 0]
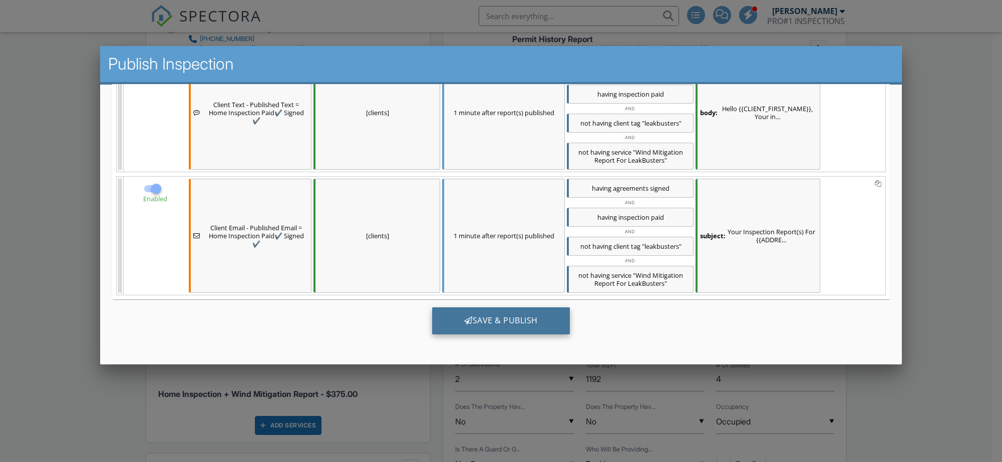
click at [528, 316] on div "Save & Publish" at bounding box center [501, 320] width 138 height 27
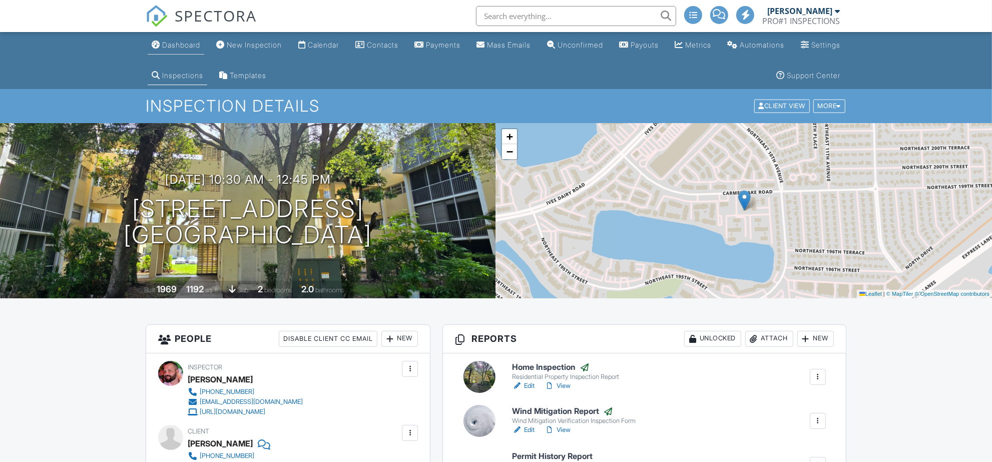
click at [180, 47] on div "Dashboard" at bounding box center [181, 45] width 38 height 9
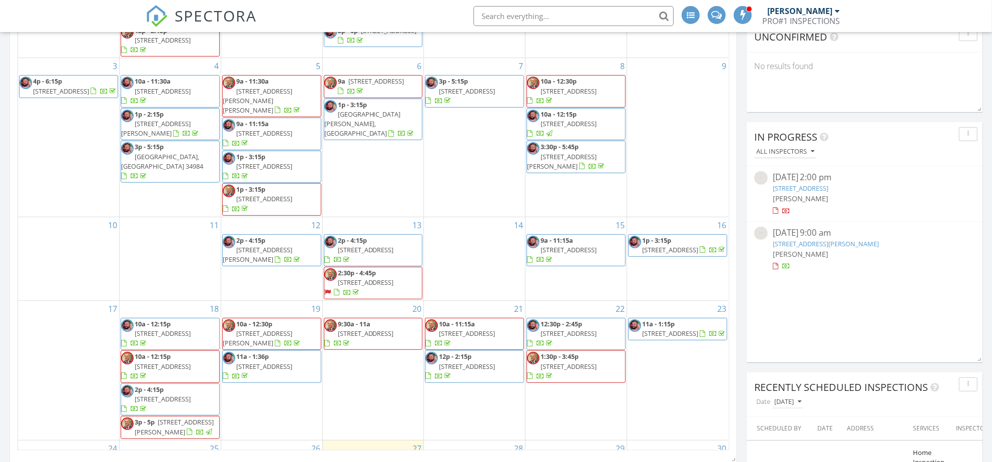
scroll to position [250, 0]
click at [829, 183] on link "[STREET_ADDRESS]" at bounding box center [801, 187] width 56 height 9
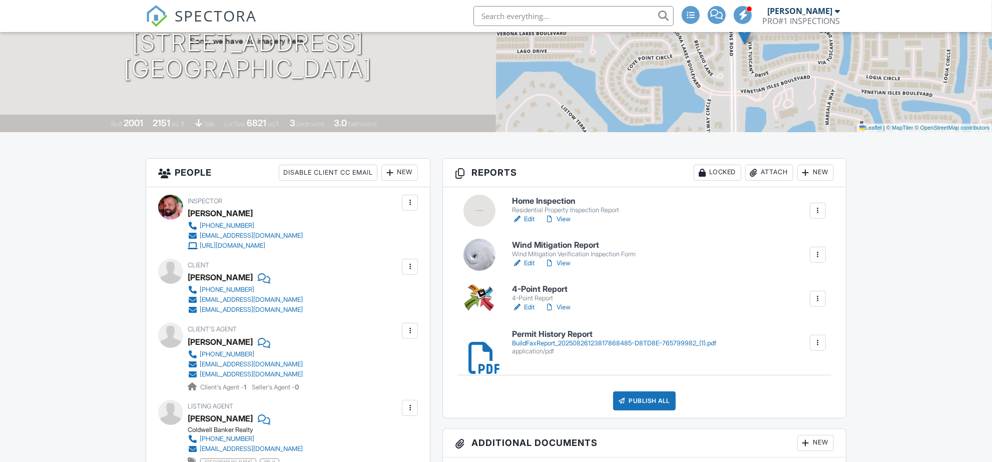
scroll to position [167, 0]
click at [567, 205] on h6 "Home Inspection" at bounding box center [565, 200] width 107 height 9
click at [534, 240] on h6 "Wind Mitigation Report" at bounding box center [574, 244] width 124 height 9
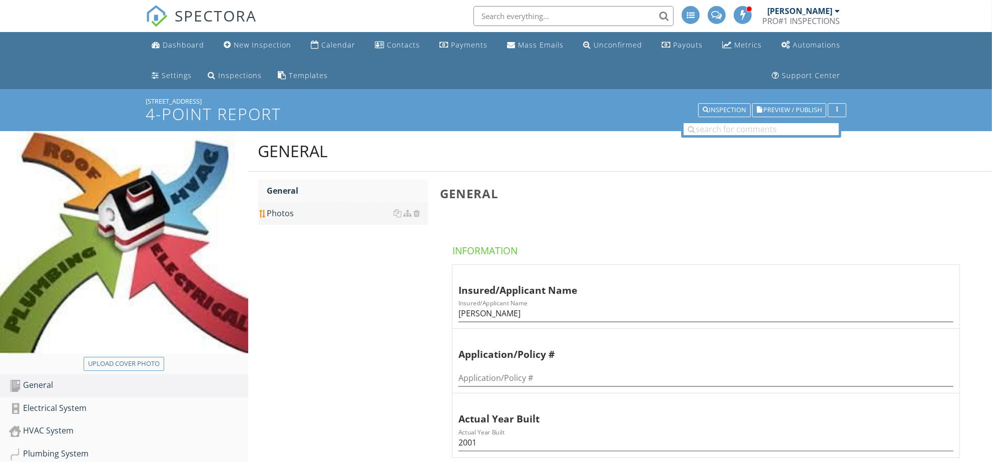
click at [57, 448] on div "Plumbing System" at bounding box center [128, 454] width 239 height 13
click at [282, 207] on div "Photos" at bounding box center [347, 213] width 161 height 12
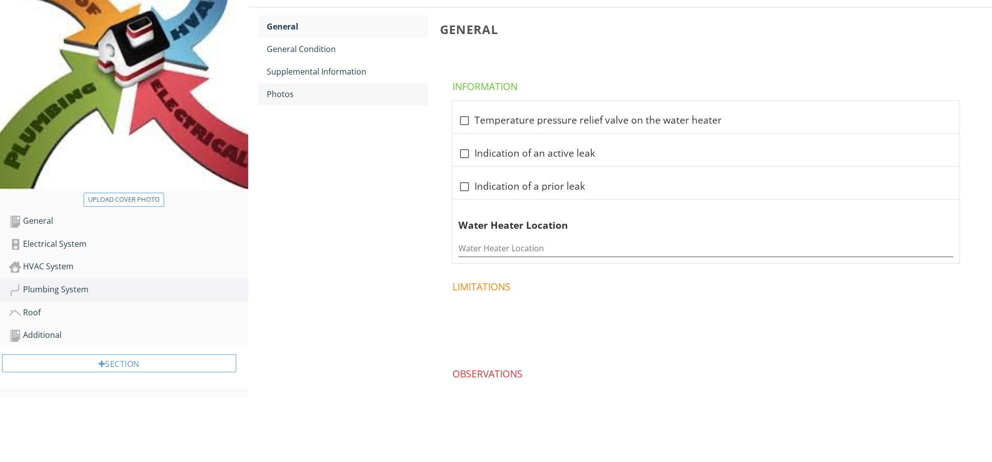
click at [287, 103] on link "Photos" at bounding box center [347, 94] width 161 height 22
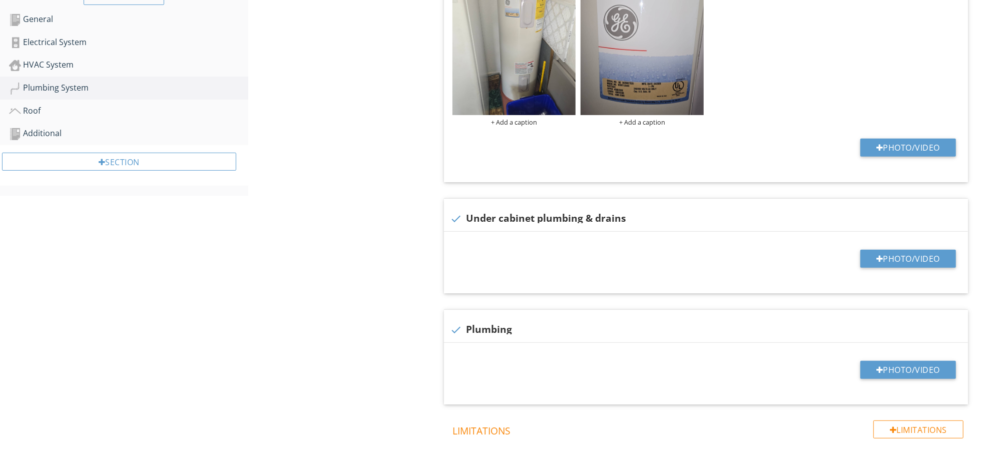
scroll to position [510, 0]
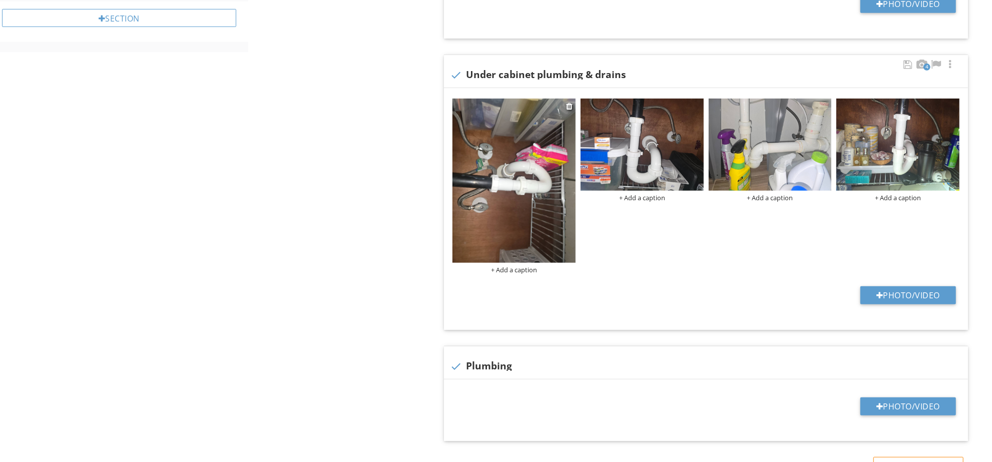
click at [536, 194] on img at bounding box center [514, 181] width 123 height 164
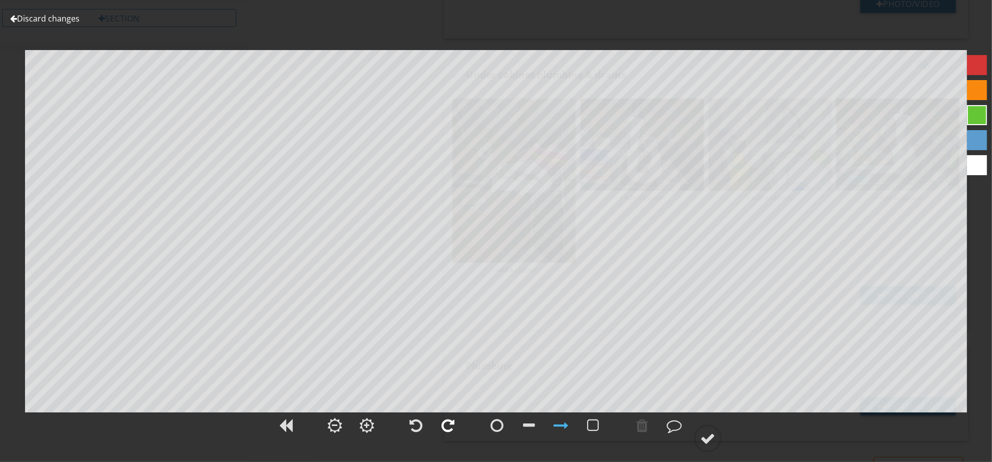
click at [451, 417] on div at bounding box center [448, 425] width 25 height 25
click at [700, 433] on circle at bounding box center [708, 439] width 26 height 26
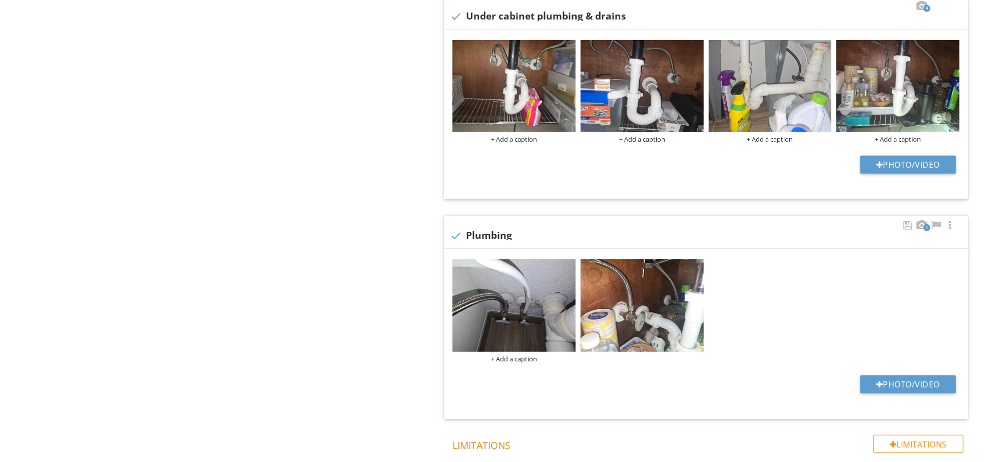
scroll to position [677, 0]
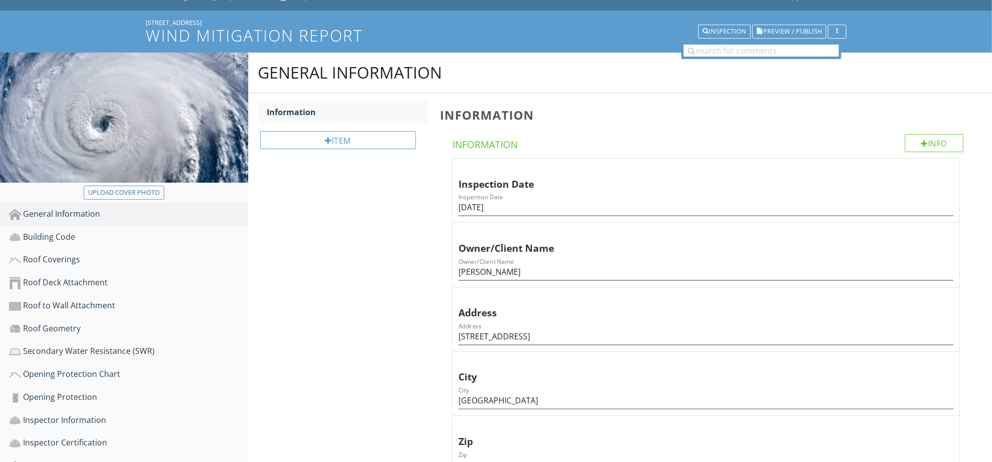
scroll to position [83, 0]
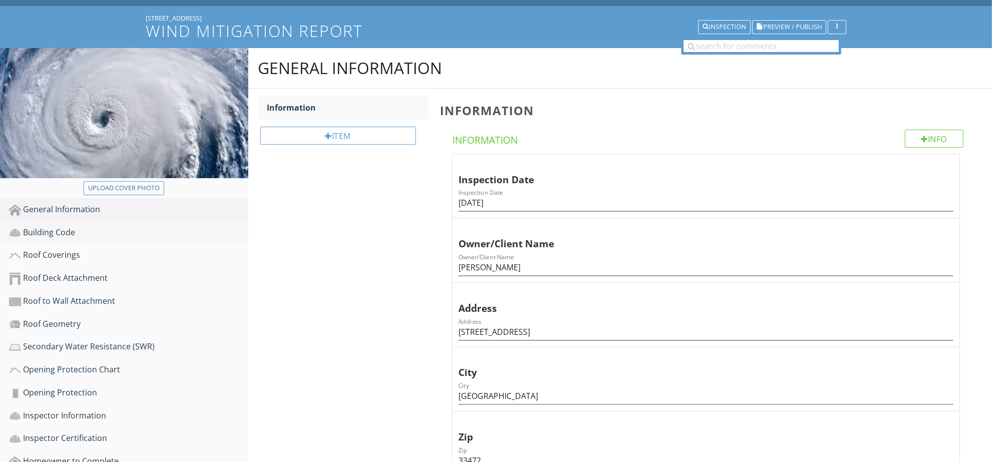
click at [117, 236] on div "Building Code" at bounding box center [128, 232] width 239 height 13
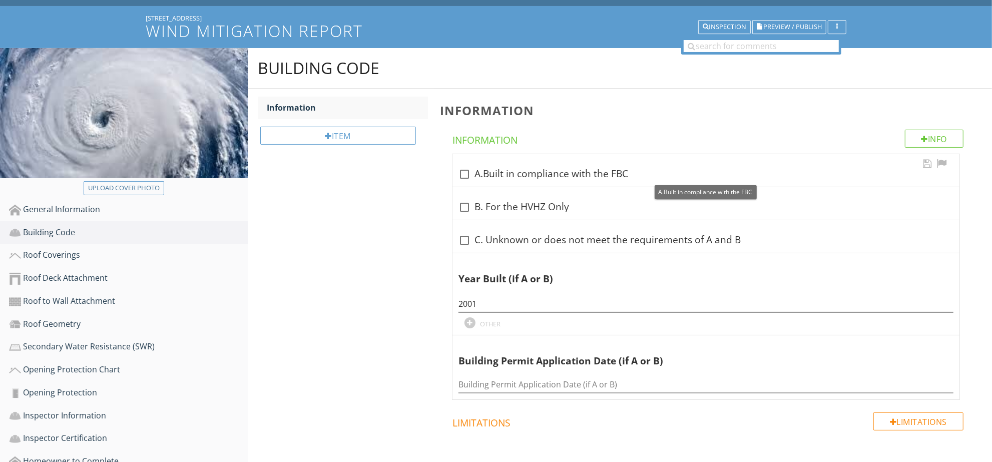
click at [561, 168] on div "check_box_outline_blank A.Built in compliance with the FBC" at bounding box center [706, 174] width 495 height 12
checkbox input "true"
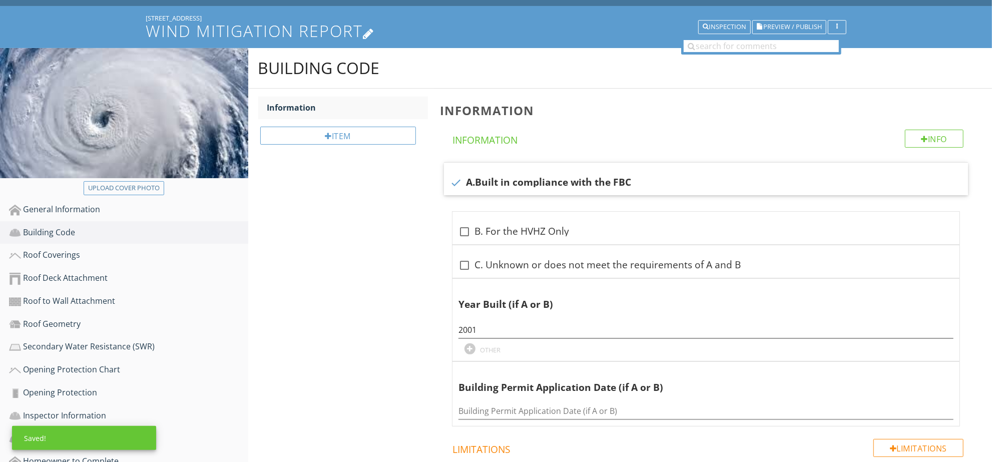
click at [803, 35] on h1 "Wind Mitigation Report" at bounding box center [496, 31] width 701 height 18
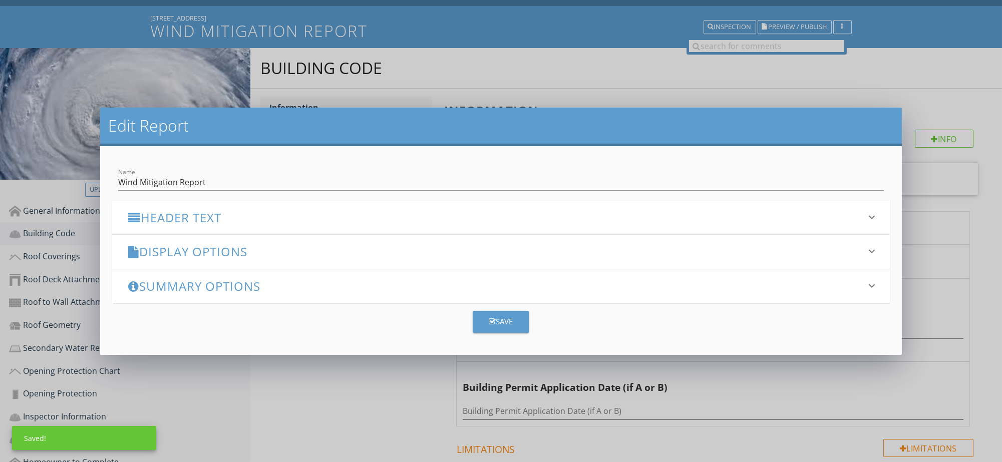
click at [804, 29] on div "Edit Report Name Wind Mitigation Report Header Text keyboard_arrow_down Full Re…" at bounding box center [501, 231] width 1002 height 462
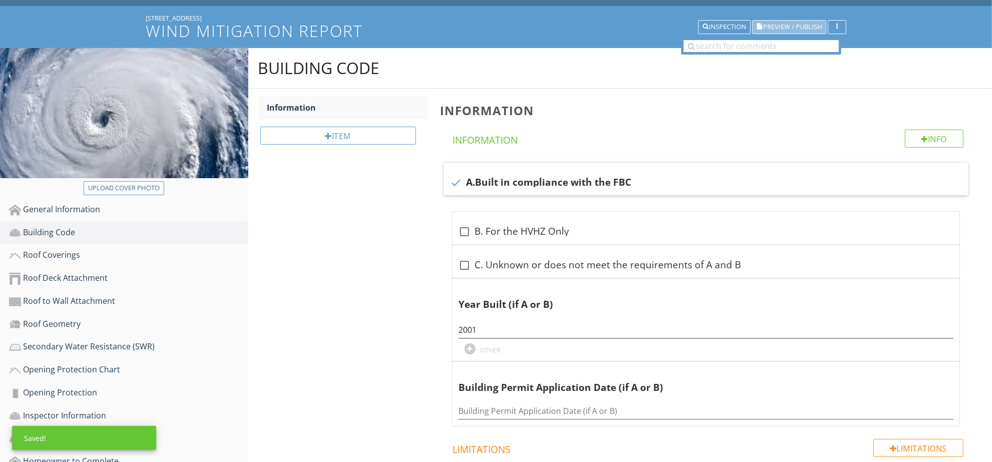
click at [804, 29] on span "Preview / Publish" at bounding box center [793, 27] width 59 height 7
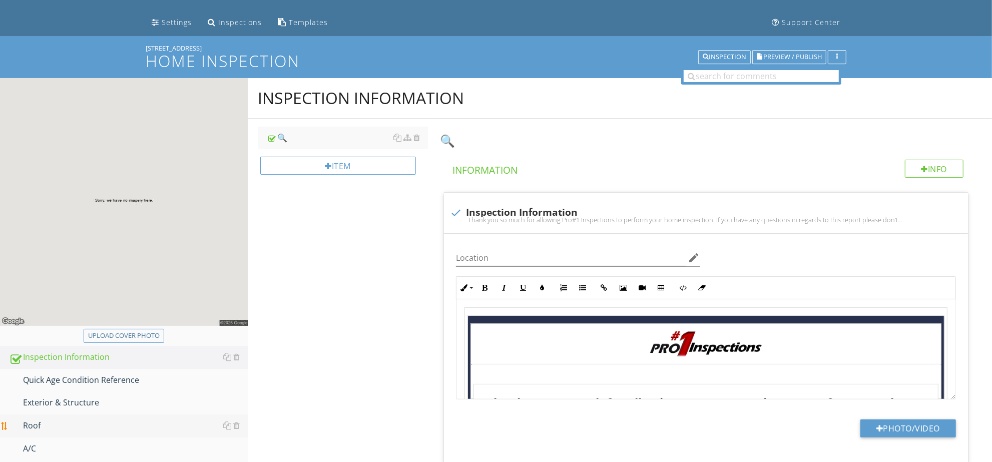
scroll to position [167, 0]
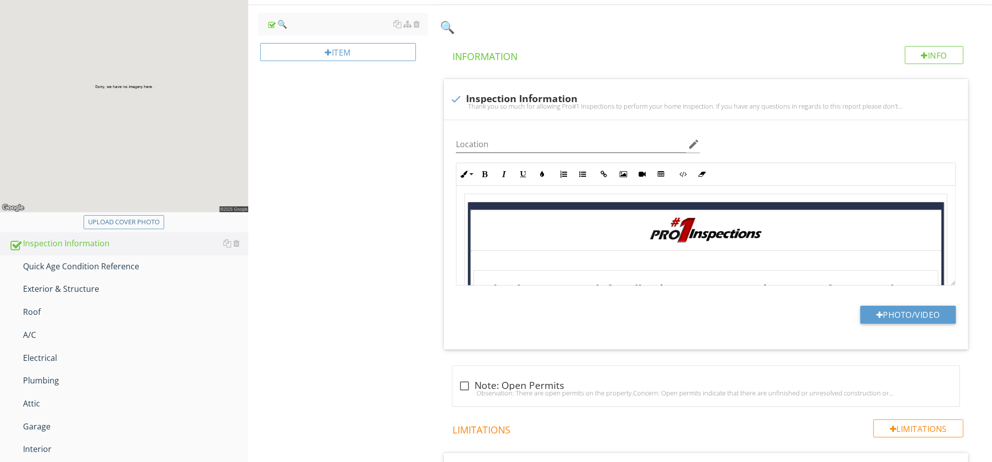
drag, startPoint x: 103, startPoint y: 287, endPoint x: 999, endPoint y: 399, distance: 903.8
click at [103, 287] on div "Exterior & Structure" at bounding box center [128, 289] width 239 height 13
type textarea "<table style="width: 100%;"><tbody><tr><td style="width: 100%; text-align: cent…"
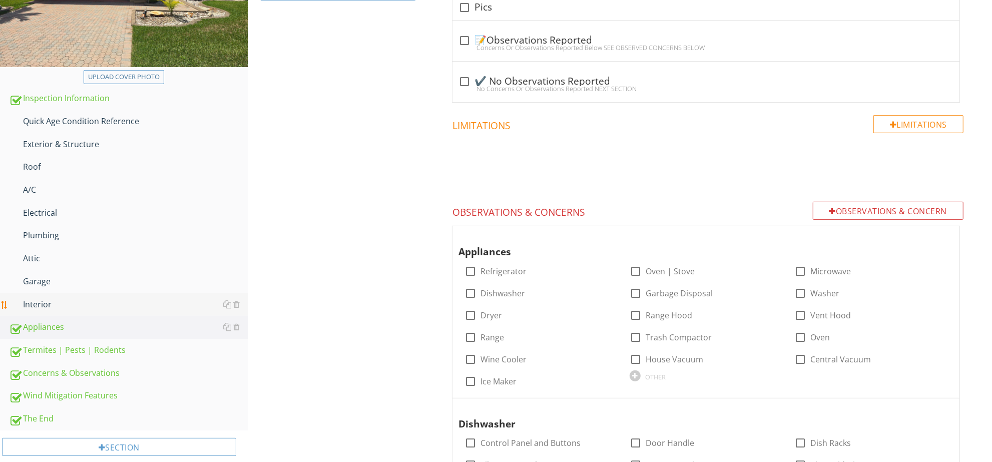
scroll to position [250, 0]
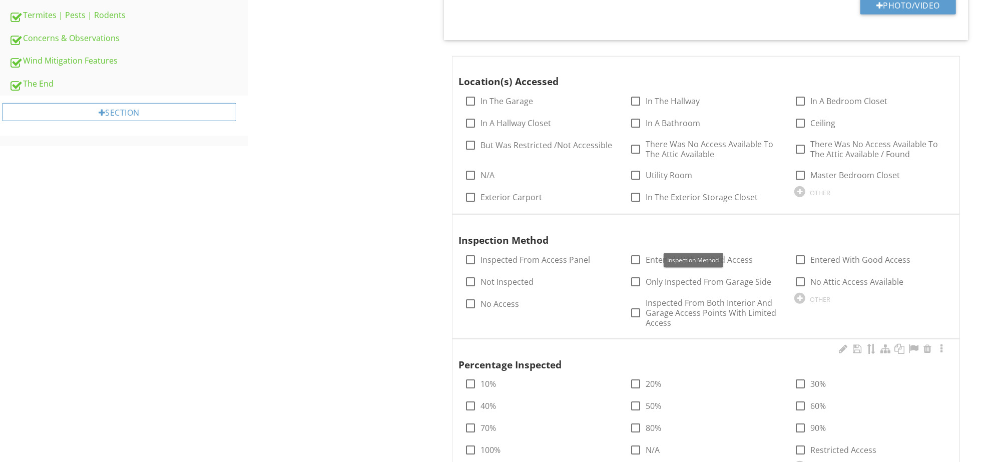
scroll to position [1001, 0]
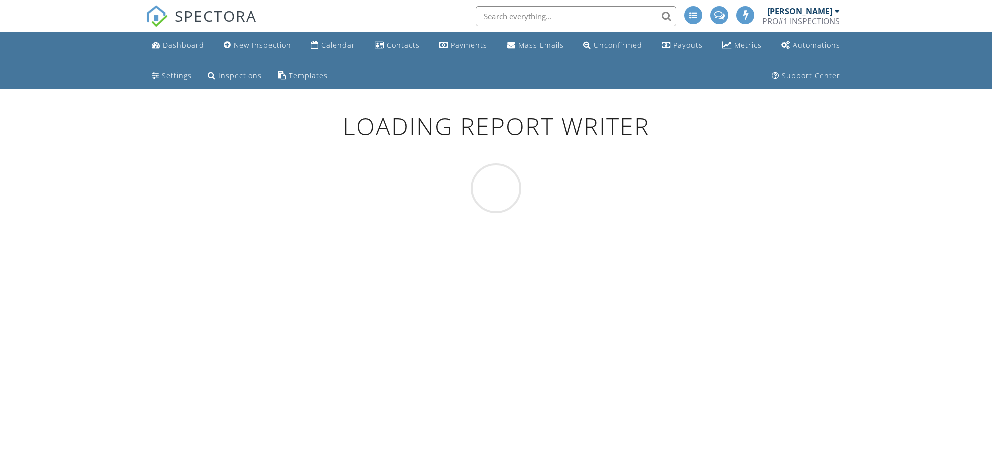
scroll to position [83, 0]
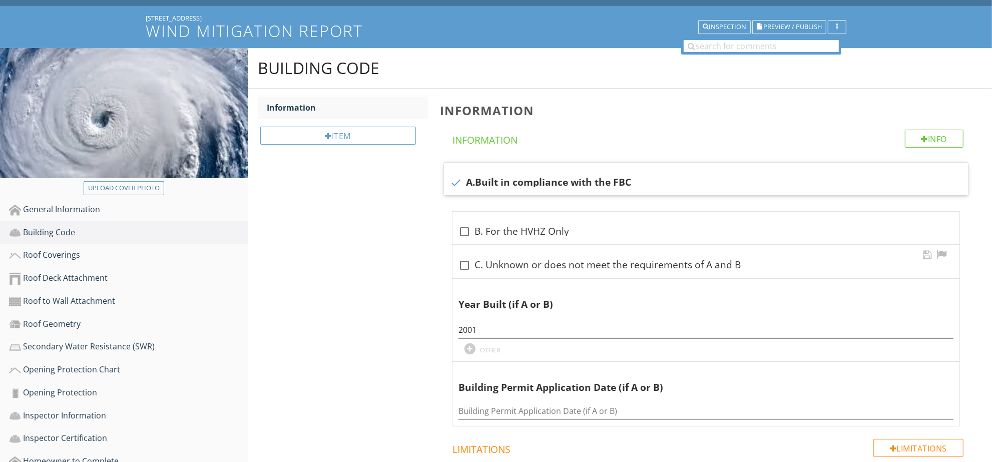
click at [530, 264] on div "check_box_outline_blank C. Unknown or does not meet the requirements of A and B" at bounding box center [706, 265] width 495 height 12
checkbox input "true"
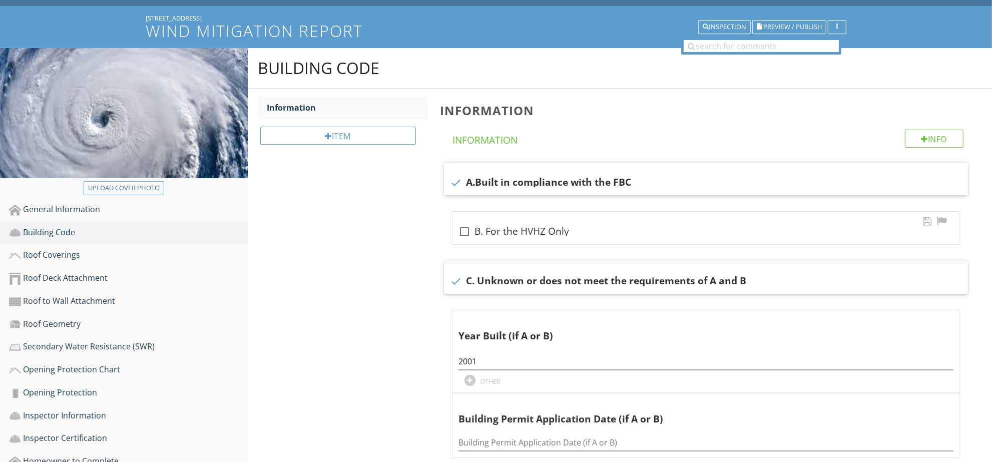
click at [534, 188] on div "check A.Built in compliance with the FBC" at bounding box center [706, 179] width 524 height 33
checkbox input "false"
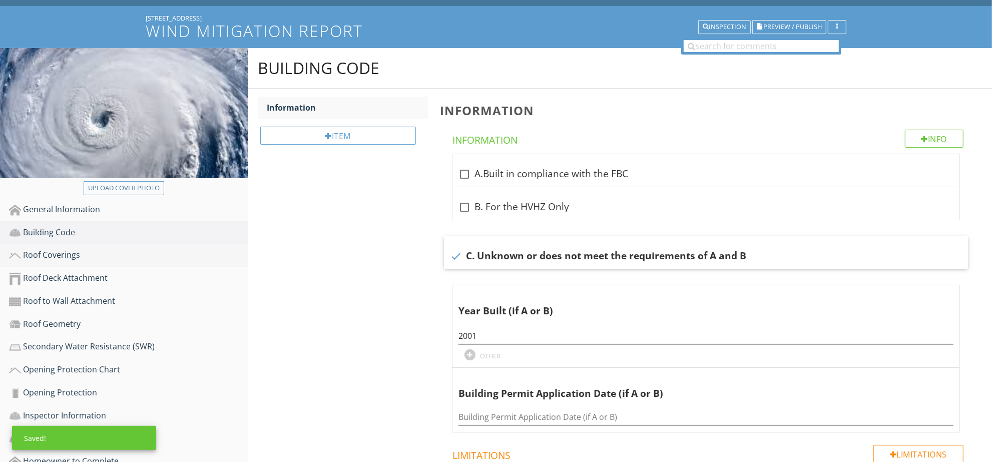
click at [126, 247] on link "Roof Coverings" at bounding box center [128, 255] width 239 height 23
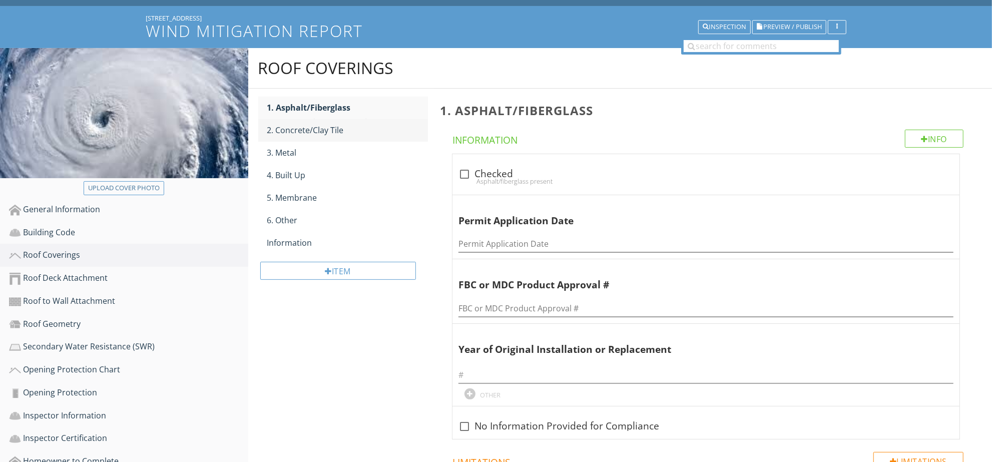
click at [323, 134] on div "2. Concrete/Clay Tile" at bounding box center [347, 130] width 161 height 12
click at [505, 172] on div "check_box_outline_blank Checked" at bounding box center [706, 174] width 495 height 12
checkbox input "true"
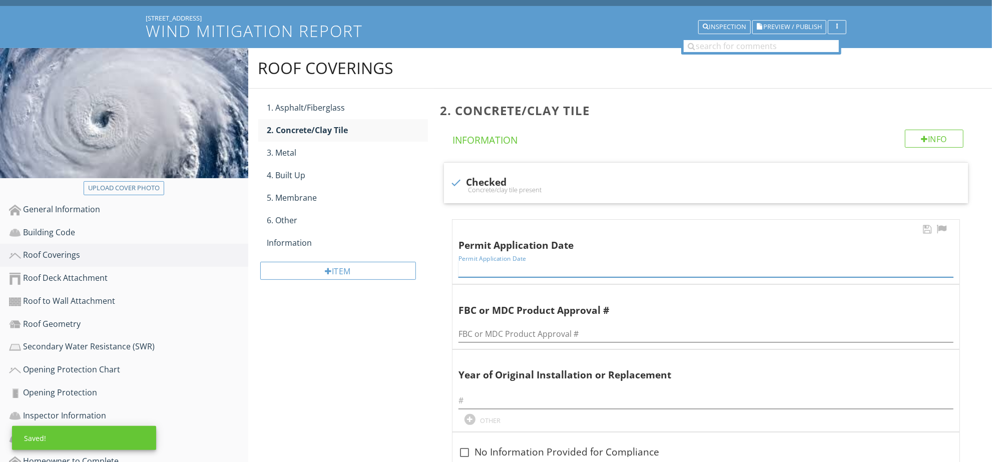
click at [520, 266] on input "Permit Application Date" at bounding box center [706, 269] width 495 height 17
paste input "[DATE]"
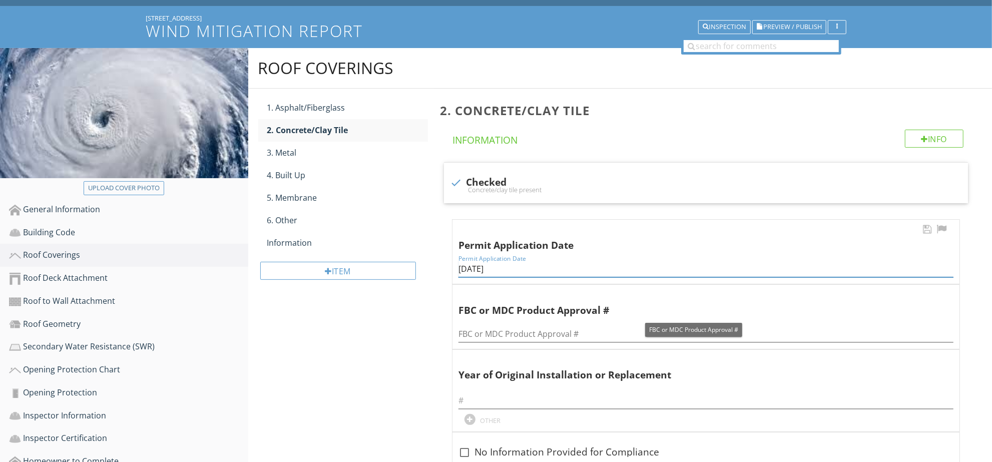
click at [492, 272] on input "[DATE]" at bounding box center [706, 269] width 495 height 17
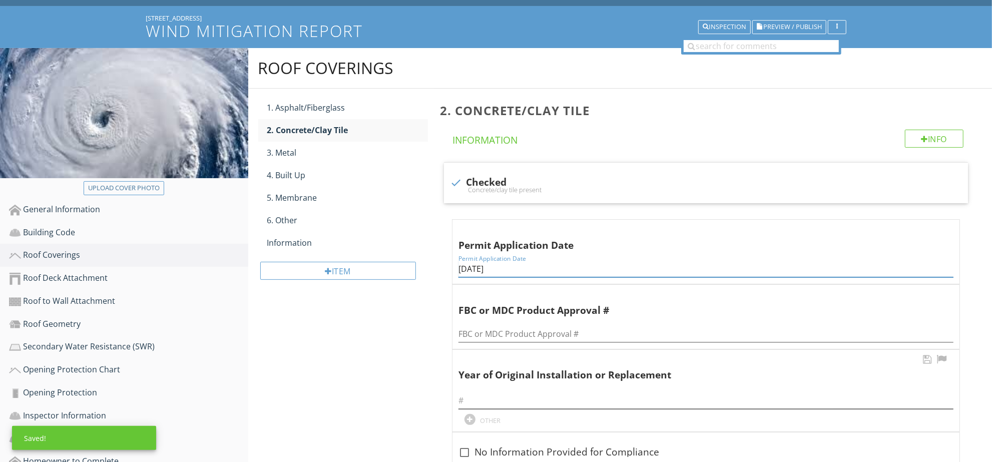
type input "[DATE]"
click at [541, 405] on input "text" at bounding box center [706, 401] width 495 height 17
paste input "2000"
type input "2000"
click at [311, 248] on div "Information" at bounding box center [347, 243] width 161 height 12
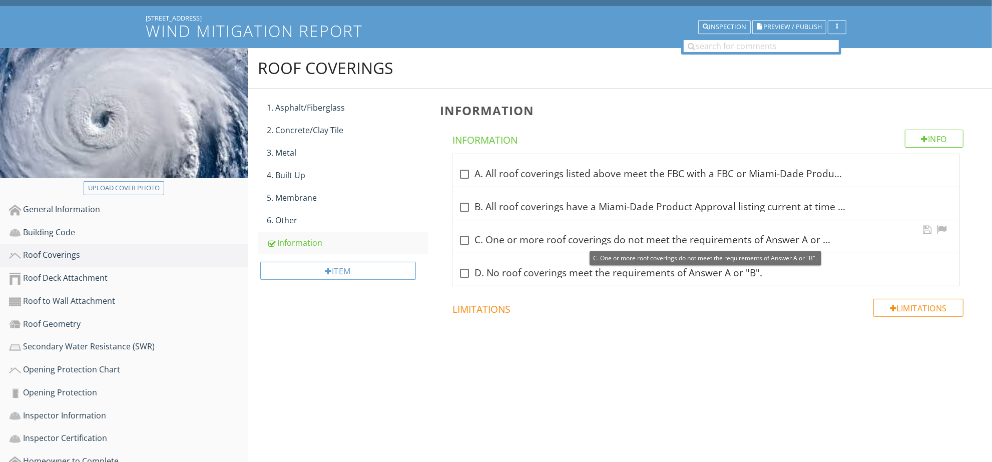
click at [507, 241] on div "check_box_outline_blank C. One or more roof coverings do not meet the requireme…" at bounding box center [706, 240] width 495 height 12
checkbox input "true"
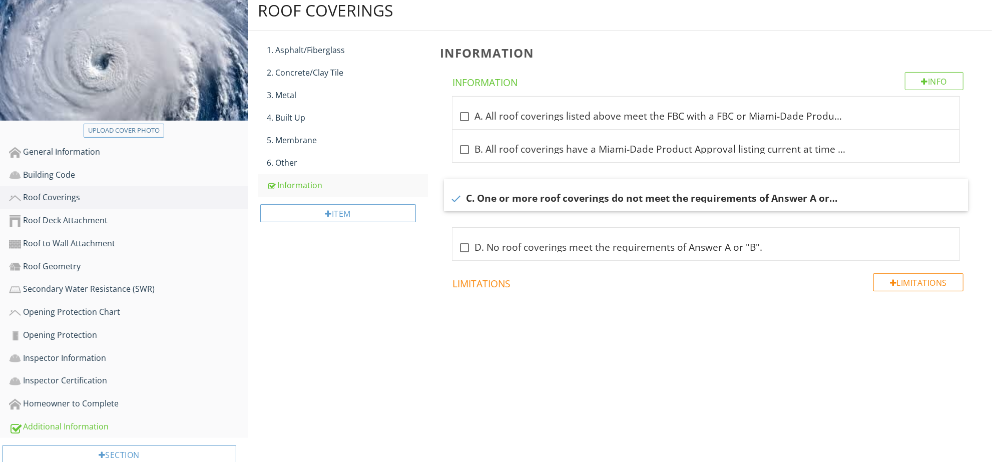
scroll to position [165, 0]
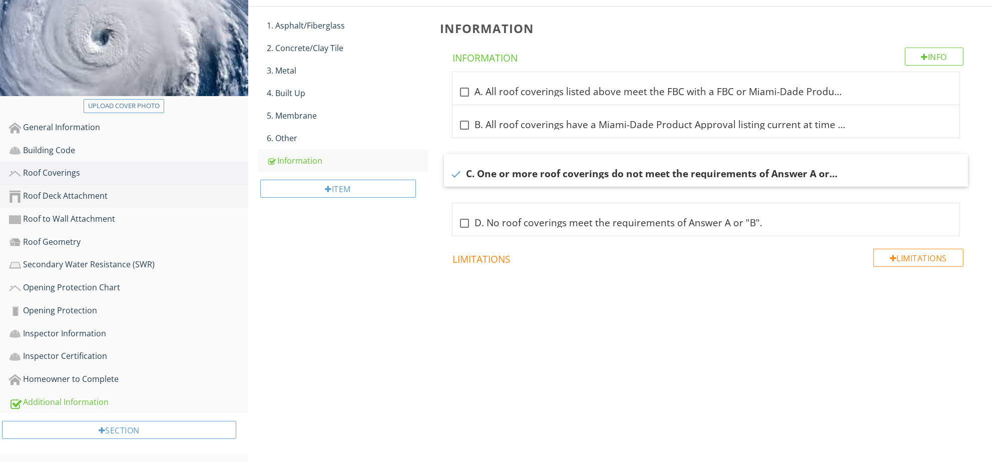
click at [114, 203] on link "Roof Deck Attachment" at bounding box center [128, 196] width 239 height 23
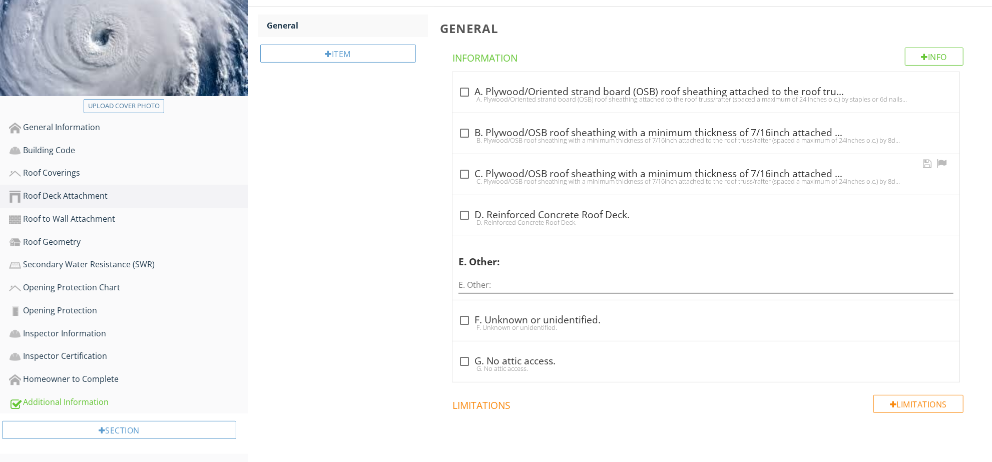
click at [510, 177] on div "C. Plywood/OSB roof sheathing with a minimum thickness of 7/16inch attached to …" at bounding box center [706, 181] width 495 height 8
checkbox input "true"
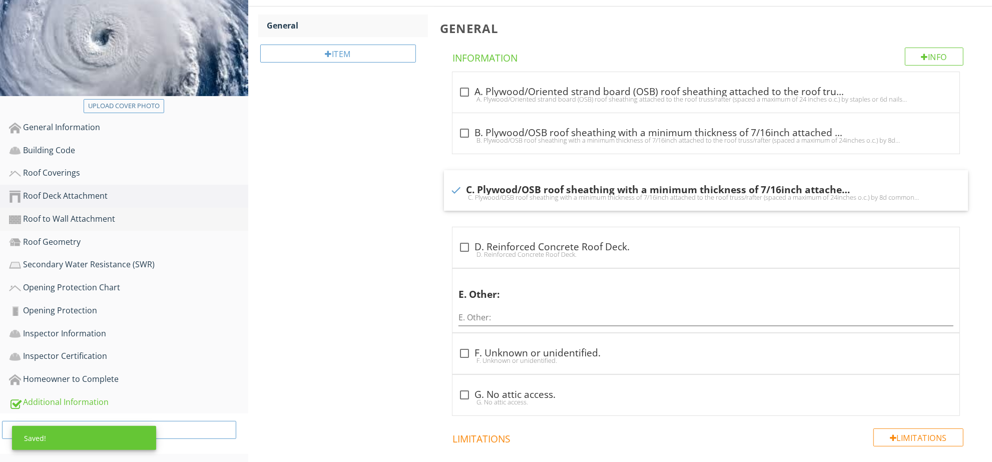
click at [126, 220] on div "Roof to Wall Attachment" at bounding box center [128, 219] width 239 height 13
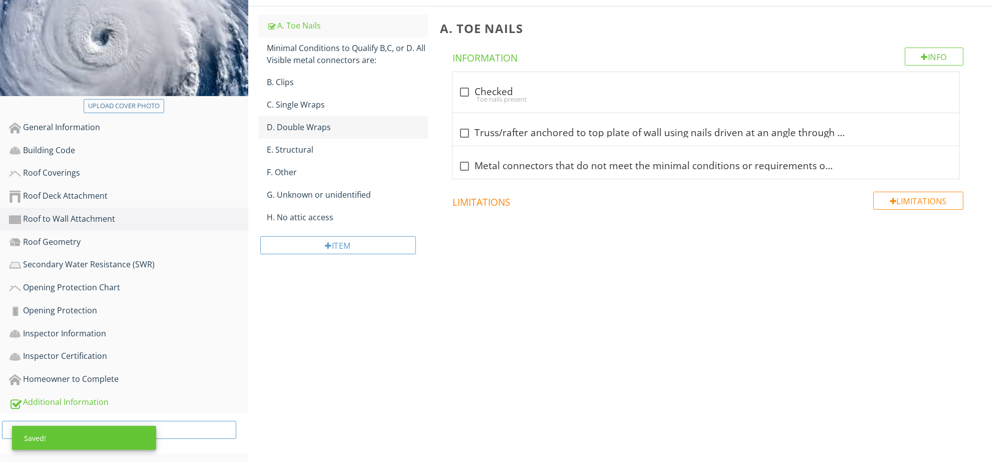
click at [318, 128] on div "D. Double Wraps" at bounding box center [347, 127] width 161 height 12
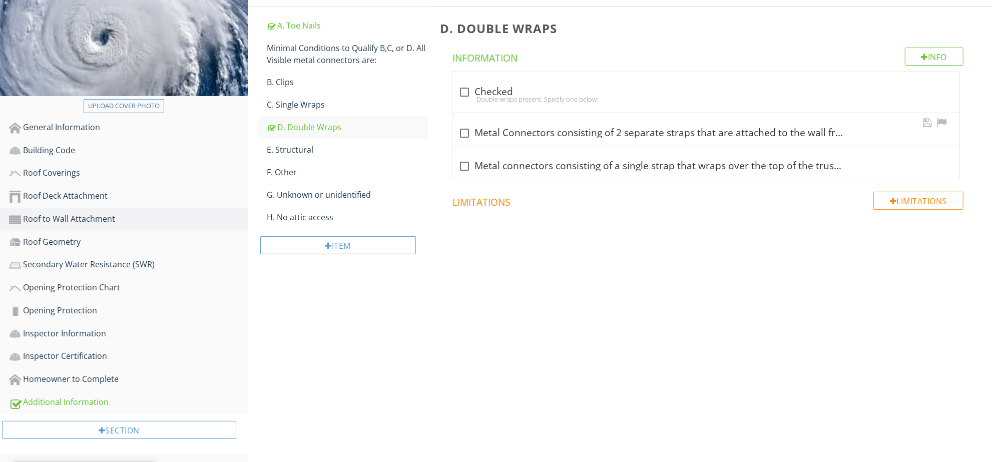
click at [548, 114] on div "check_box_outline_blank Metal Connectors consisting of 2 separate straps that a…" at bounding box center [706, 129] width 507 height 33
checkbox input "true"
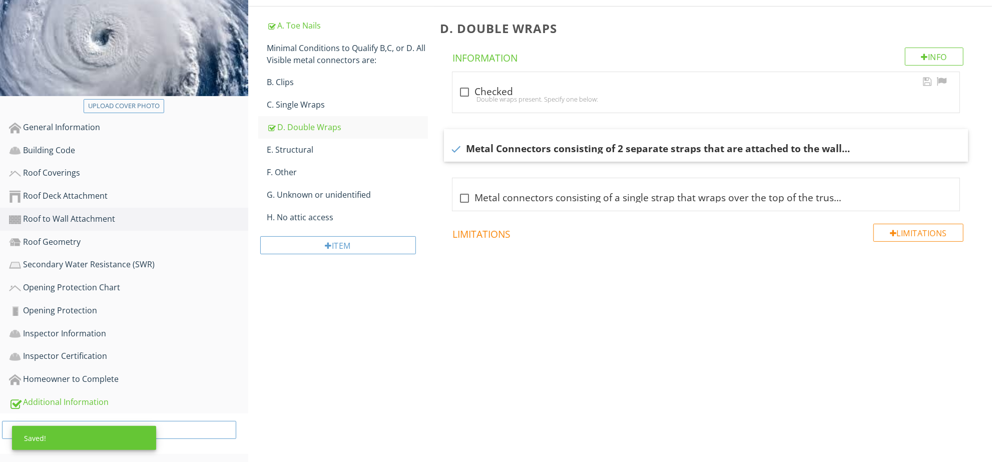
click at [484, 95] on div "Double wraps present. Specify one below:" at bounding box center [706, 99] width 495 height 8
checkbox input "true"
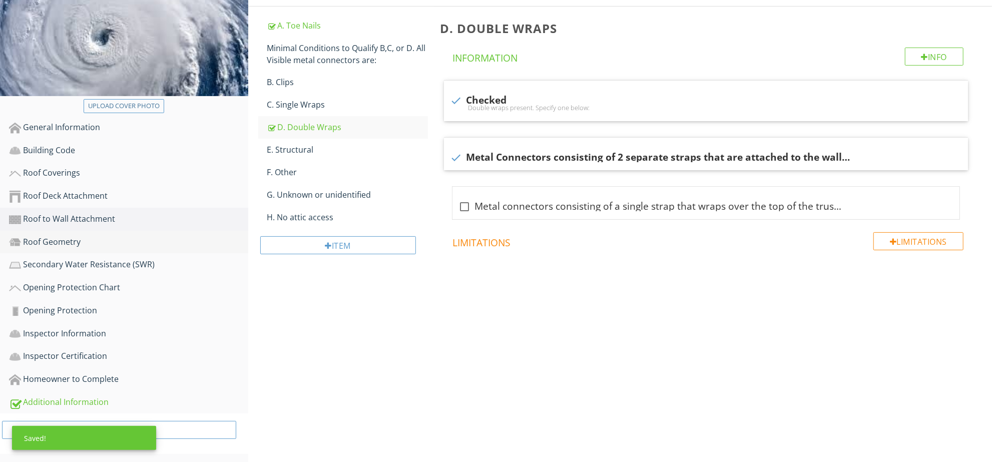
click at [135, 244] on div "Roof Geometry" at bounding box center [128, 242] width 239 height 13
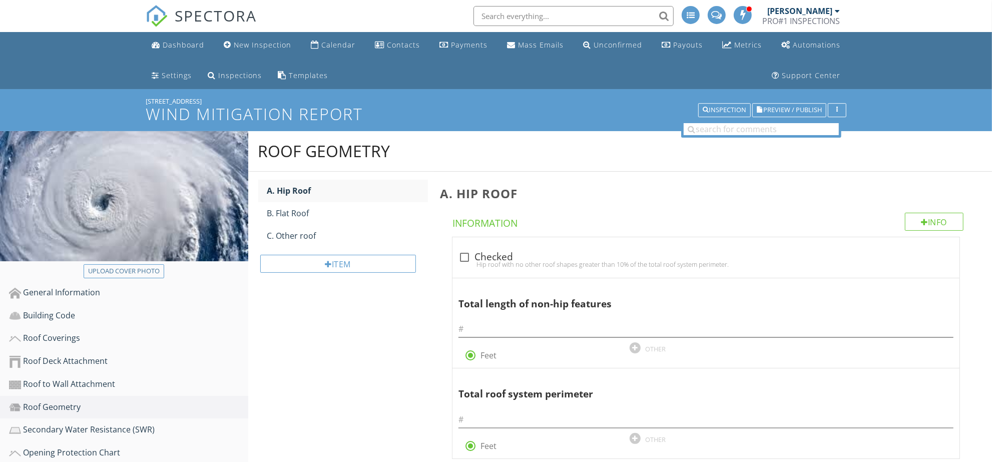
click at [172, 99] on div "[STREET_ADDRESS]" at bounding box center [496, 101] width 701 height 8
copy div "[STREET_ADDRESS]"
click at [477, 257] on div "check_box_outline_blank Checked" at bounding box center [706, 257] width 495 height 12
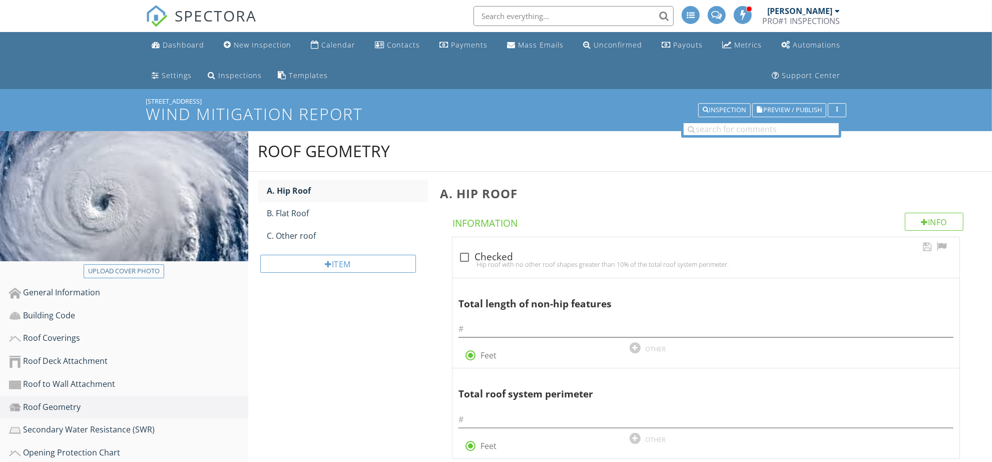
checkbox input "true"
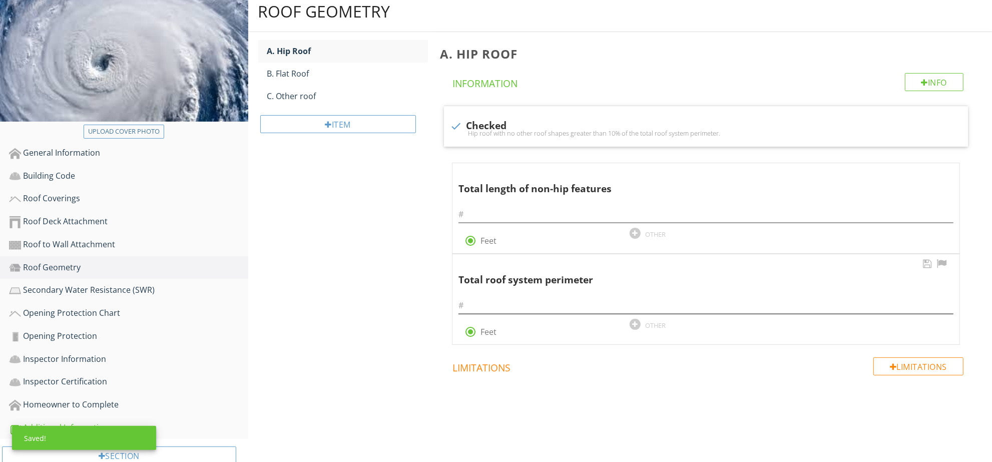
scroll to position [165, 0]
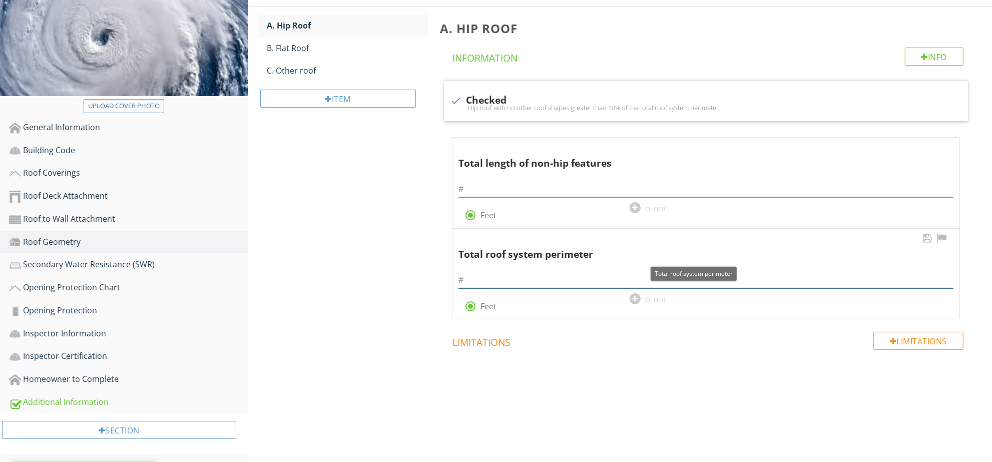
click at [542, 273] on input "text" at bounding box center [706, 280] width 495 height 17
type input "275"
click at [608, 194] on input "text" at bounding box center [706, 189] width 495 height 17
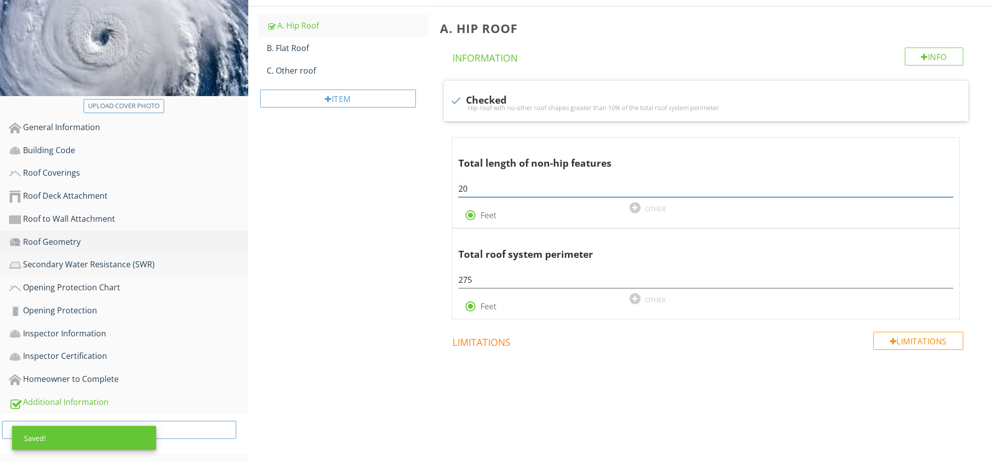
type input "20"
click at [134, 265] on div "Secondary Water Resistance (SWR)" at bounding box center [128, 264] width 239 height 13
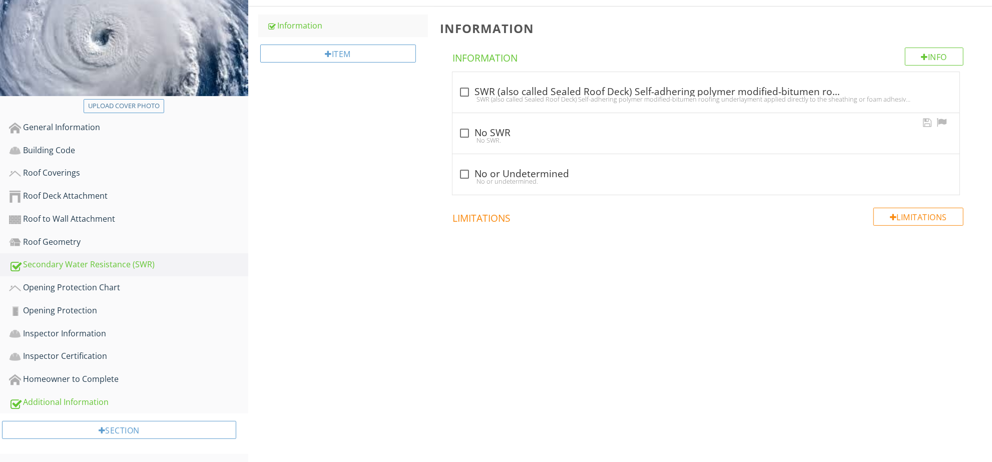
click at [568, 127] on div "check_box_outline_blank No SWR" at bounding box center [706, 133] width 495 height 12
checkbox input "true"
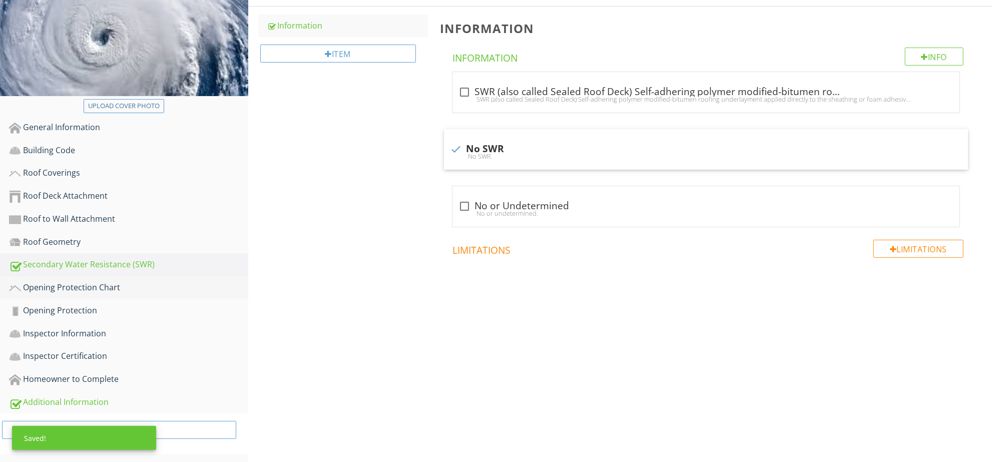
click at [144, 288] on div "Opening Protection Chart" at bounding box center [128, 287] width 239 height 13
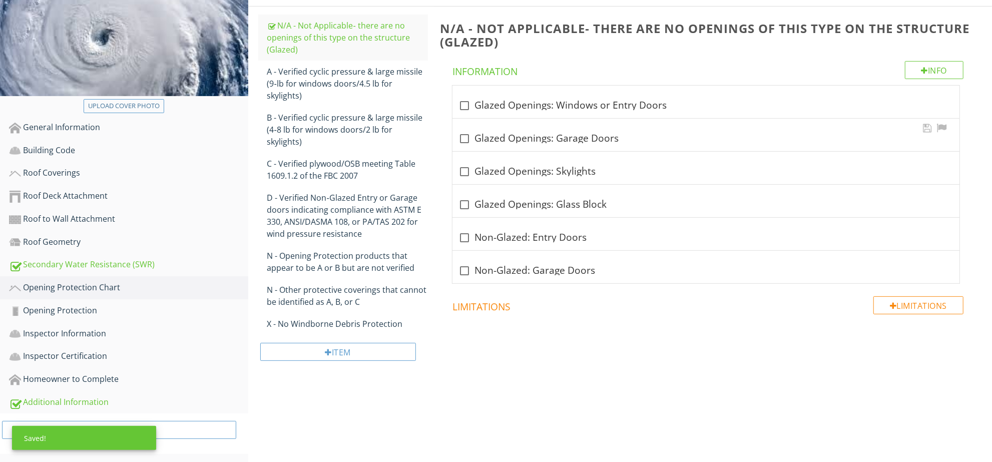
click at [494, 126] on div "check_box_outline_blank Glazed Openings: Garage Doors" at bounding box center [706, 135] width 507 height 33
checkbox input "true"
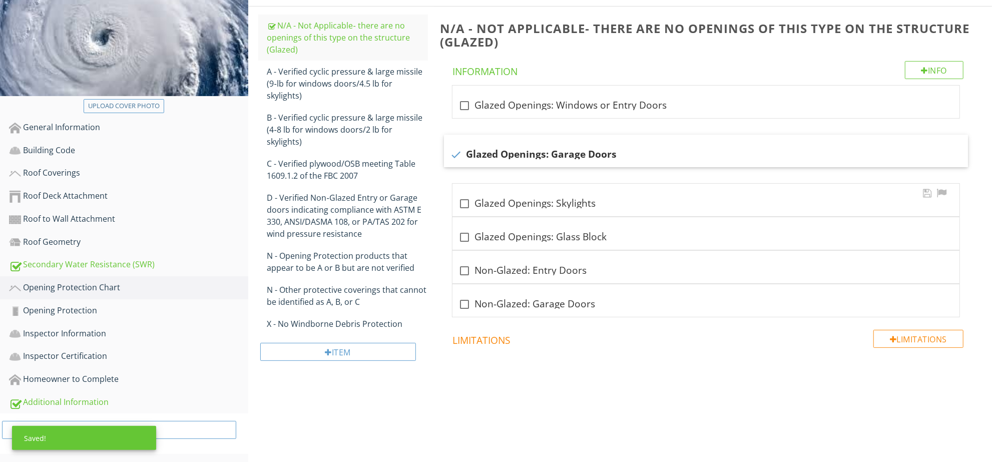
drag, startPoint x: 583, startPoint y: 191, endPoint x: 589, endPoint y: 211, distance: 20.6
click at [583, 195] on div "check_box_outline_blank Glazed Openings: Skylights" at bounding box center [706, 200] width 507 height 33
checkbox input "true"
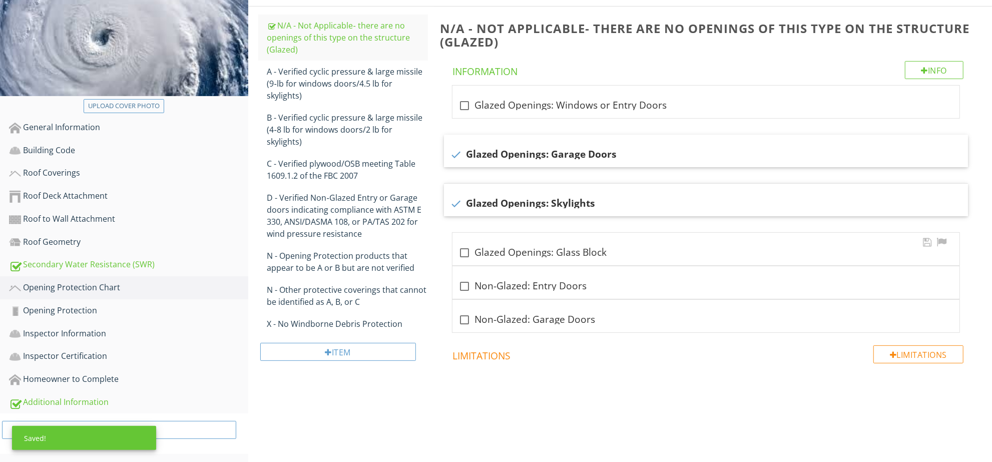
click at [605, 261] on div "check_box_outline_blank Glazed Openings: Glass Block" at bounding box center [706, 249] width 507 height 33
checkbox input "true"
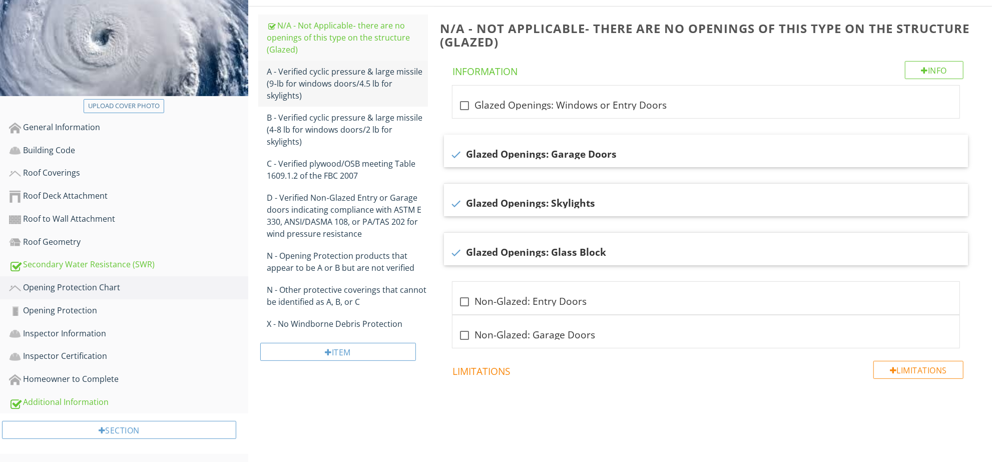
click at [340, 84] on div "A - Verified cyclic pressure & large missile (9‐lb for windows doors/4.5 lb for…" at bounding box center [347, 84] width 161 height 36
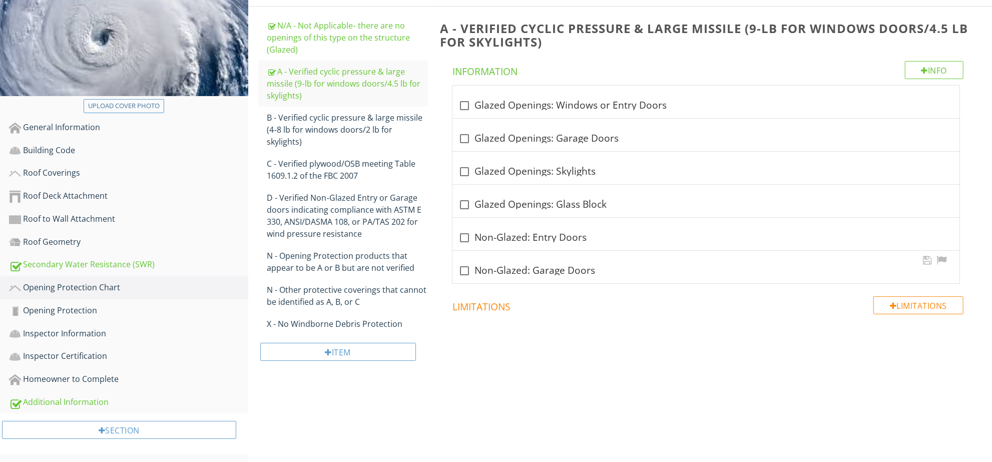
click at [552, 270] on div "check_box_outline_blank Non-Glazed: Garage Doors" at bounding box center [706, 271] width 495 height 12
checkbox input "true"
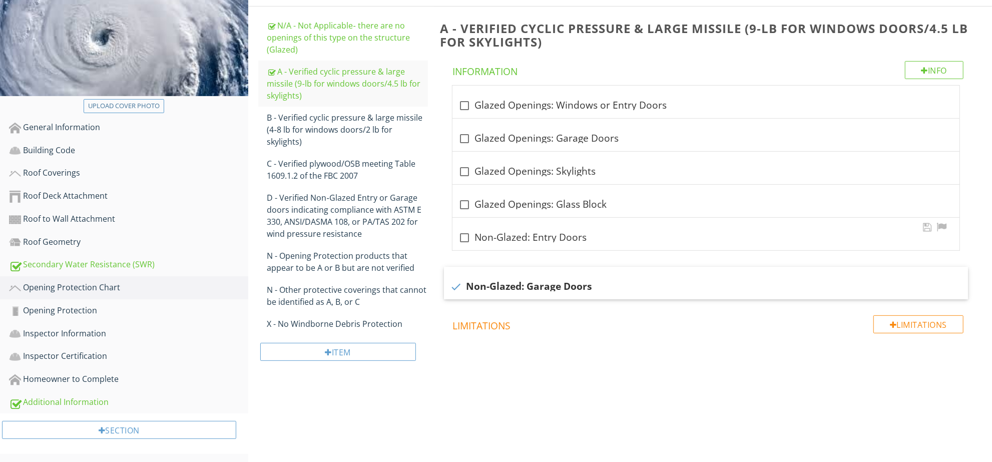
click at [558, 225] on div "check_box_outline_blank Non-Glazed: Entry Doors" at bounding box center [706, 234] width 507 height 33
checkbox input "true"
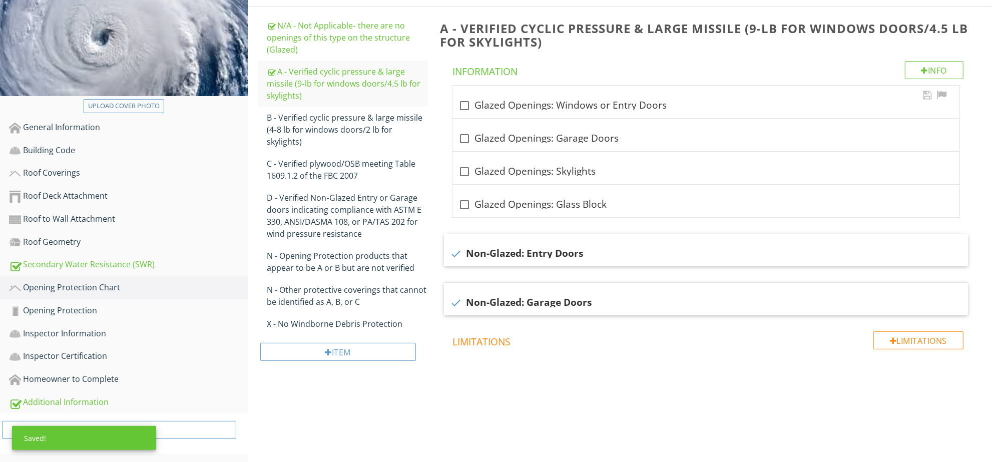
click at [583, 92] on div "check_box_outline_blank Glazed Openings: Windows or Entry Doors" at bounding box center [706, 102] width 507 height 33
checkbox input "true"
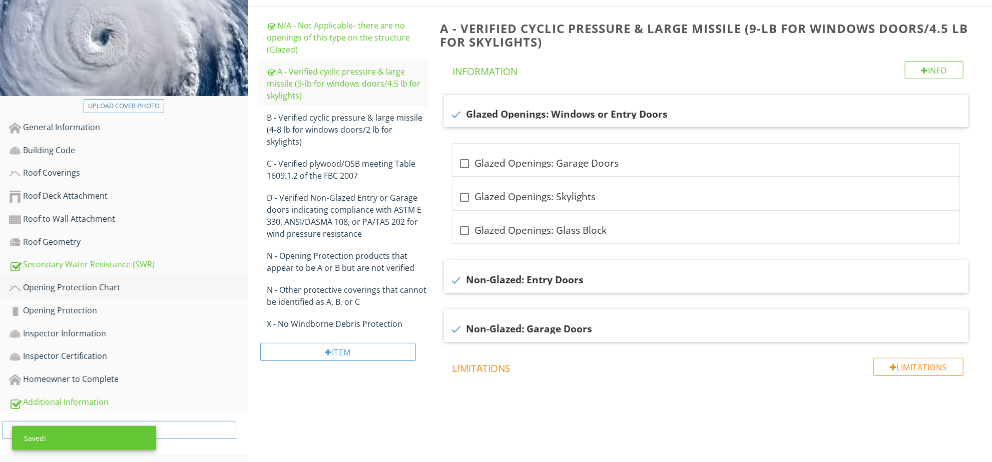
drag, startPoint x: 78, startPoint y: 298, endPoint x: 84, endPoint y: 297, distance: 6.2
click at [79, 299] on link "Opening Protection" at bounding box center [128, 310] width 239 height 23
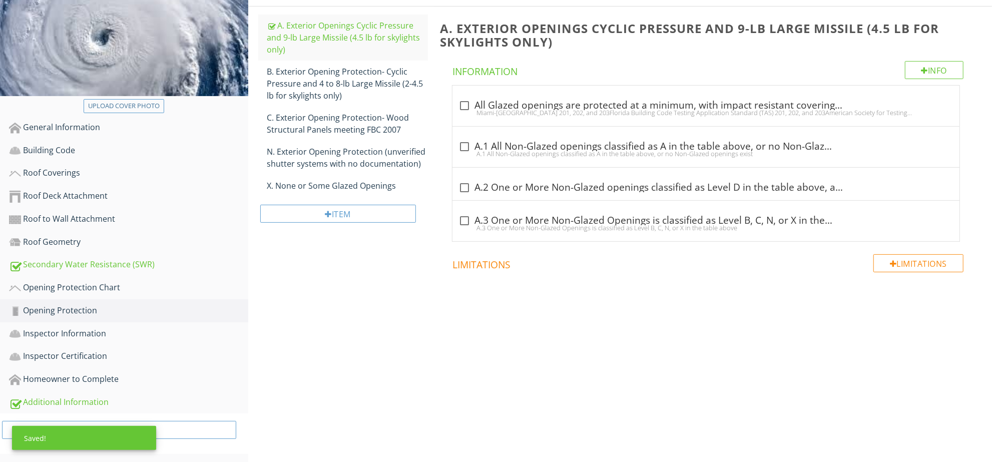
drag, startPoint x: 527, startPoint y: 143, endPoint x: 530, endPoint y: 131, distance: 12.9
click at [527, 142] on div "check_box_outline_blank A.1 All Non-Glazed openings classified as A in the tabl…" at bounding box center [706, 147] width 495 height 12
checkbox input "true"
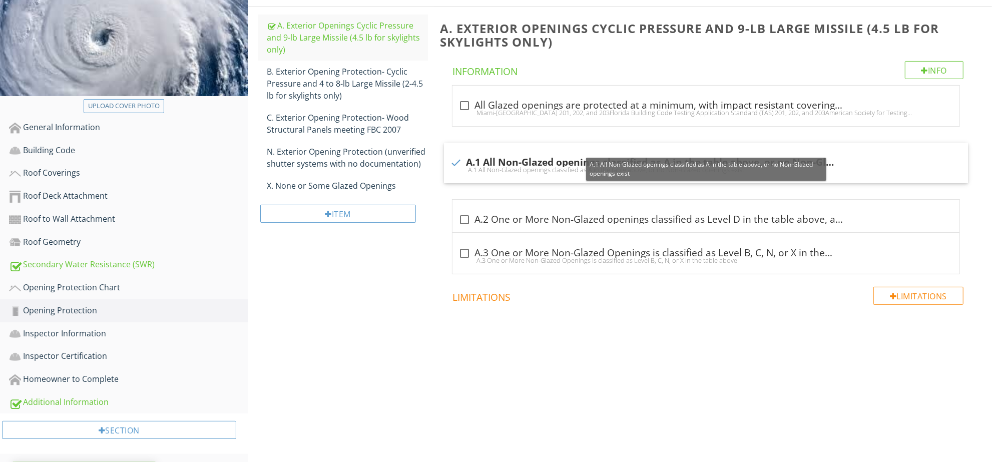
click at [541, 90] on div "check_box_outline_blank All Glazed openings are protected at a minimum, with im…" at bounding box center [706, 106] width 507 height 41
checkbox input "true"
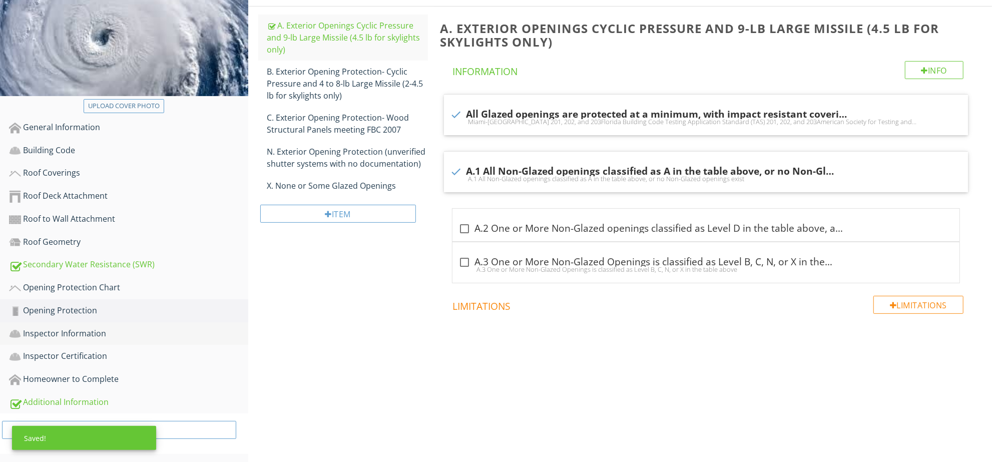
click at [112, 323] on link "Inspector Information" at bounding box center [128, 333] width 239 height 23
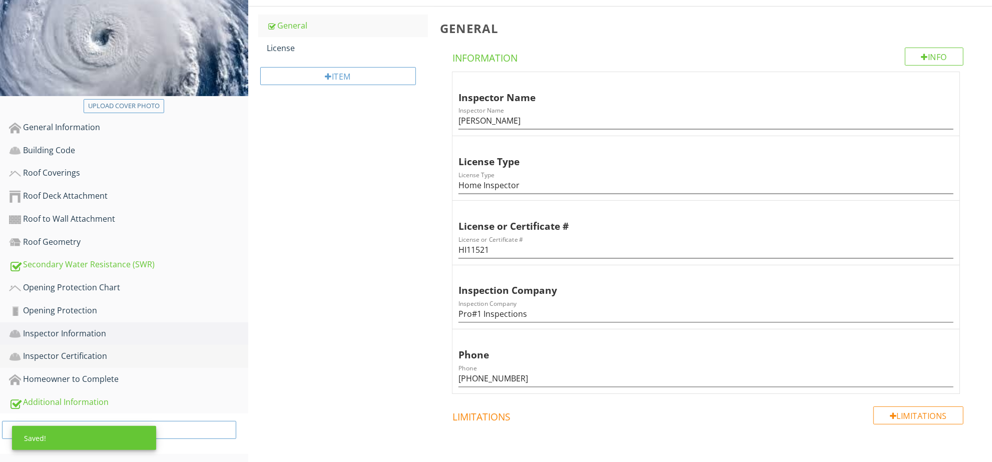
click at [120, 352] on div "Inspector Certification" at bounding box center [128, 356] width 239 height 13
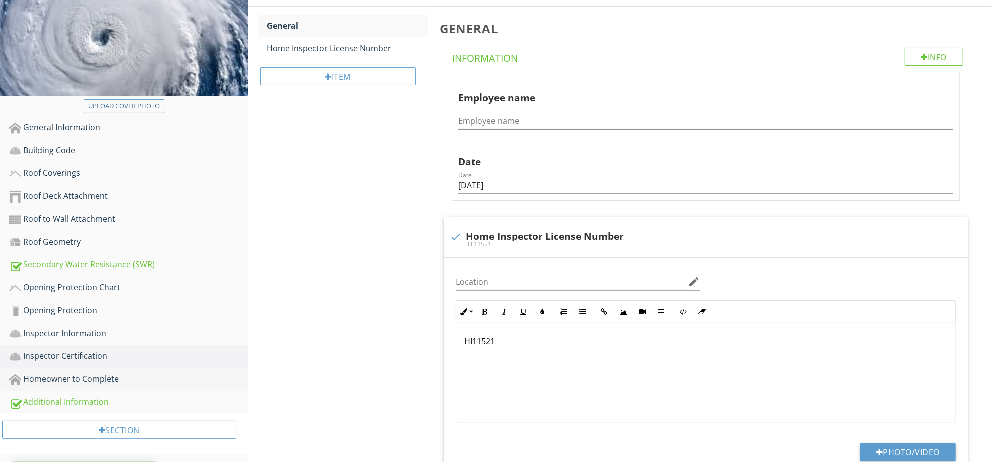
click at [119, 379] on div "Homeowner to Complete" at bounding box center [128, 379] width 239 height 13
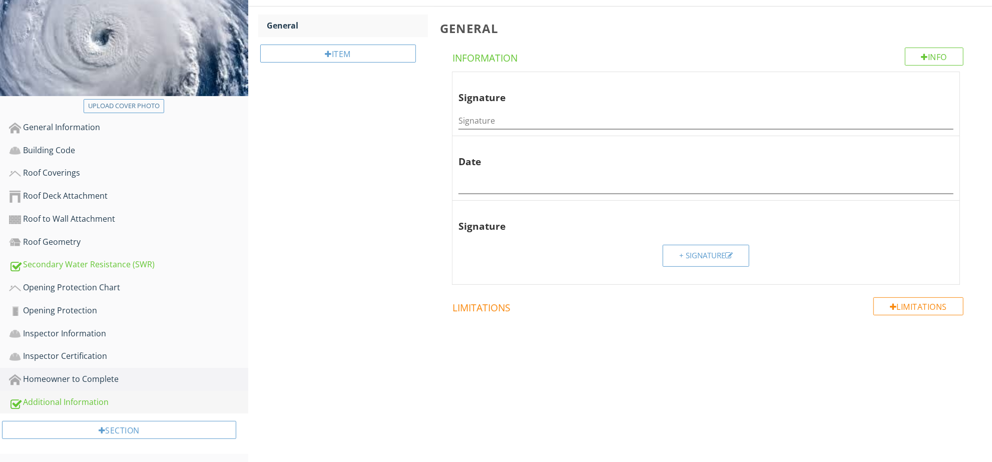
click at [93, 407] on div "Additional Information" at bounding box center [128, 402] width 239 height 13
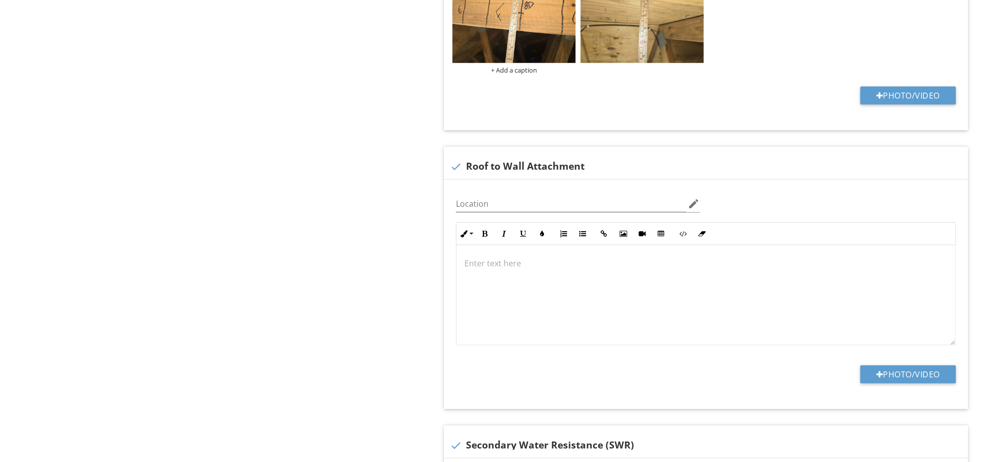
scroll to position [916, 0]
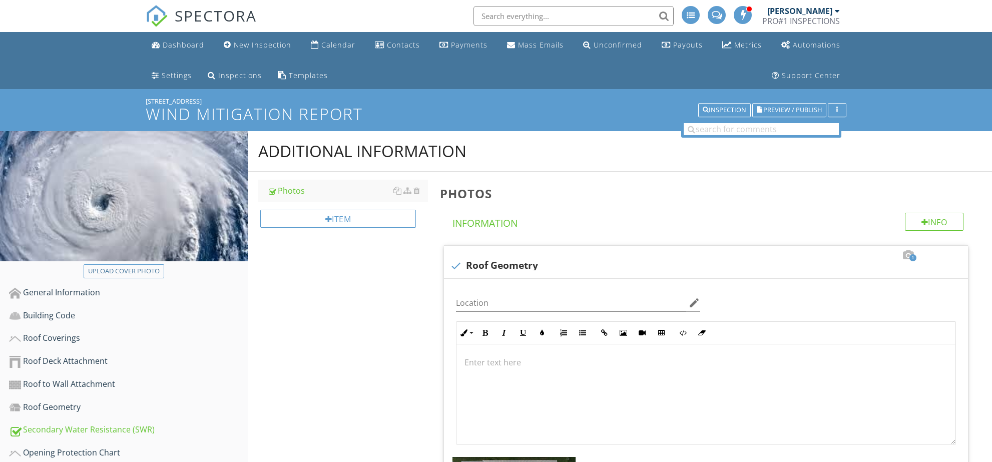
scroll to position [1333, 0]
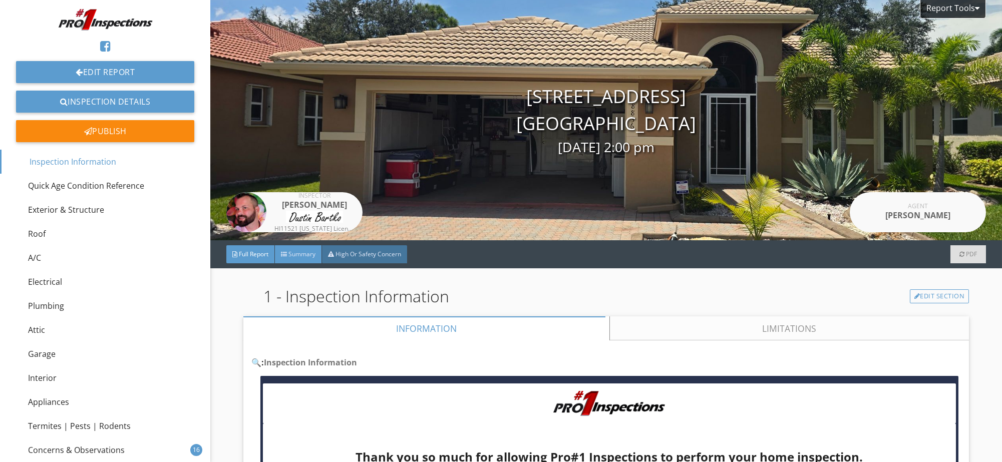
click at [305, 261] on div "Summary" at bounding box center [298, 254] width 47 height 18
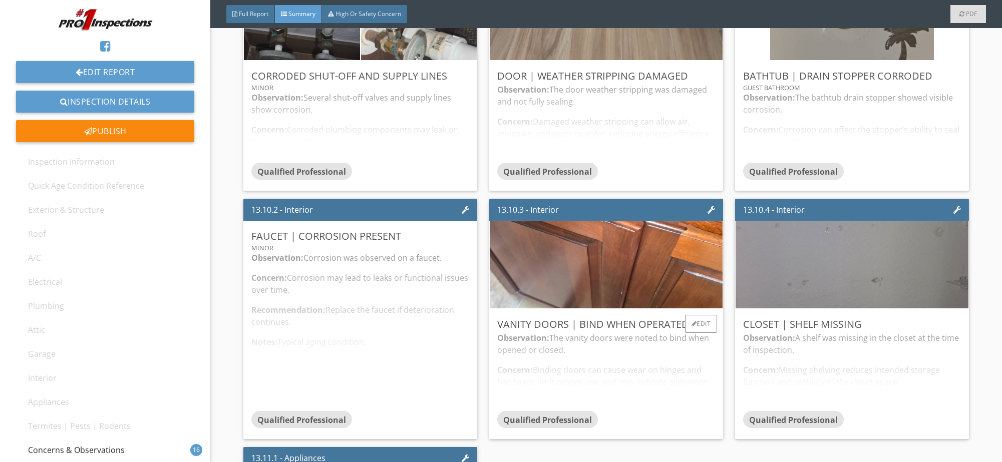
scroll to position [1112, 0]
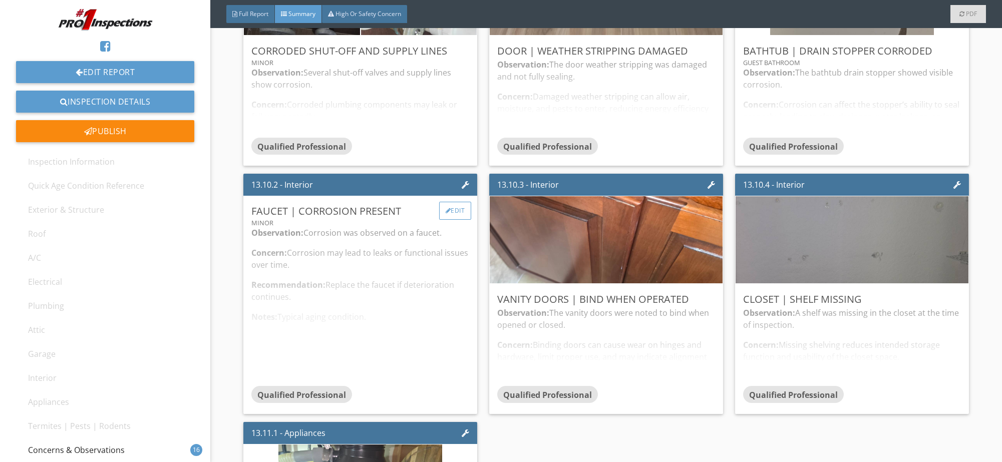
click at [460, 207] on div "Edit" at bounding box center [455, 211] width 33 height 18
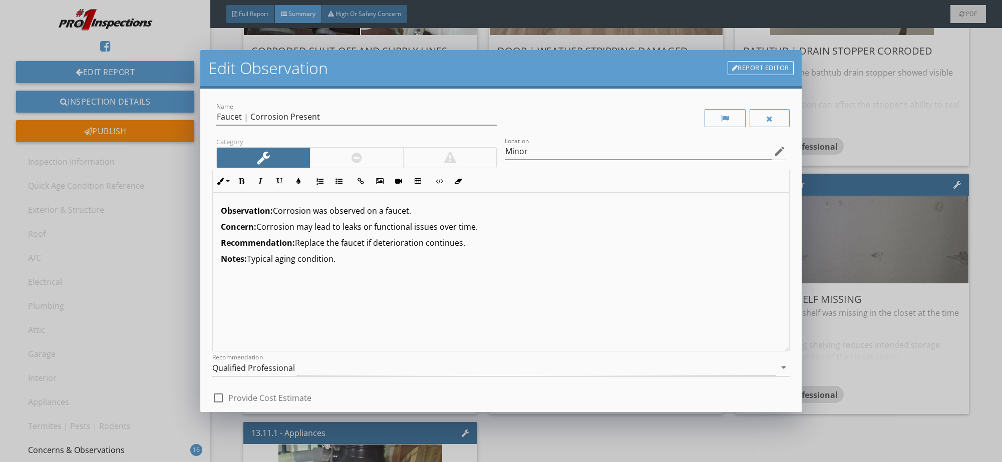
click at [755, 65] on link "Report Editor" at bounding box center [761, 68] width 66 height 14
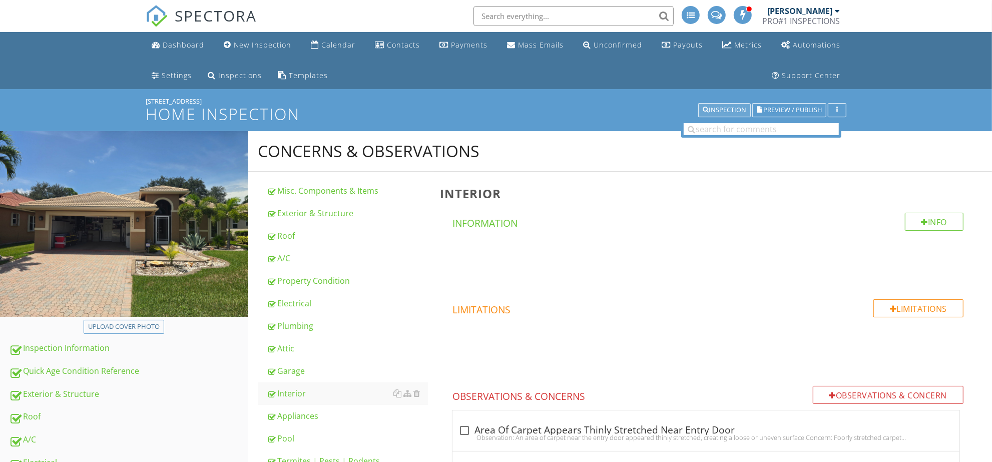
click at [729, 112] on div "Inspection" at bounding box center [725, 110] width 44 height 7
type input "Guest Bathroom"
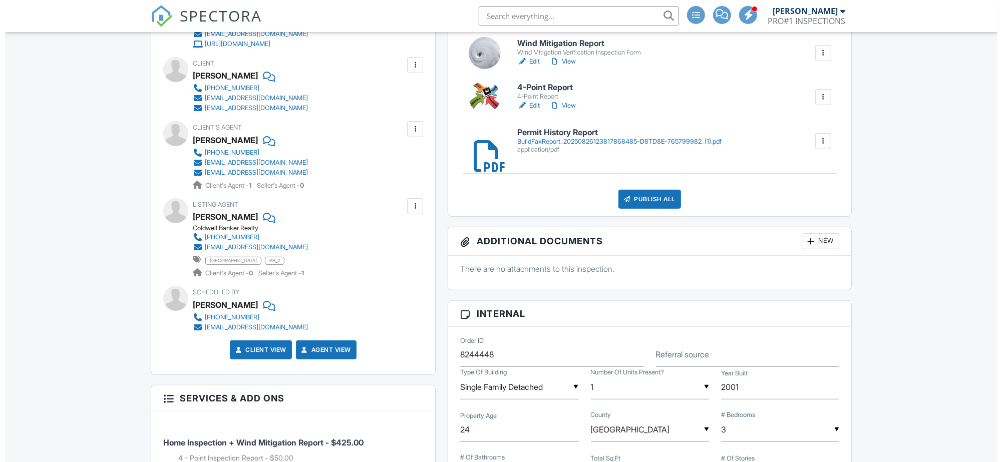
scroll to position [333, 0]
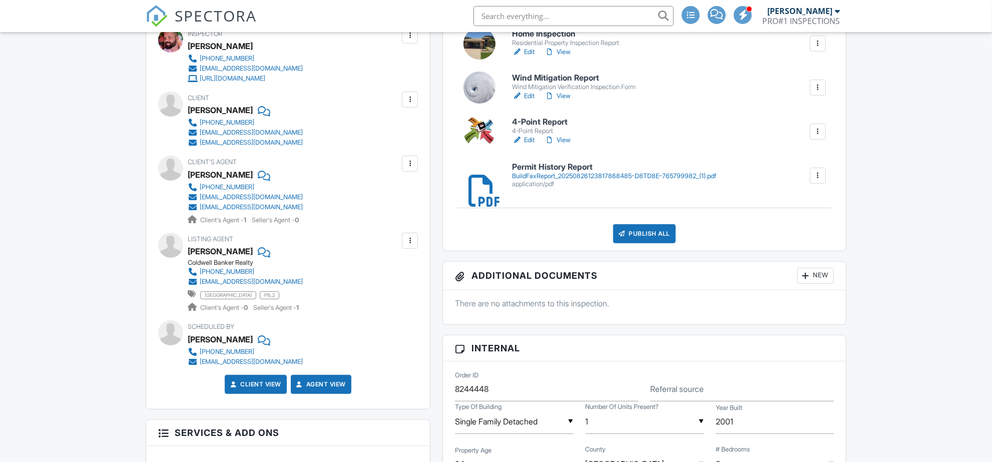
click at [665, 228] on div "Publish All" at bounding box center [644, 233] width 63 height 19
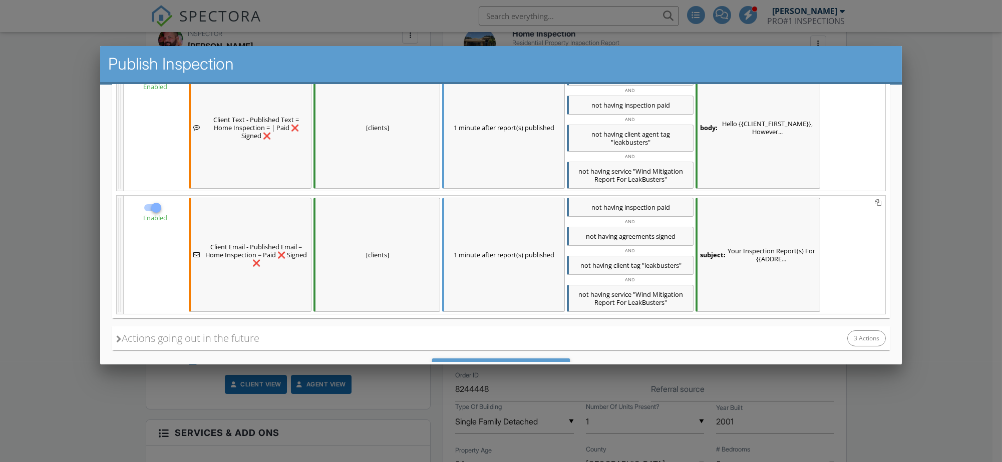
scroll to position [520, 0]
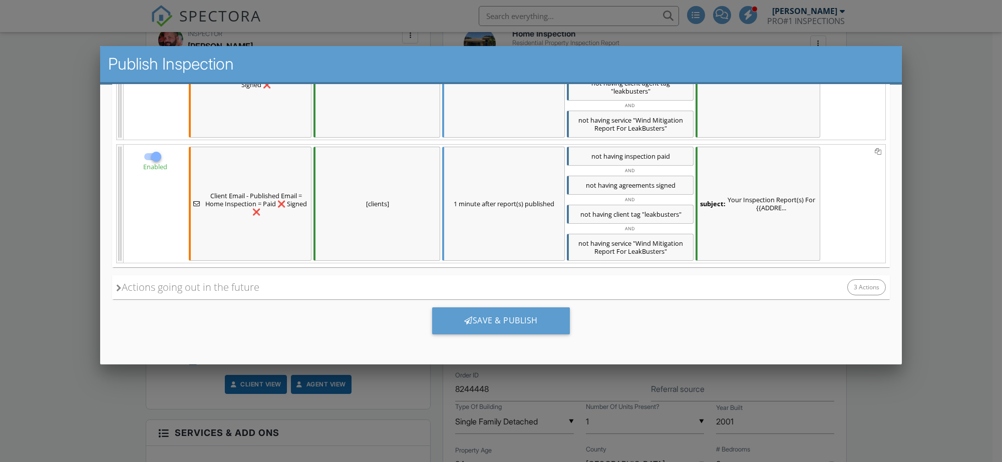
click at [493, 334] on div "Save & Publish" at bounding box center [501, 324] width 778 height 51
click at [495, 326] on div "Save & Publish" at bounding box center [501, 320] width 138 height 27
